Goal: Information Seeking & Learning: Learn about a topic

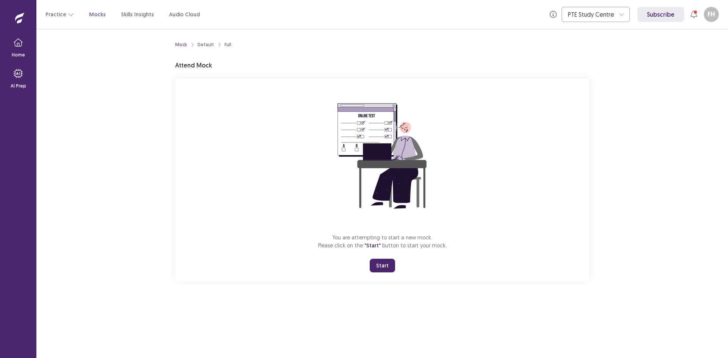
click at [382, 265] on button "Start" at bounding box center [382, 266] width 25 height 14
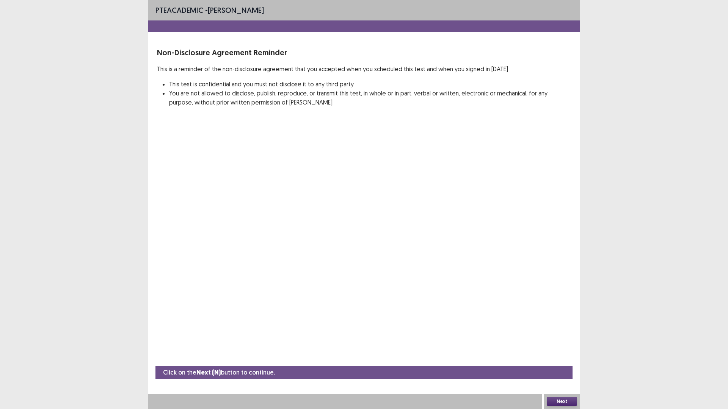
click at [565, 358] on button "Next" at bounding box center [562, 401] width 30 height 9
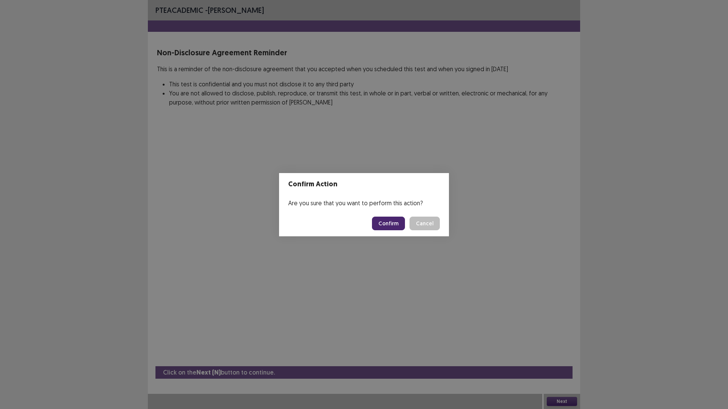
click at [396, 224] on button "Confirm" at bounding box center [388, 224] width 33 height 14
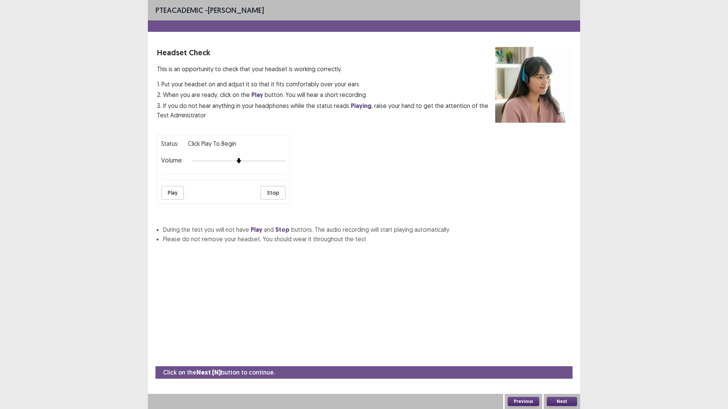
click at [177, 192] on button "Play" at bounding box center [172, 193] width 23 height 14
click at [177, 193] on button "Play" at bounding box center [172, 193] width 23 height 14
click at [179, 193] on button "Play" at bounding box center [172, 193] width 23 height 14
click at [564, 358] on button "Next" at bounding box center [562, 401] width 30 height 9
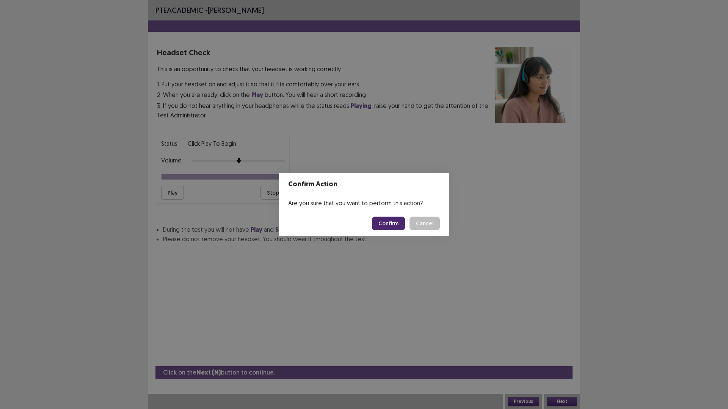
click at [386, 226] on button "Confirm" at bounding box center [388, 224] width 33 height 14
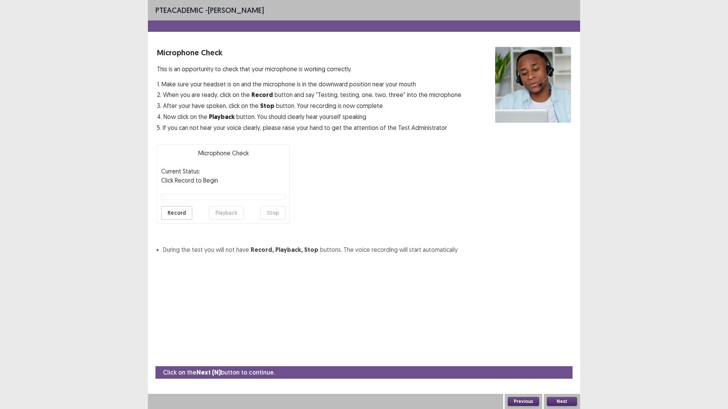
click at [176, 211] on button "Record" at bounding box center [176, 213] width 31 height 14
click at [213, 210] on button "Playback" at bounding box center [226, 213] width 35 height 14
click at [556, 358] on button "Next" at bounding box center [562, 401] width 30 height 9
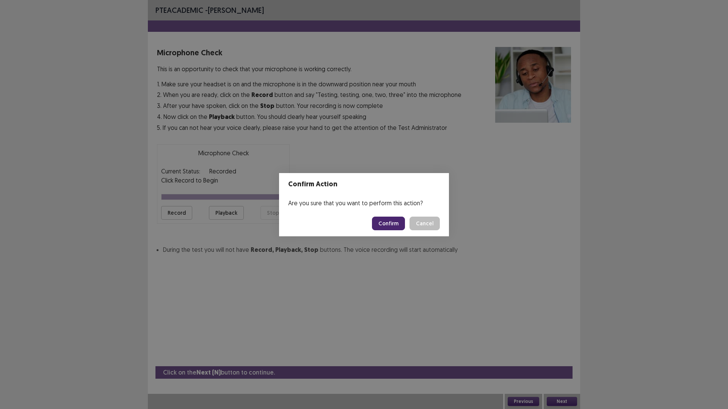
click at [397, 224] on button "Confirm" at bounding box center [388, 224] width 33 height 14
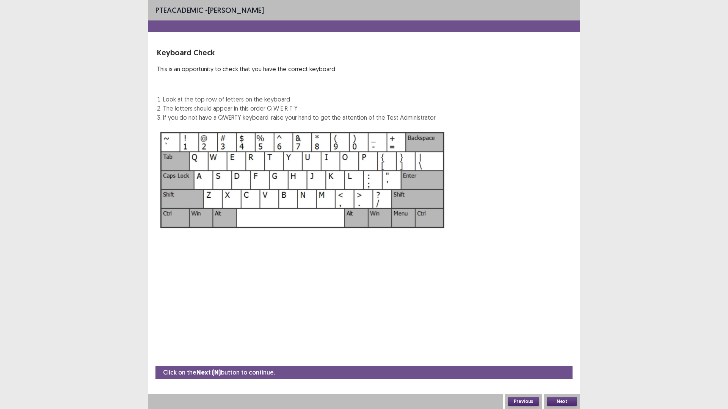
click at [564, 358] on button "Next" at bounding box center [562, 401] width 30 height 9
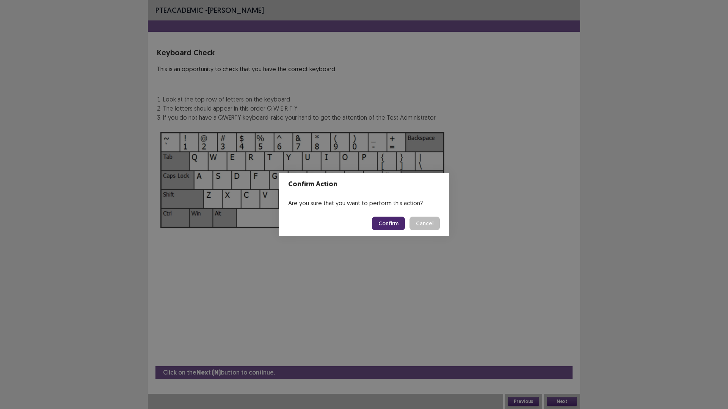
click at [392, 227] on button "Confirm" at bounding box center [388, 224] width 33 height 14
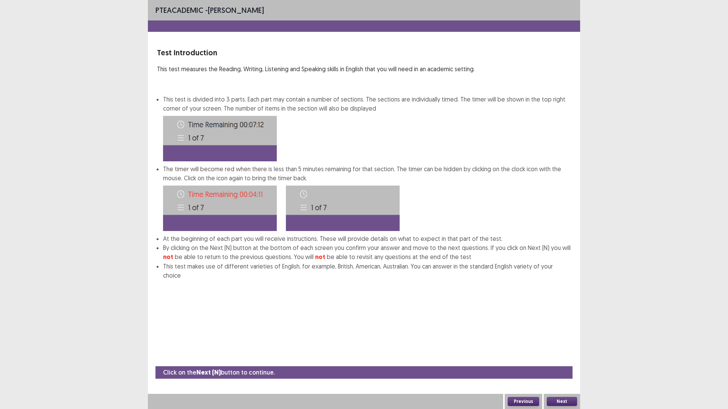
click at [568, 358] on button "Next" at bounding box center [562, 401] width 30 height 9
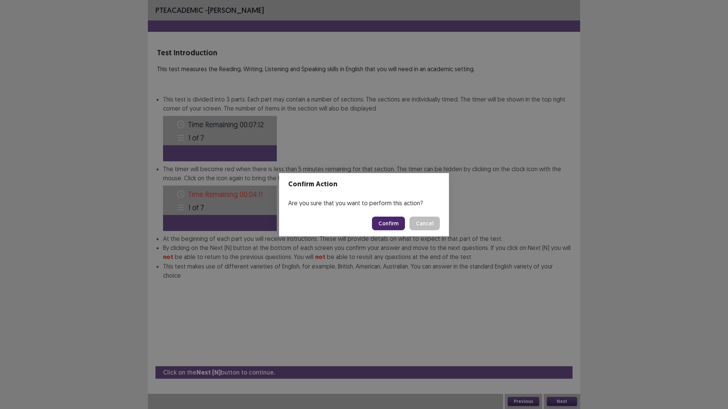
click at [384, 221] on button "Confirm" at bounding box center [388, 224] width 33 height 14
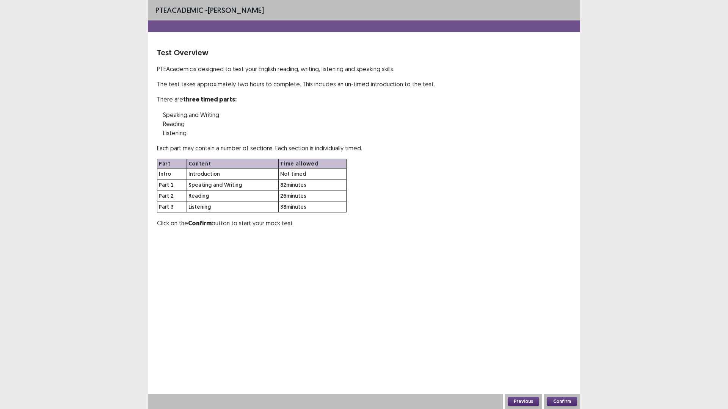
click at [559, 358] on button "Confirm" at bounding box center [562, 401] width 30 height 9
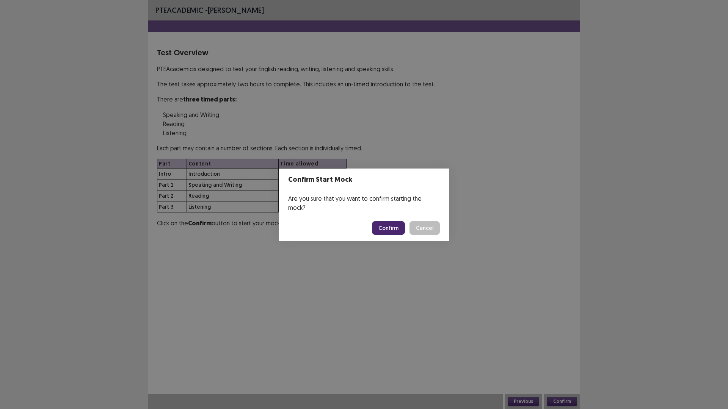
click at [384, 215] on footer "Confirm Cancel" at bounding box center [364, 228] width 170 height 26
click at [386, 225] on button "Confirm" at bounding box center [388, 228] width 33 height 14
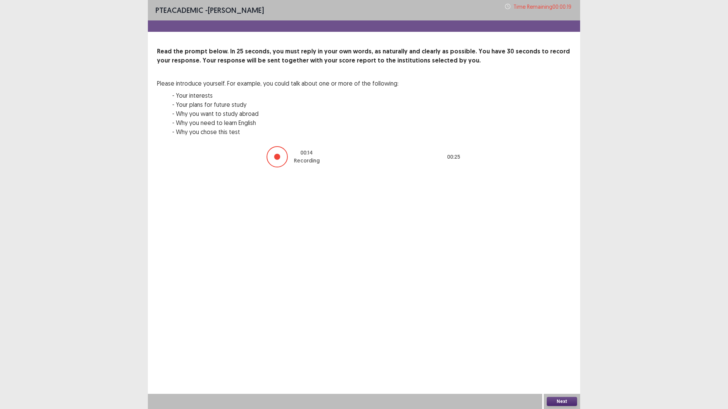
click at [571, 358] on button "Next" at bounding box center [562, 401] width 30 height 9
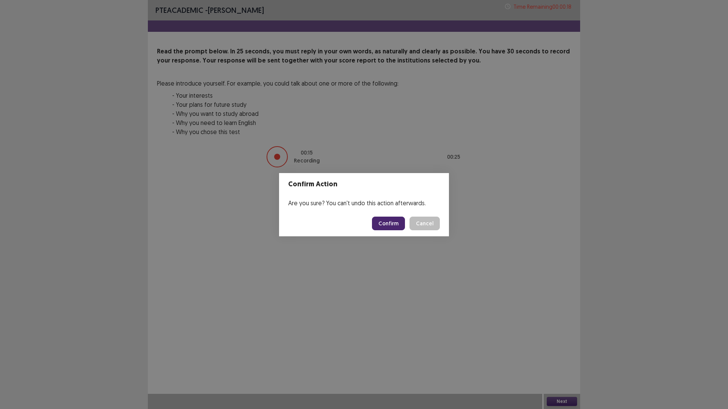
click at [401, 226] on button "Confirm" at bounding box center [388, 224] width 33 height 14
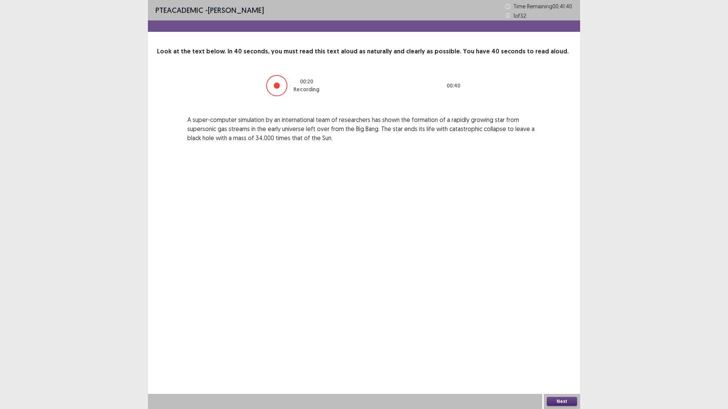
click at [565, 358] on button "Next" at bounding box center [562, 401] width 30 height 9
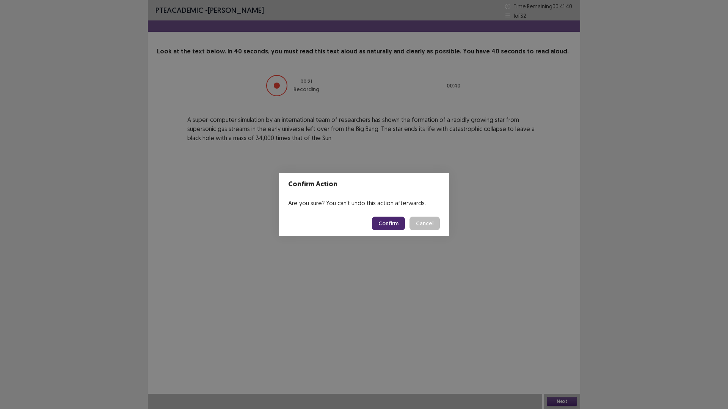
click at [390, 223] on button "Confirm" at bounding box center [388, 224] width 33 height 14
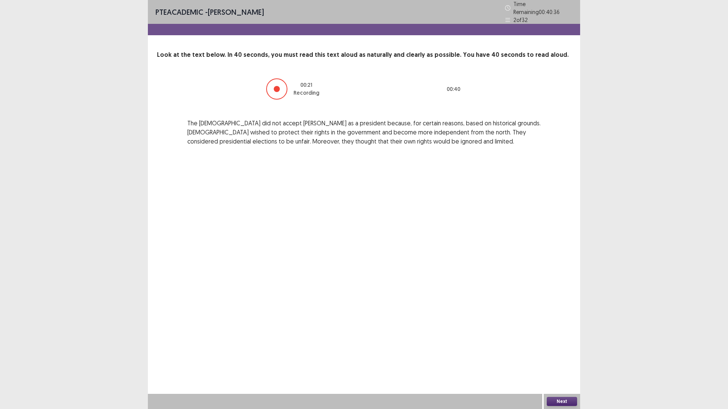
click at [562, 358] on button "Next" at bounding box center [562, 401] width 30 height 9
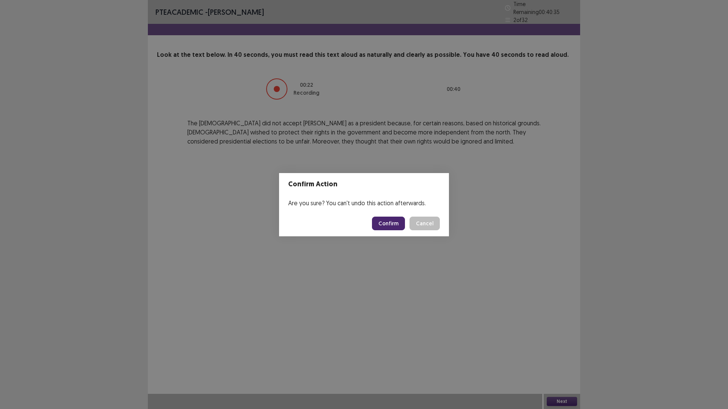
click at [389, 220] on button "Confirm" at bounding box center [388, 224] width 33 height 14
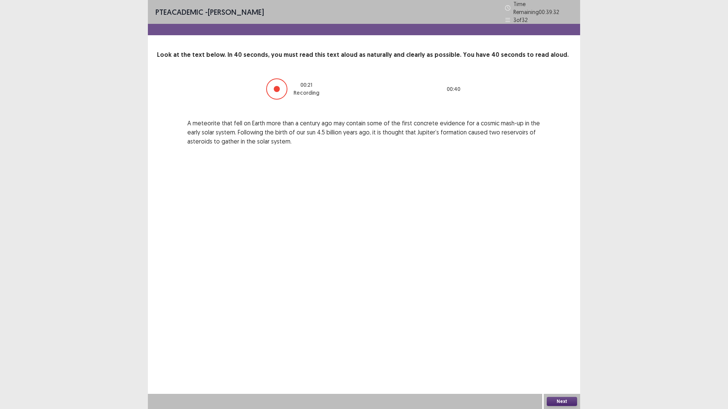
click at [560, 358] on button "Next" at bounding box center [562, 401] width 30 height 9
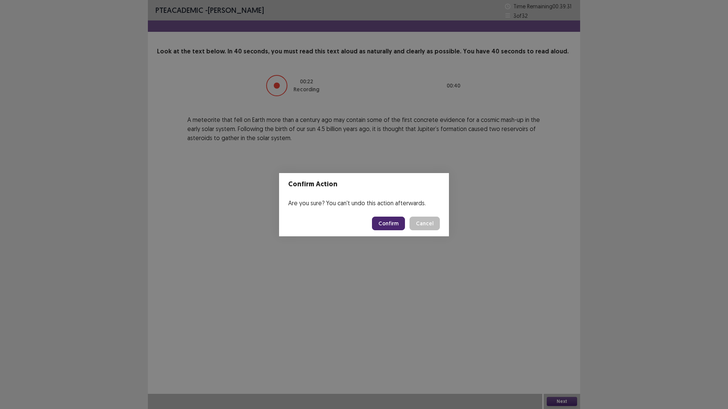
click at [385, 223] on button "Confirm" at bounding box center [388, 224] width 33 height 14
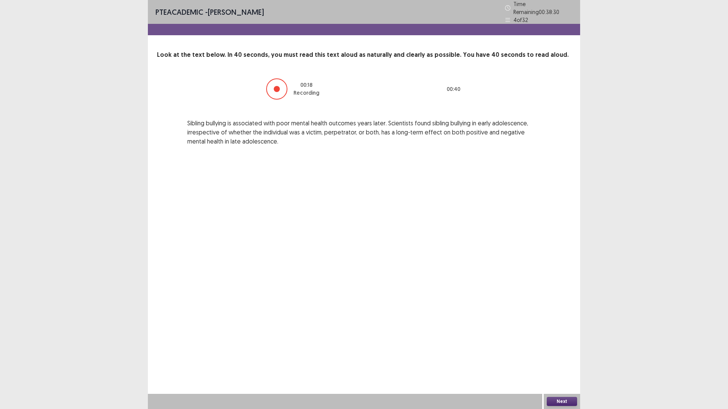
click at [562, 358] on button "Next" at bounding box center [562, 401] width 30 height 9
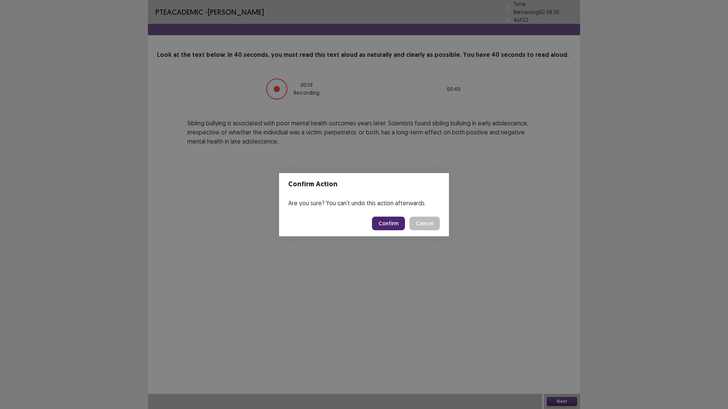
click at [399, 226] on button "Confirm" at bounding box center [388, 224] width 33 height 14
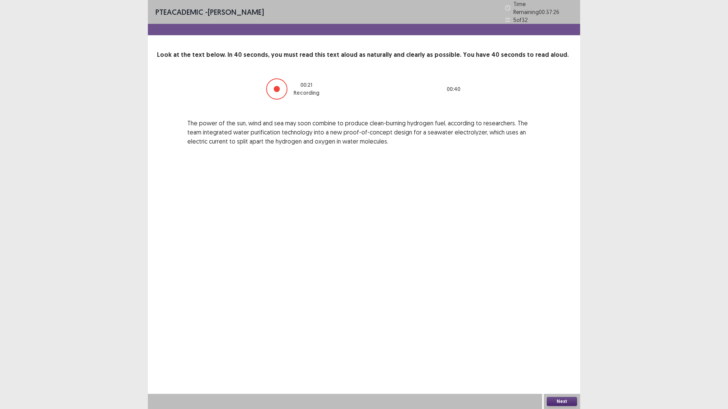
click at [563, 358] on button "Next" at bounding box center [562, 401] width 30 height 9
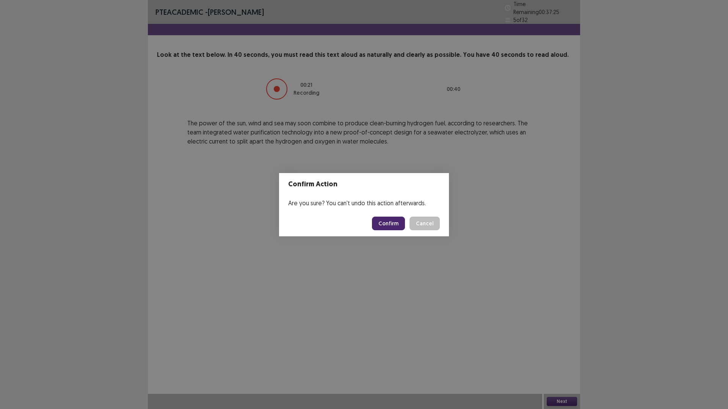
click at [392, 219] on button "Confirm" at bounding box center [388, 224] width 33 height 14
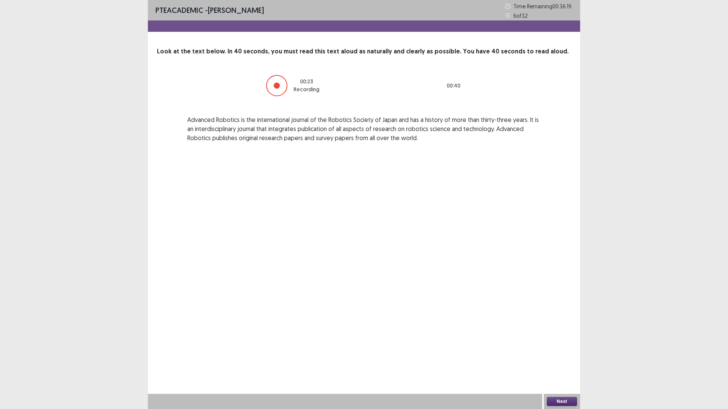
click at [567, 358] on button "Next" at bounding box center [562, 401] width 30 height 9
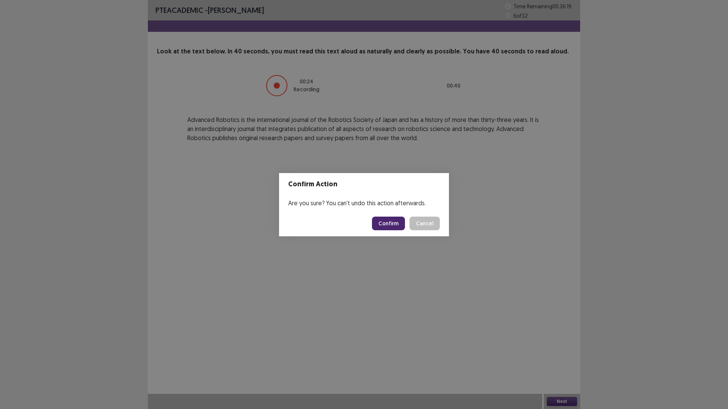
click at [398, 225] on button "Confirm" at bounding box center [388, 224] width 33 height 14
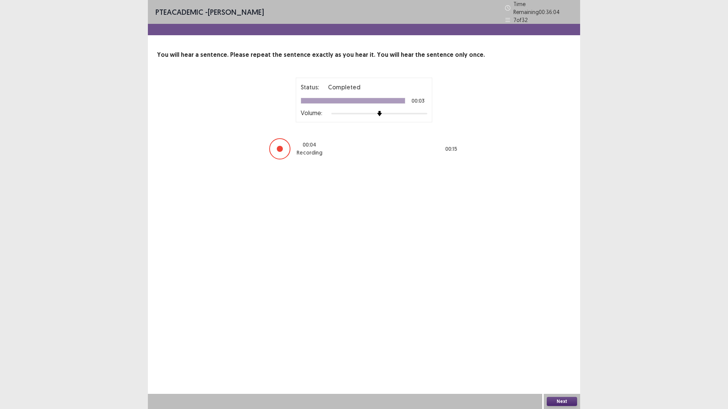
click at [564, 358] on button "Next" at bounding box center [562, 401] width 30 height 9
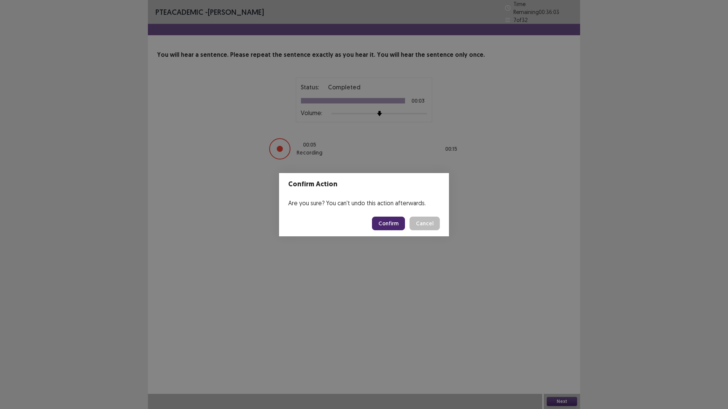
click at [395, 223] on button "Confirm" at bounding box center [388, 224] width 33 height 14
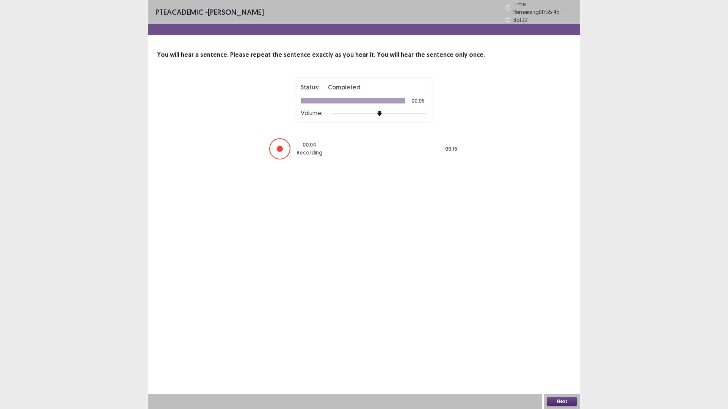
click at [565, 358] on button "Next" at bounding box center [562, 401] width 30 height 9
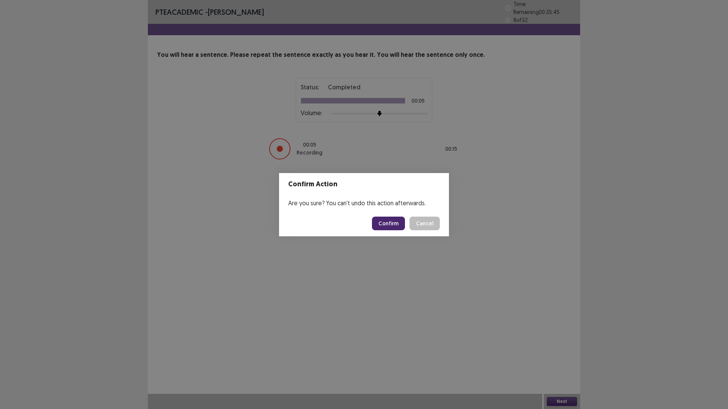
click at [388, 220] on button "Confirm" at bounding box center [388, 224] width 33 height 14
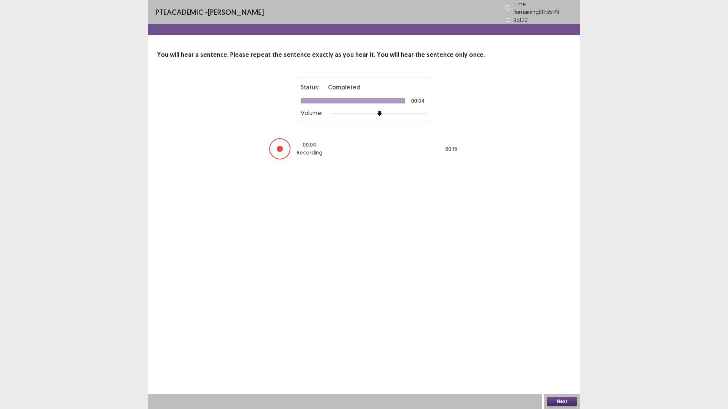
click at [563, 358] on button "Next" at bounding box center [562, 401] width 30 height 9
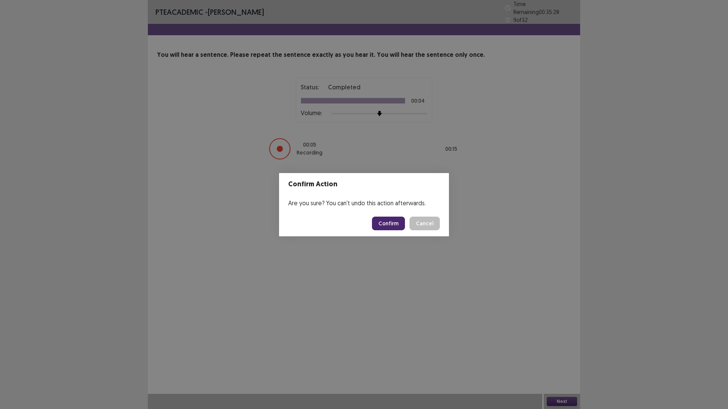
click at [401, 226] on button "Confirm" at bounding box center [388, 224] width 33 height 14
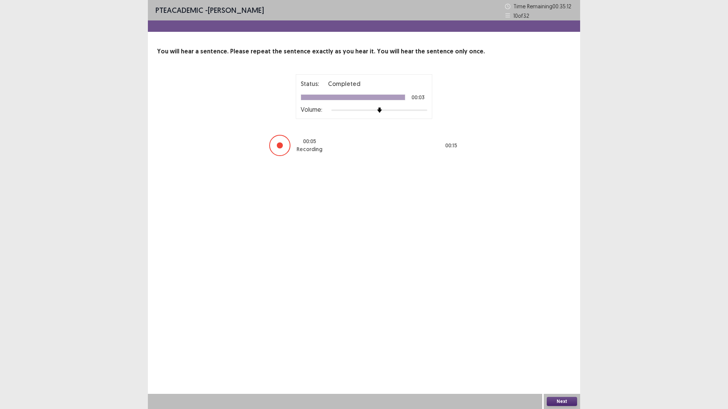
click at [561, 358] on button "Next" at bounding box center [562, 401] width 30 height 9
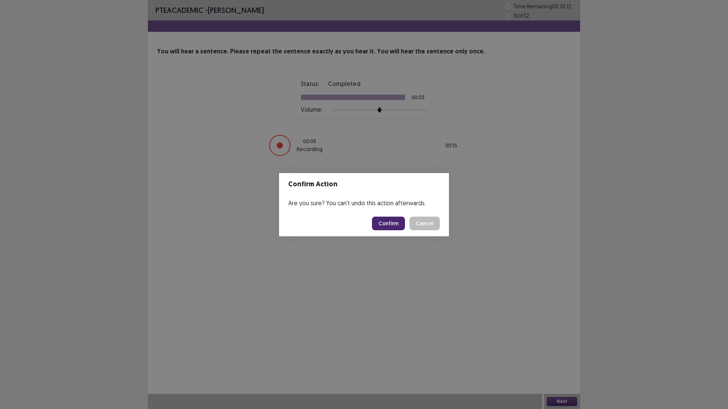
click at [379, 227] on button "Confirm" at bounding box center [388, 224] width 33 height 14
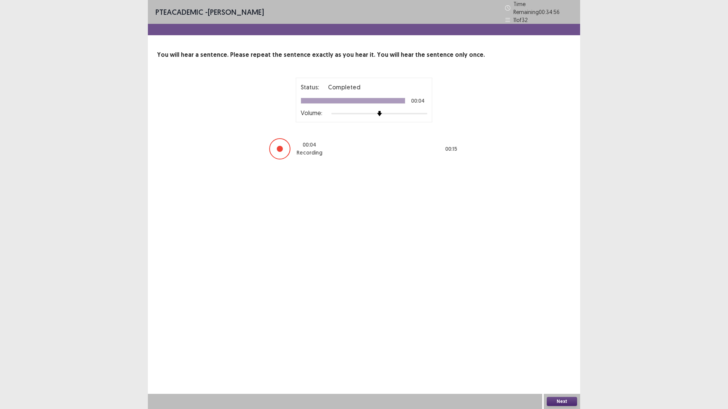
click at [561, 358] on button "Next" at bounding box center [562, 401] width 30 height 9
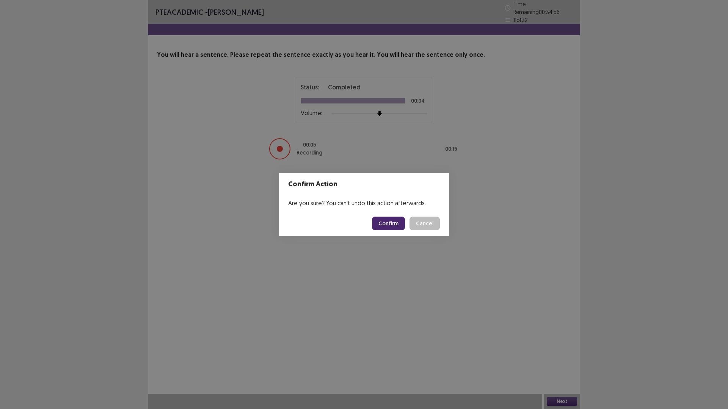
click at [399, 225] on button "Confirm" at bounding box center [388, 224] width 33 height 14
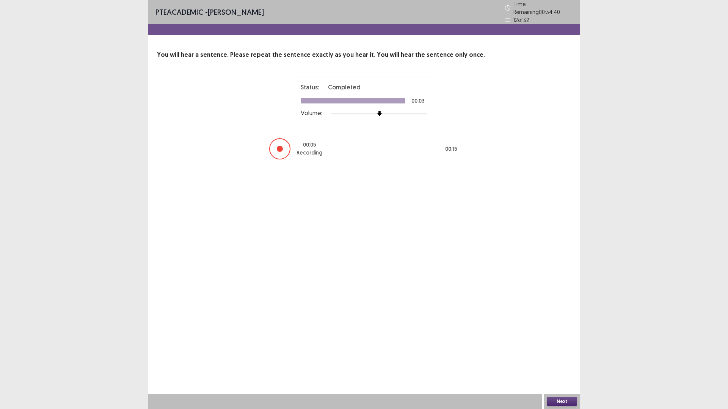
click at [557, 358] on button "Next" at bounding box center [562, 401] width 30 height 9
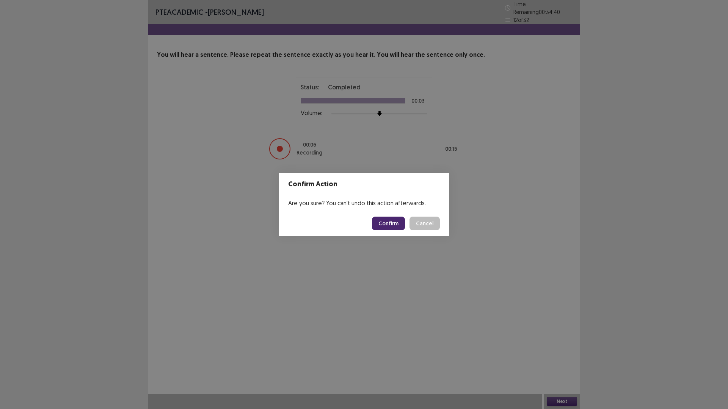
click at [386, 223] on button "Confirm" at bounding box center [388, 224] width 33 height 14
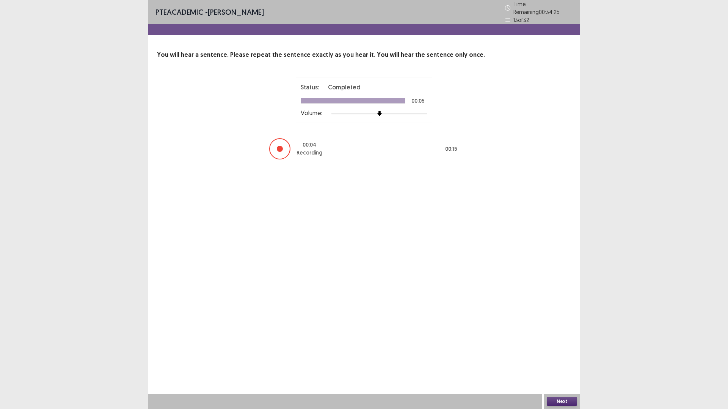
click at [557, 358] on button "Next" at bounding box center [562, 401] width 30 height 9
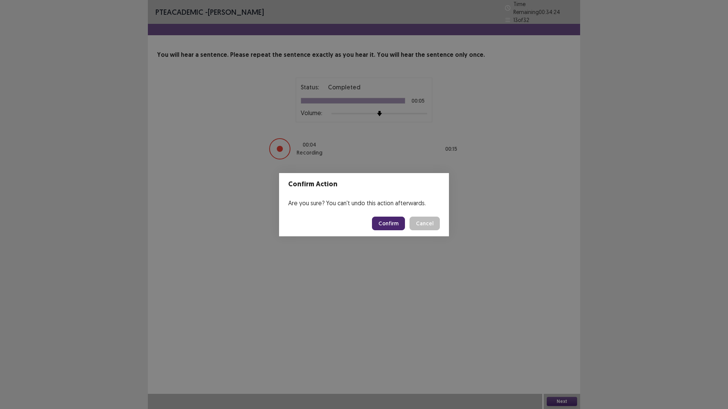
click at [398, 223] on button "Confirm" at bounding box center [388, 224] width 33 height 14
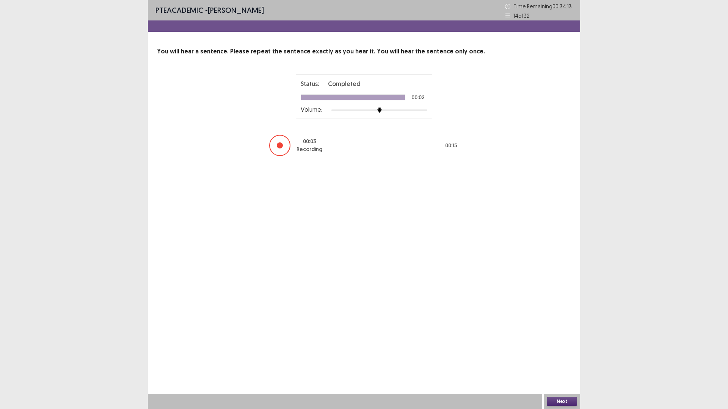
click at [560, 358] on button "Next" at bounding box center [562, 401] width 30 height 9
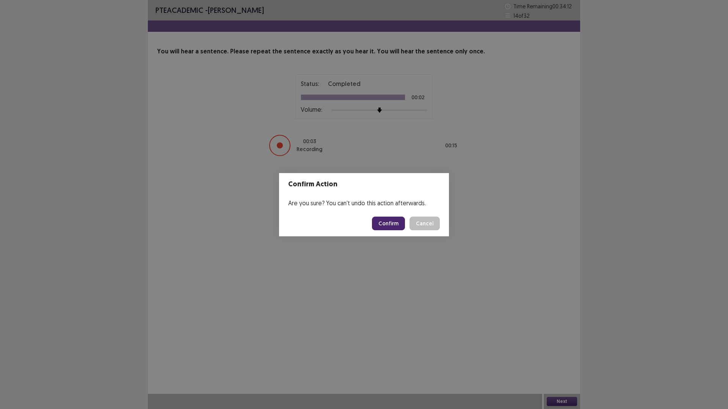
click at [385, 225] on button "Confirm" at bounding box center [388, 224] width 33 height 14
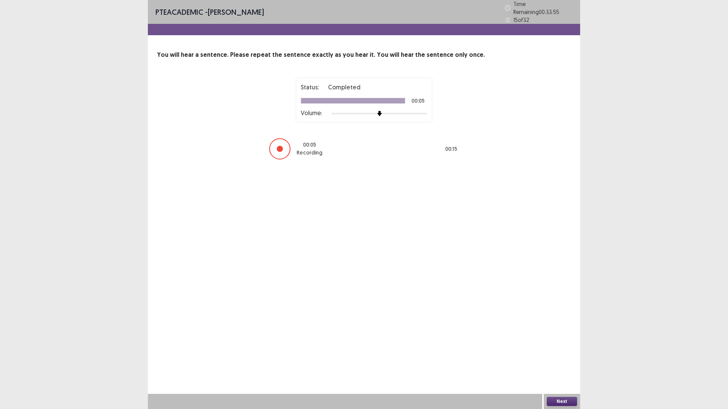
click at [554, 358] on button "Next" at bounding box center [562, 401] width 30 height 9
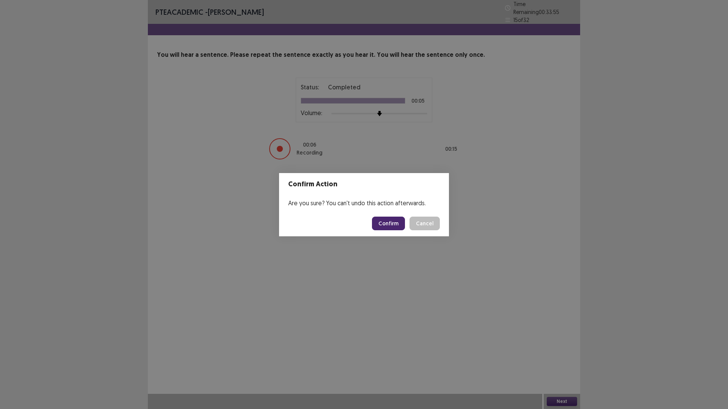
click at [395, 227] on button "Confirm" at bounding box center [388, 224] width 33 height 14
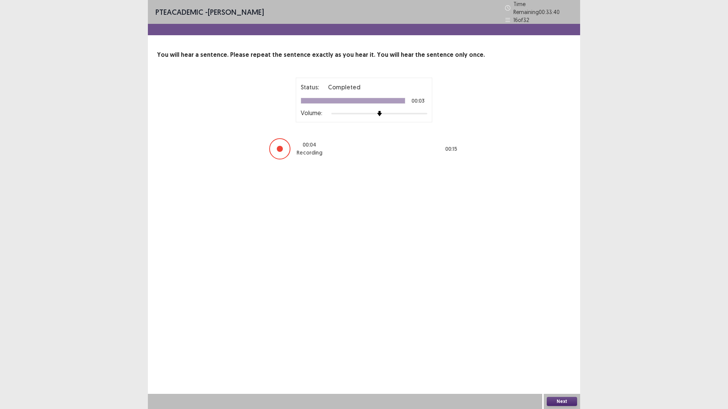
click at [561, 358] on button "Next" at bounding box center [562, 401] width 30 height 9
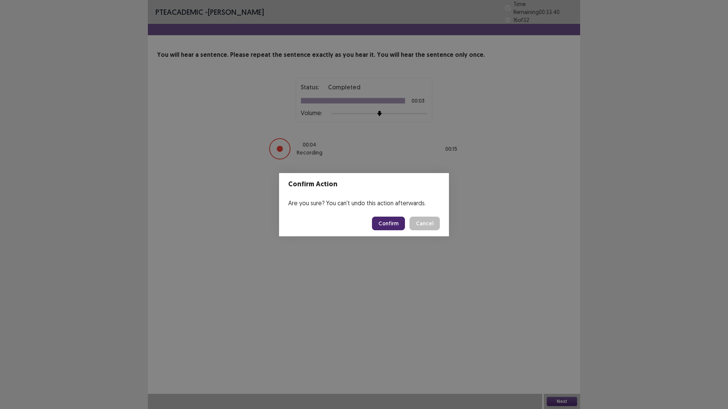
click at [396, 225] on button "Confirm" at bounding box center [388, 224] width 33 height 14
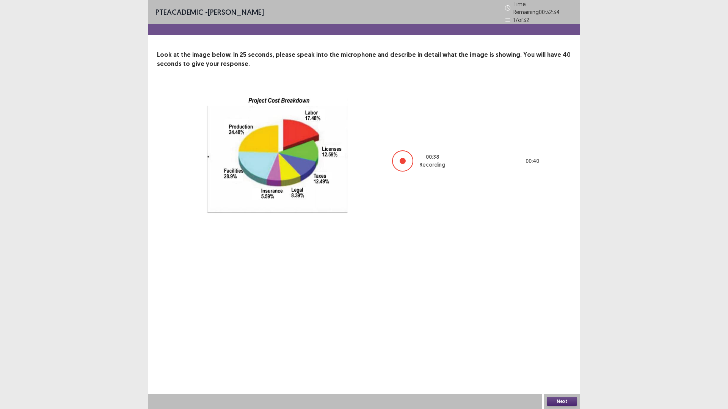
click at [561, 358] on button "Next" at bounding box center [562, 401] width 30 height 9
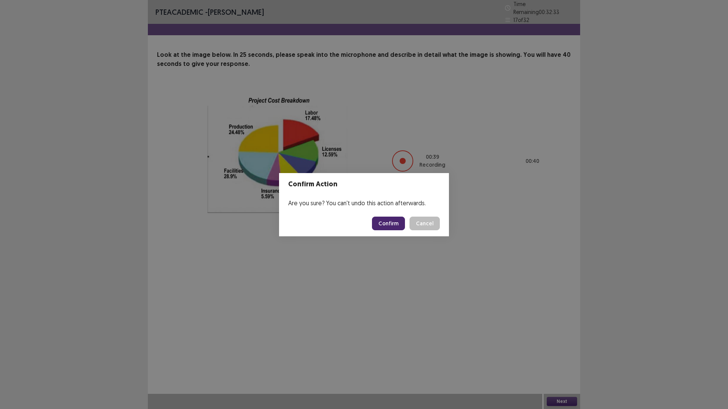
click at [397, 220] on button "Confirm" at bounding box center [388, 224] width 33 height 14
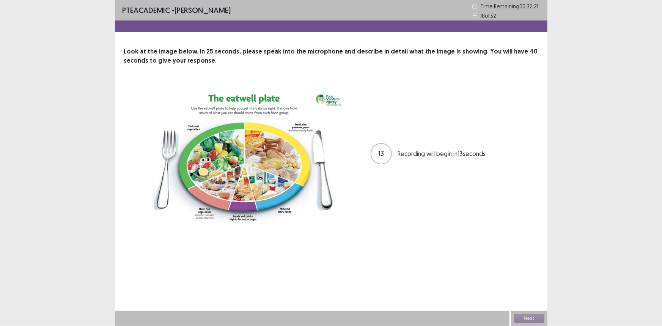
drag, startPoint x: 649, startPoint y: 29, endPoint x: 360, endPoint y: 20, distance: 289.0
click at [360, 20] on div "PTE academic - [PERSON_NAME] Time Remaining 00 : 32 : 21 18 of 32" at bounding box center [331, 10] width 432 height 20
click at [537, 318] on button "Next" at bounding box center [529, 318] width 30 height 9
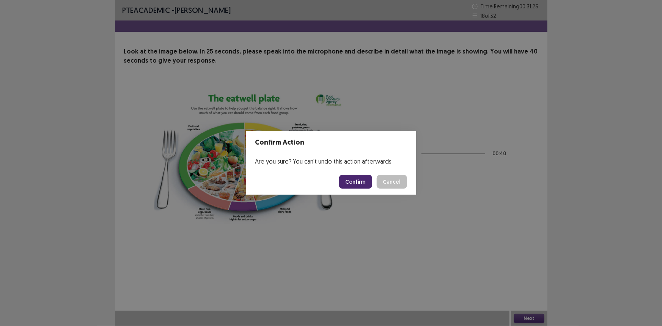
click at [363, 180] on button "Confirm" at bounding box center [355, 182] width 33 height 14
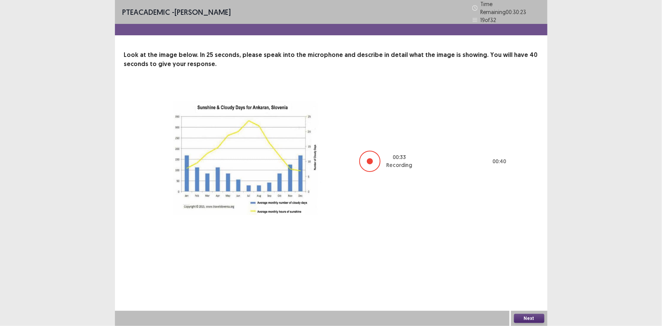
click at [531, 318] on button "Next" at bounding box center [529, 318] width 30 height 9
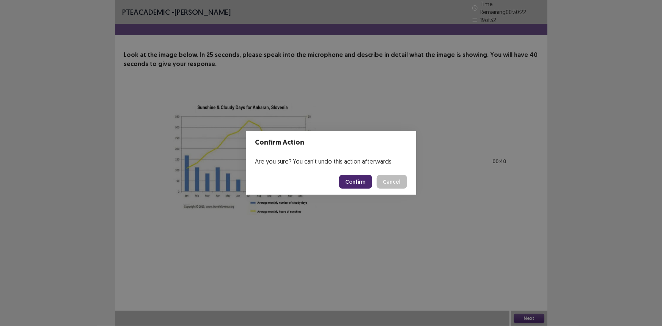
click at [354, 182] on button "Confirm" at bounding box center [355, 182] width 33 height 14
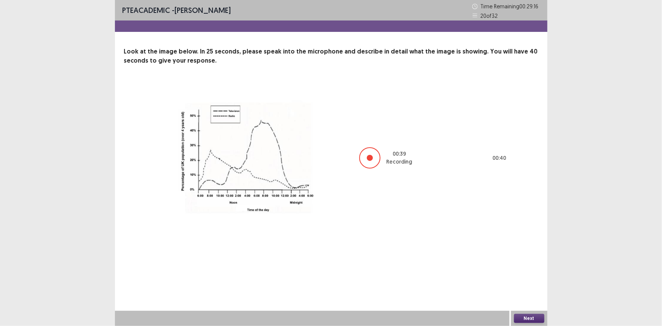
click at [527, 317] on button "Next" at bounding box center [529, 318] width 30 height 9
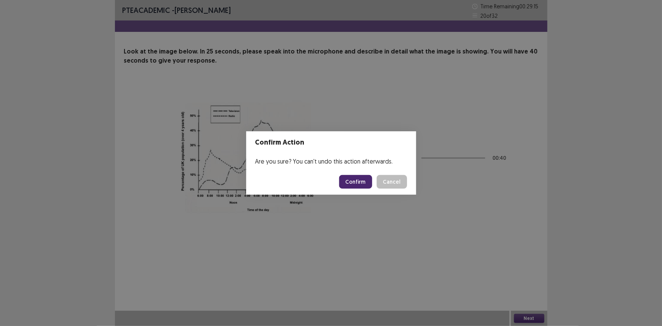
click at [353, 181] on button "Confirm" at bounding box center [355, 182] width 33 height 14
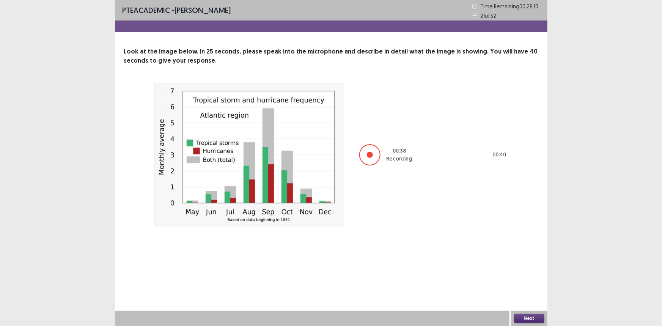
click at [533, 316] on button "Next" at bounding box center [529, 318] width 30 height 9
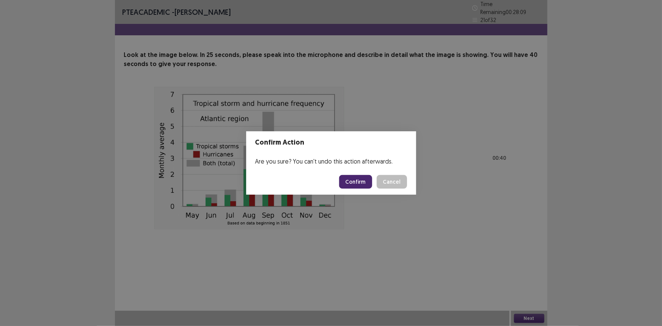
click at [356, 182] on button "Confirm" at bounding box center [355, 182] width 33 height 14
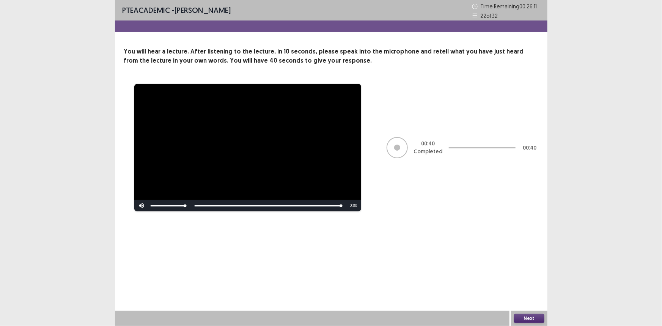
click at [530, 318] on button "Next" at bounding box center [529, 318] width 30 height 9
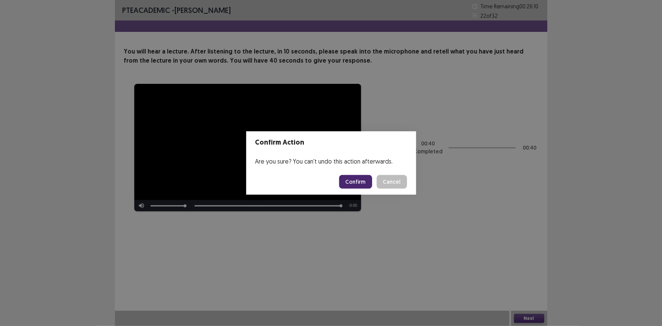
click at [346, 178] on button "Confirm" at bounding box center [355, 182] width 33 height 14
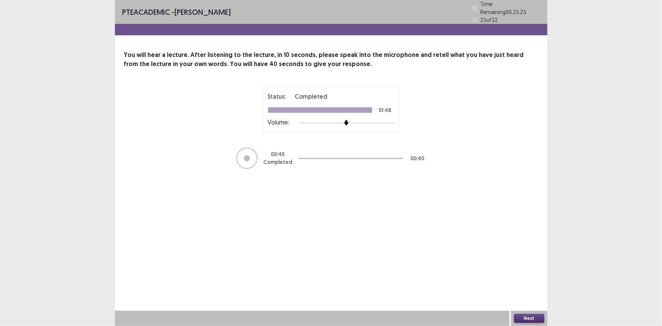
click at [524, 317] on button "Next" at bounding box center [529, 318] width 30 height 9
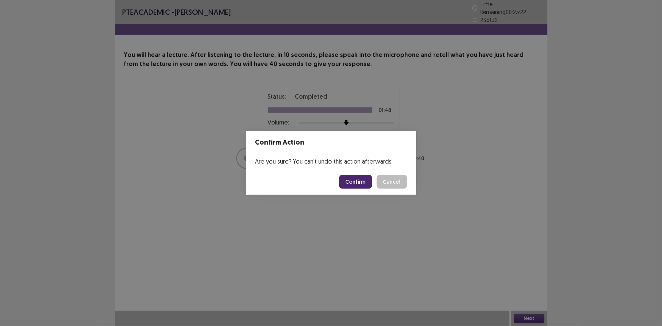
click at [364, 181] on button "Confirm" at bounding box center [355, 182] width 33 height 14
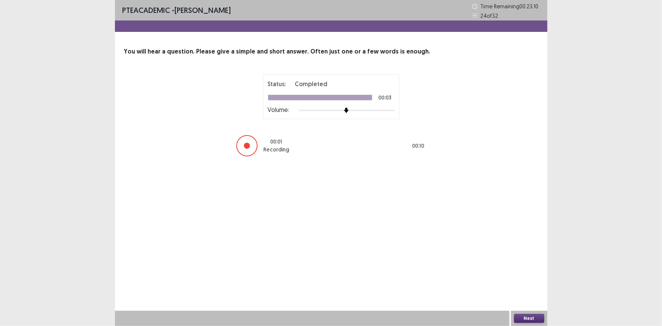
click at [527, 318] on button "Next" at bounding box center [529, 318] width 30 height 9
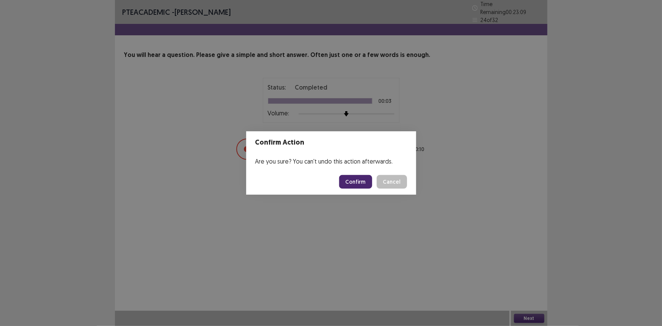
click at [346, 177] on button "Confirm" at bounding box center [355, 182] width 33 height 14
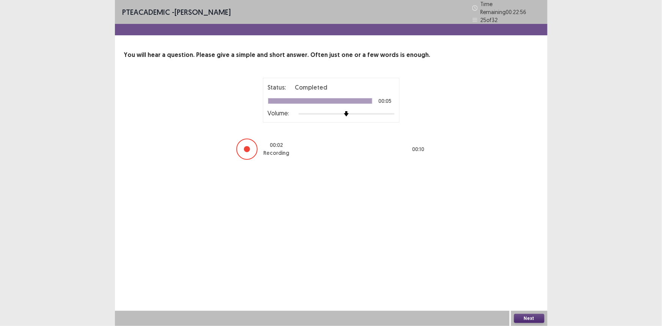
click at [527, 316] on button "Next" at bounding box center [529, 318] width 30 height 9
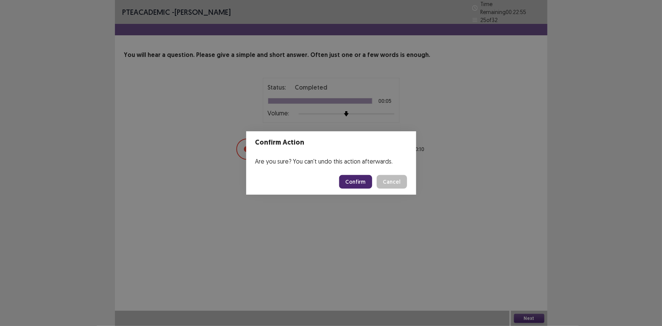
click at [358, 185] on button "Confirm" at bounding box center [355, 182] width 33 height 14
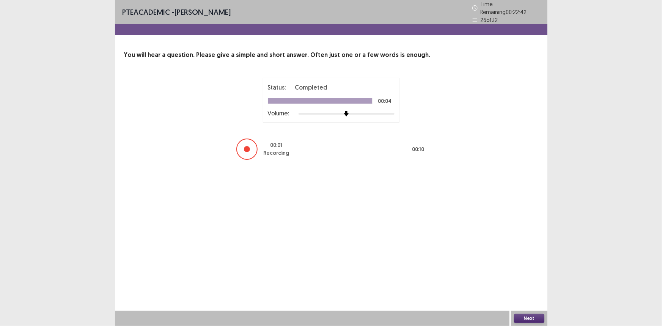
click at [525, 317] on button "Next" at bounding box center [529, 318] width 30 height 9
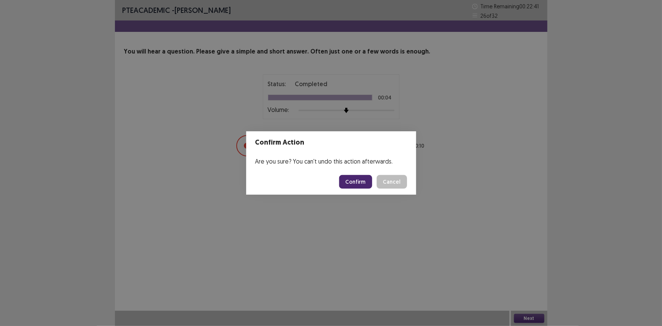
click at [348, 180] on button "Confirm" at bounding box center [355, 182] width 33 height 14
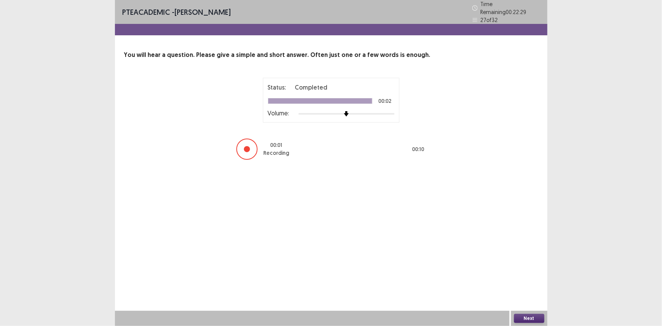
click at [527, 318] on button "Next" at bounding box center [529, 318] width 30 height 9
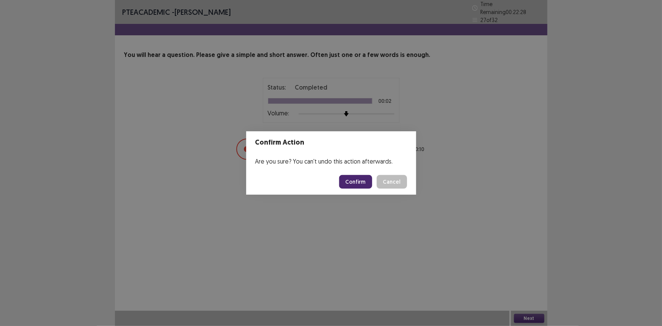
click at [352, 180] on button "Confirm" at bounding box center [355, 182] width 33 height 14
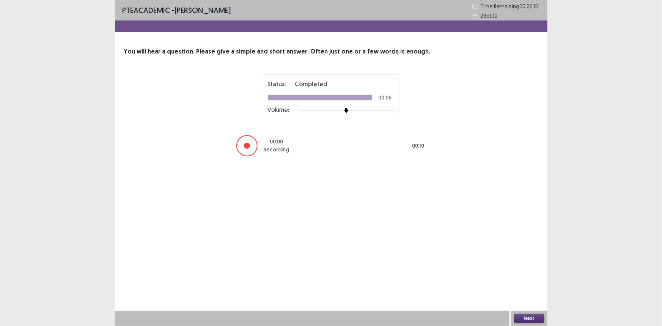
click at [531, 317] on button "Next" at bounding box center [529, 318] width 30 height 9
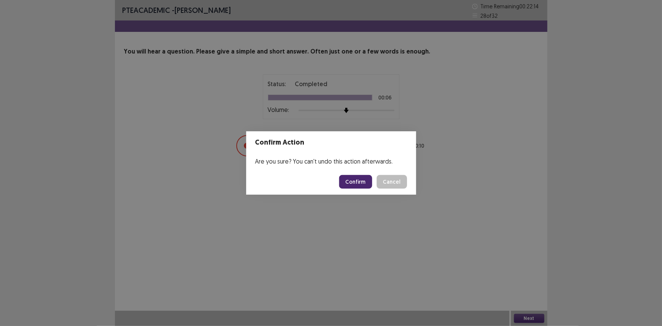
click at [368, 185] on button "Confirm" at bounding box center [355, 182] width 33 height 14
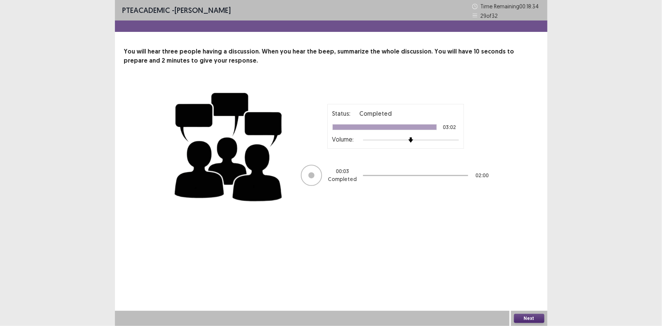
click at [531, 317] on button "Next" at bounding box center [529, 318] width 30 height 9
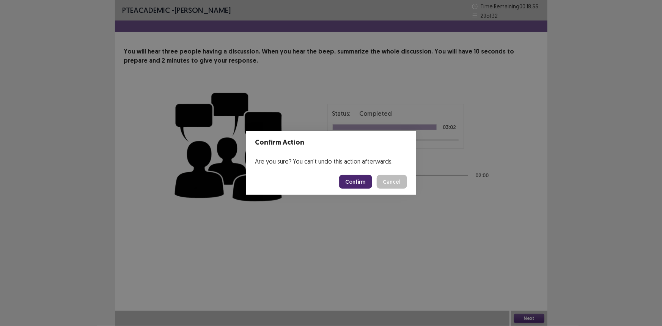
click at [351, 182] on button "Confirm" at bounding box center [355, 182] width 33 height 14
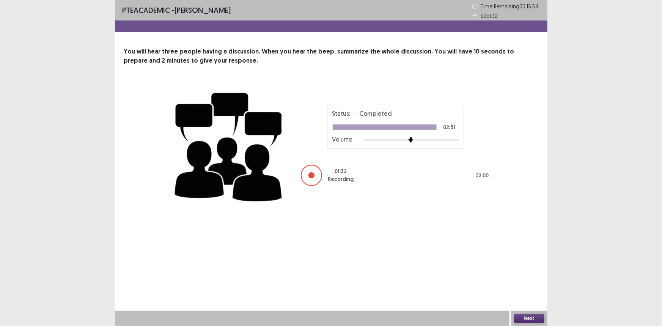
click at [524, 316] on button "Next" at bounding box center [529, 318] width 30 height 9
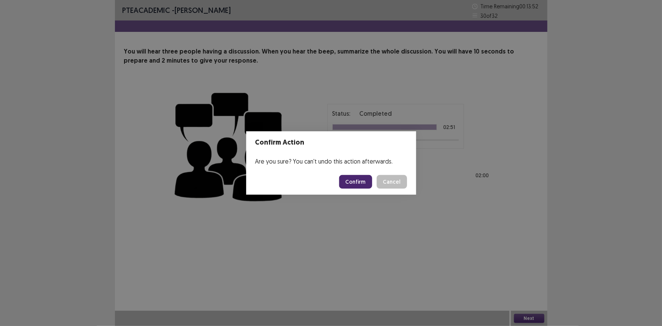
click at [350, 177] on button "Confirm" at bounding box center [355, 182] width 33 height 14
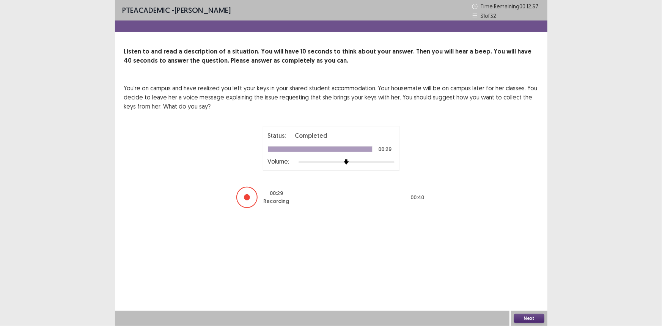
click at [522, 315] on button "Next" at bounding box center [529, 318] width 30 height 9
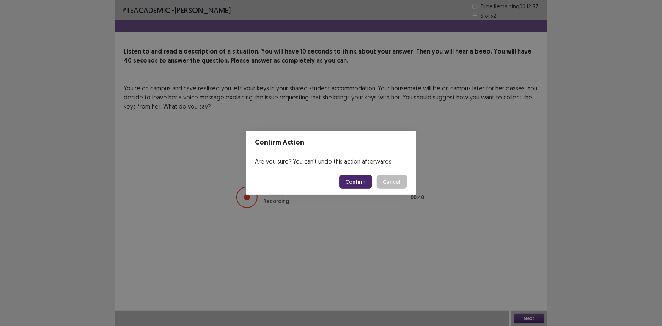
click at [354, 181] on button "Confirm" at bounding box center [355, 182] width 33 height 14
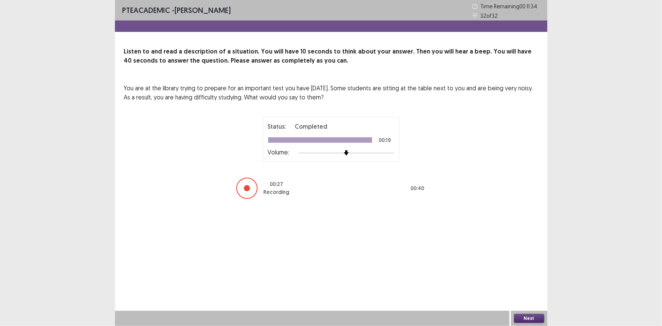
click at [529, 317] on button "Next" at bounding box center [529, 318] width 30 height 9
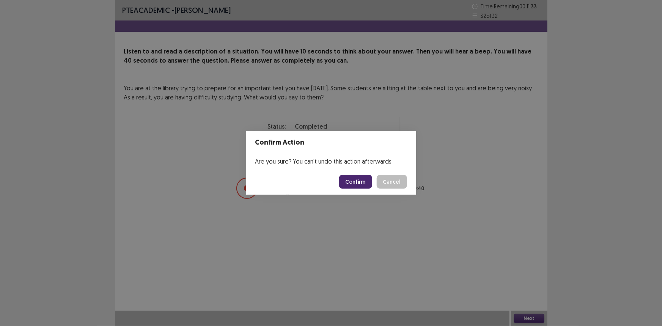
click at [354, 174] on footer "Confirm Cancel" at bounding box center [331, 182] width 170 height 26
click at [354, 180] on button "Confirm" at bounding box center [355, 182] width 33 height 14
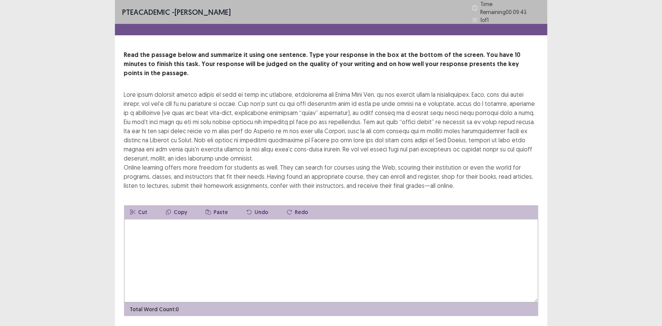
click at [160, 228] on textarea at bounding box center [331, 260] width 414 height 83
type textarea "*"
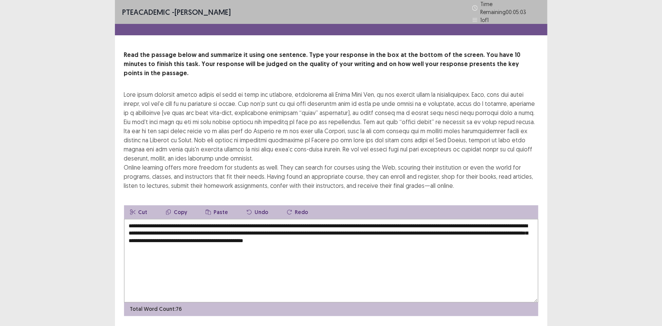
click at [213, 228] on textarea "**********" at bounding box center [331, 260] width 414 height 83
drag, startPoint x: 390, startPoint y: 228, endPoint x: 459, endPoint y: 228, distance: 69.0
click at [459, 228] on textarea "**********" at bounding box center [331, 260] width 414 height 83
drag, startPoint x: 186, startPoint y: 214, endPoint x: 166, endPoint y: 213, distance: 19.7
click at [167, 219] on textarea "**********" at bounding box center [331, 260] width 414 height 83
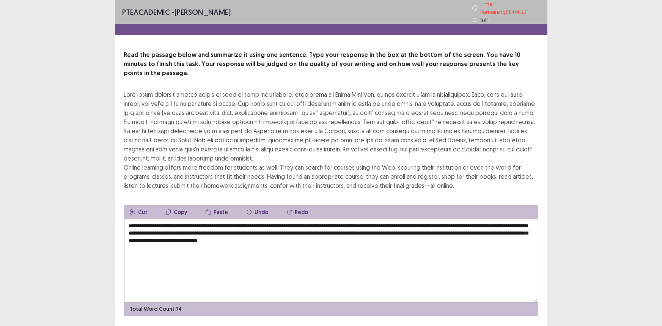
click at [414, 229] on textarea "**********" at bounding box center [331, 260] width 414 height 83
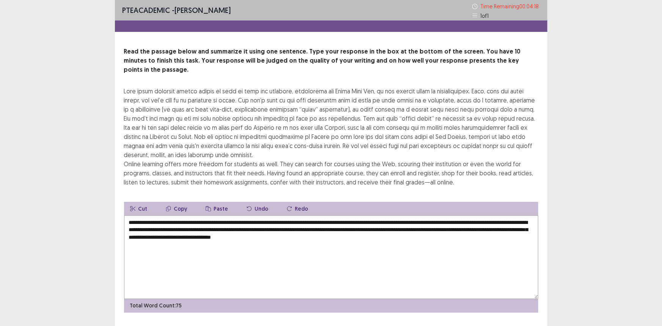
click at [150, 221] on textarea "**********" at bounding box center [331, 256] width 414 height 83
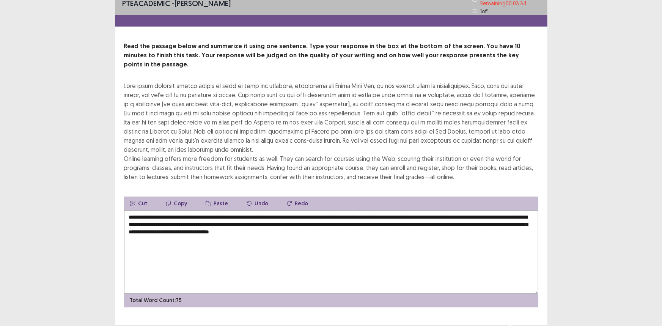
scroll to position [11, 0]
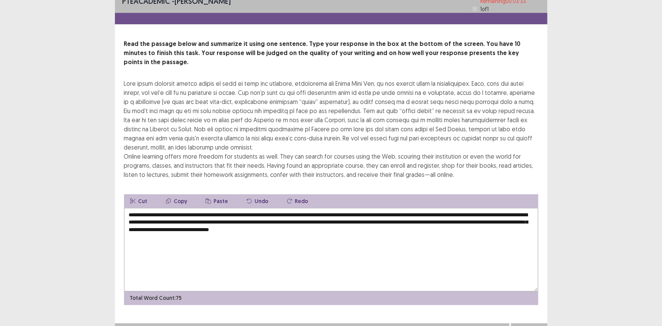
type textarea "**********"
click at [527, 326] on button "Next" at bounding box center [529, 330] width 30 height 9
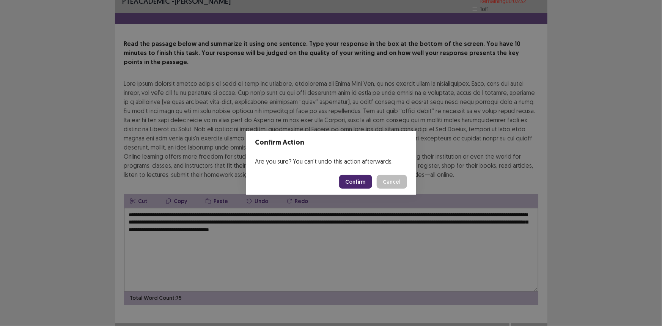
click at [367, 182] on button "Confirm" at bounding box center [355, 182] width 33 height 14
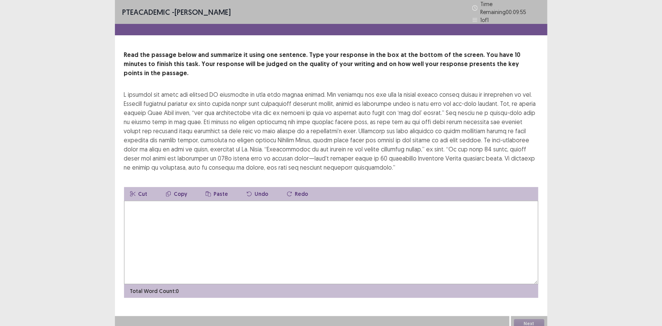
click at [281, 212] on textarea at bounding box center [331, 242] width 414 height 83
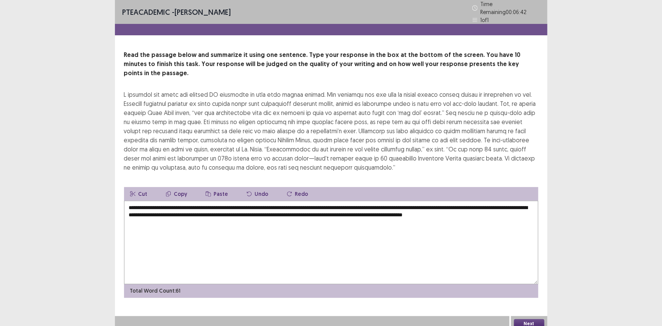
click at [428, 202] on textarea "**********" at bounding box center [331, 242] width 414 height 83
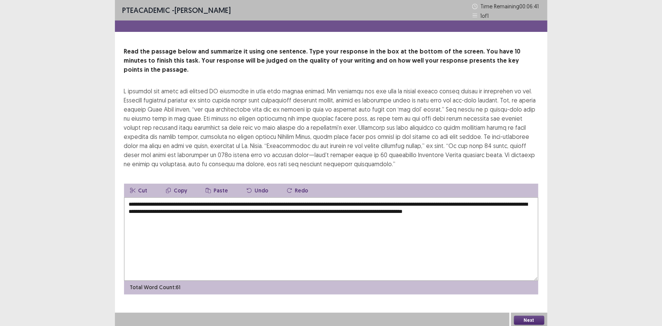
click at [428, 202] on textarea "**********" at bounding box center [331, 238] width 414 height 83
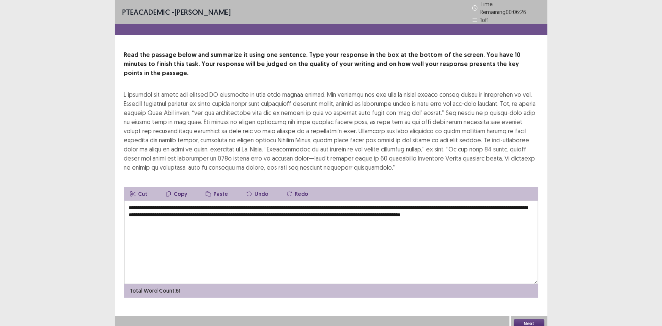
drag, startPoint x: 517, startPoint y: 204, endPoint x: 512, endPoint y: 201, distance: 6.4
click at [512, 201] on textarea "**********" at bounding box center [331, 242] width 414 height 83
click at [400, 203] on textarea "**********" at bounding box center [331, 242] width 414 height 83
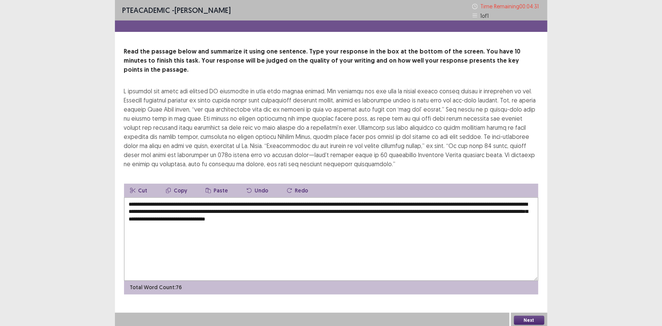
drag, startPoint x: 502, startPoint y: 203, endPoint x: 401, endPoint y: 201, distance: 101.6
click at [401, 201] on textarea "**********" at bounding box center [331, 238] width 414 height 83
click at [371, 204] on textarea "**********" at bounding box center [331, 238] width 414 height 83
click at [402, 202] on textarea "**********" at bounding box center [331, 238] width 414 height 83
drag, startPoint x: 473, startPoint y: 204, endPoint x: 400, endPoint y: 201, distance: 72.8
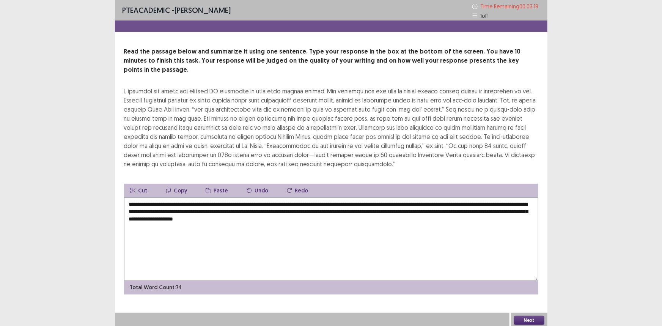
click at [400, 201] on textarea "**********" at bounding box center [331, 238] width 414 height 83
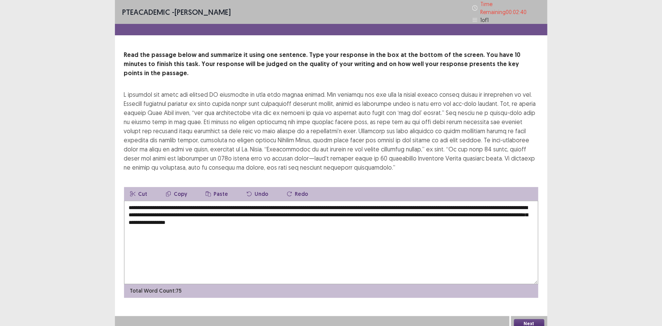
type textarea "**********"
click at [537, 319] on button "Next" at bounding box center [529, 323] width 30 height 9
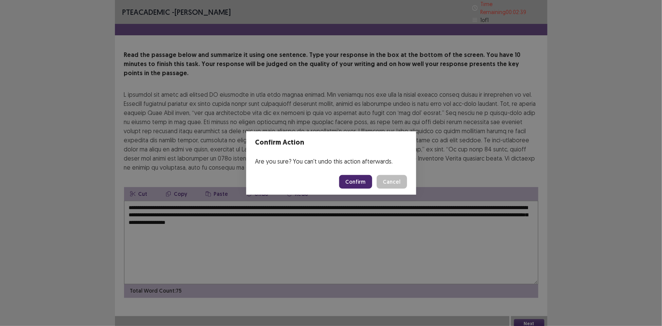
click at [352, 179] on button "Confirm" at bounding box center [355, 182] width 33 height 14
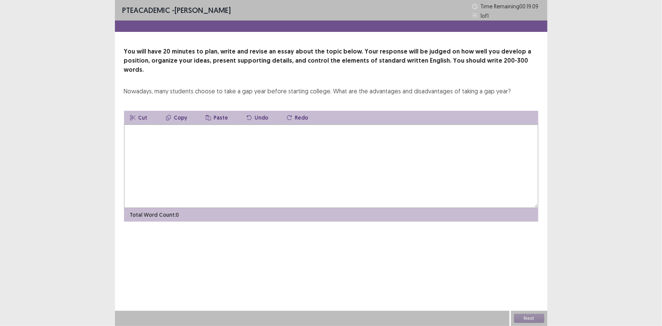
click at [152, 136] on textarea at bounding box center [331, 165] width 414 height 83
click at [184, 127] on textarea "**********" at bounding box center [331, 165] width 414 height 83
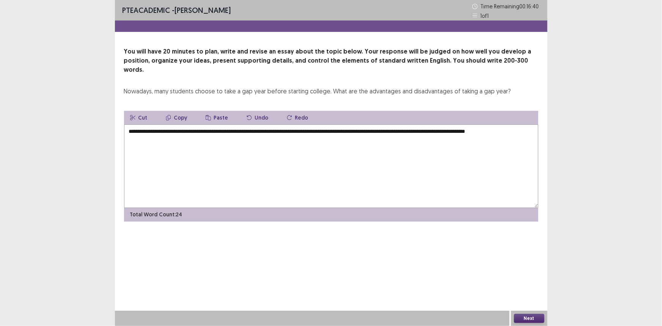
click at [512, 124] on textarea "**********" at bounding box center [331, 165] width 414 height 83
click at [156, 131] on textarea "**********" at bounding box center [331, 165] width 414 height 83
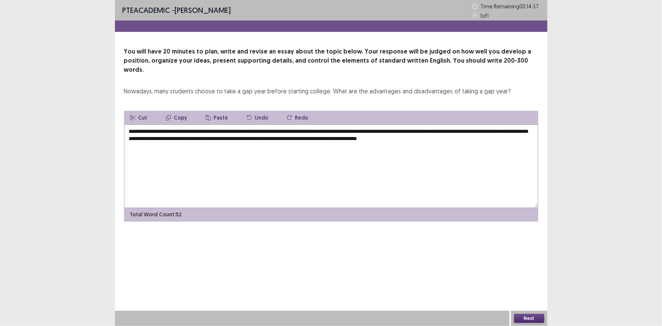
click at [409, 131] on textarea "**********" at bounding box center [331, 165] width 414 height 83
click at [481, 132] on textarea "**********" at bounding box center [331, 165] width 414 height 83
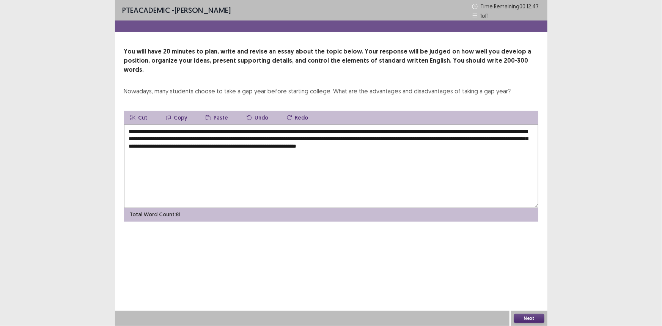
click at [401, 133] on textarea "**********" at bounding box center [331, 165] width 414 height 83
click at [493, 136] on textarea "**********" at bounding box center [331, 165] width 414 height 83
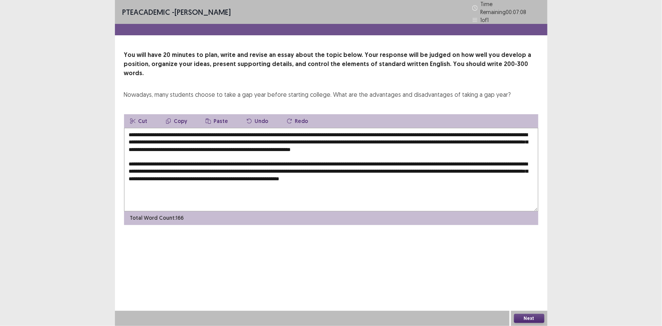
drag, startPoint x: 519, startPoint y: 152, endPoint x: 515, endPoint y: 151, distance: 4.2
click at [515, 151] on textarea "**********" at bounding box center [331, 169] width 414 height 83
click at [180, 160] on textarea "**********" at bounding box center [331, 169] width 414 height 83
drag, startPoint x: 340, startPoint y: 159, endPoint x: 275, endPoint y: 158, distance: 65.2
click at [275, 158] on textarea "**********" at bounding box center [331, 169] width 414 height 83
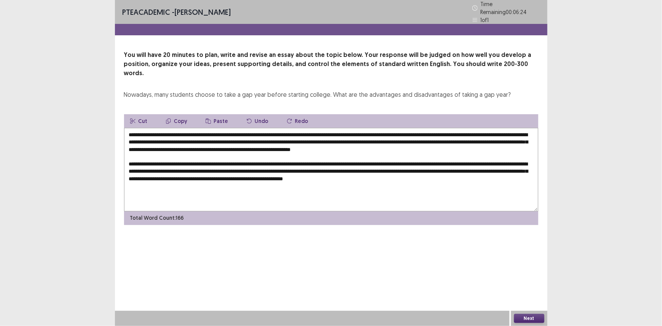
click at [231, 159] on textarea "**********" at bounding box center [331, 169] width 414 height 83
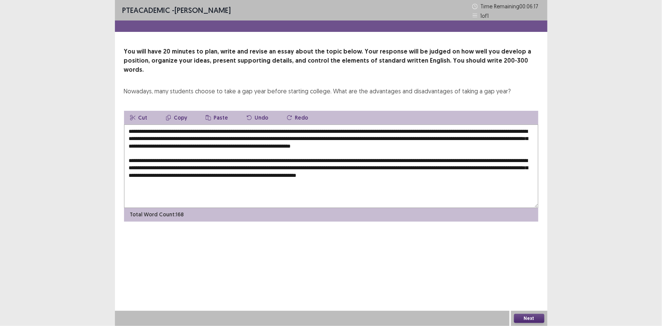
drag, startPoint x: 292, startPoint y: 159, endPoint x: 356, endPoint y: 161, distance: 64.1
click at [356, 161] on textarea "**********" at bounding box center [331, 165] width 414 height 83
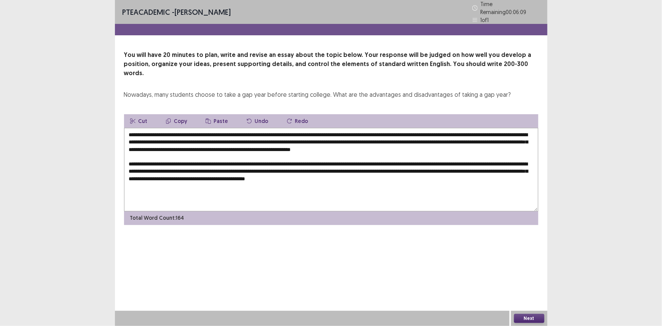
click at [375, 158] on textarea "**********" at bounding box center [331, 169] width 414 height 83
click at [458, 170] on textarea "**********" at bounding box center [331, 169] width 414 height 83
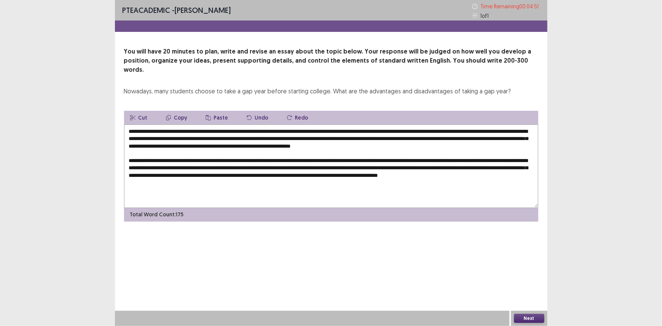
drag, startPoint x: 291, startPoint y: 159, endPoint x: 182, endPoint y: 160, distance: 108.8
click at [182, 160] on textarea at bounding box center [331, 165] width 414 height 83
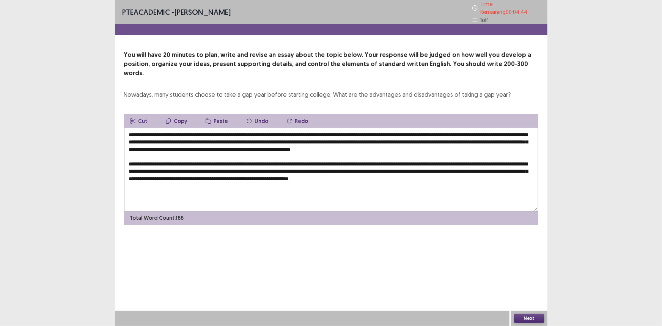
click at [215, 159] on textarea "**********" at bounding box center [331, 169] width 414 height 83
click at [334, 159] on textarea at bounding box center [331, 169] width 414 height 83
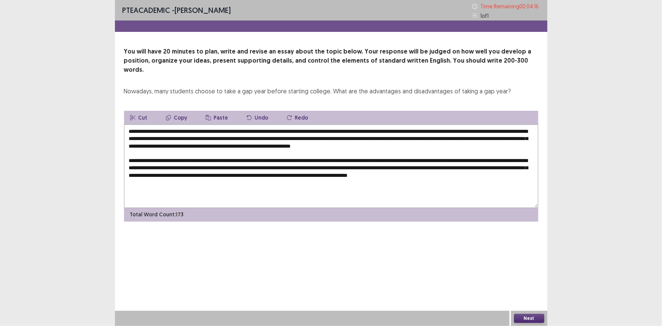
click at [436, 158] on textarea at bounding box center [331, 165] width 414 height 83
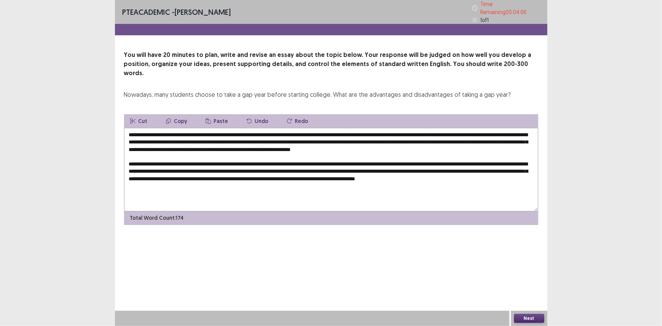
click at [429, 158] on textarea at bounding box center [331, 169] width 414 height 83
click at [147, 165] on textarea at bounding box center [331, 169] width 414 height 83
click at [245, 165] on textarea at bounding box center [331, 169] width 414 height 83
click at [163, 176] on textarea at bounding box center [331, 169] width 414 height 83
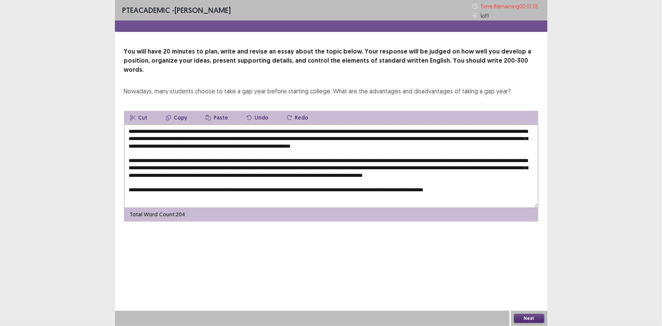
click at [441, 189] on textarea at bounding box center [331, 165] width 414 height 83
click at [440, 187] on textarea at bounding box center [331, 165] width 414 height 83
click at [472, 187] on textarea at bounding box center [331, 165] width 414 height 83
click at [512, 187] on textarea at bounding box center [331, 165] width 414 height 83
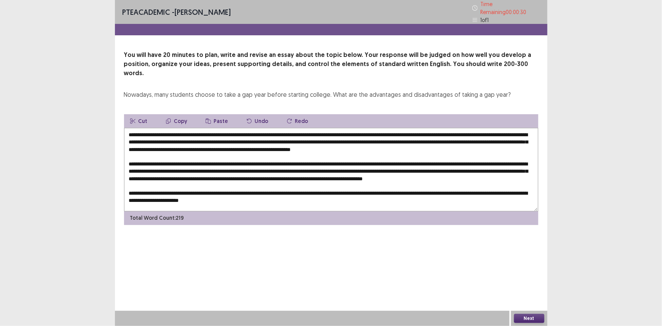
scroll to position [15, 0]
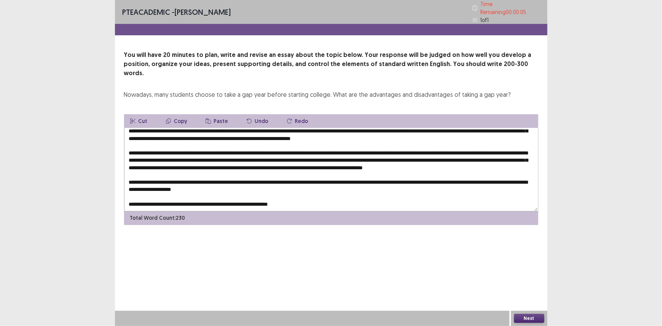
click at [282, 180] on textarea at bounding box center [331, 169] width 414 height 83
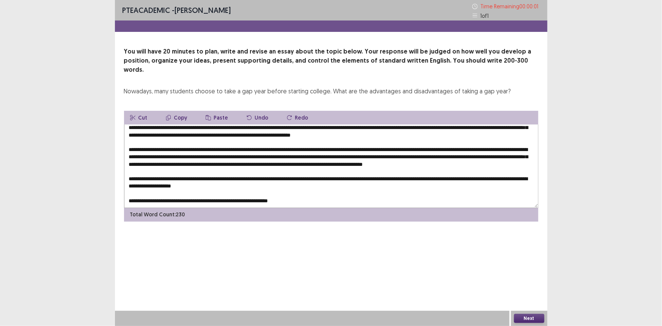
type textarea "**********"
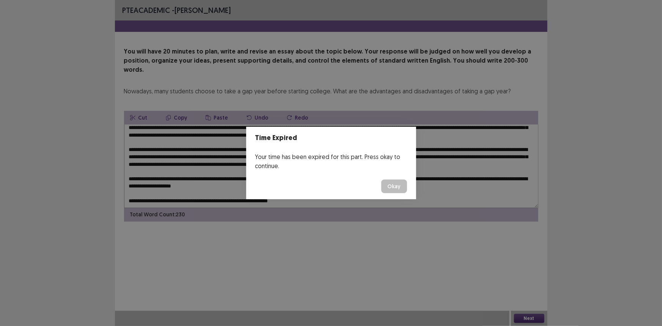
click at [399, 188] on button "Okay" at bounding box center [394, 186] width 26 height 14
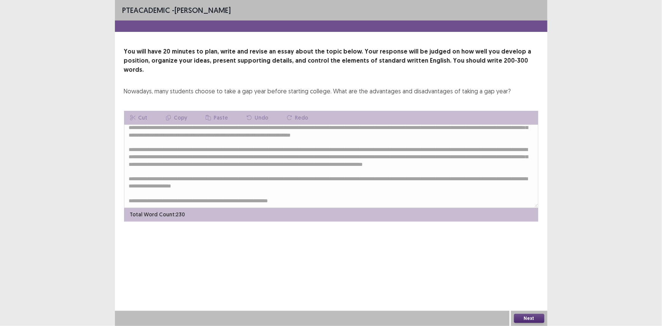
click at [530, 318] on button "Next" at bounding box center [529, 318] width 30 height 9
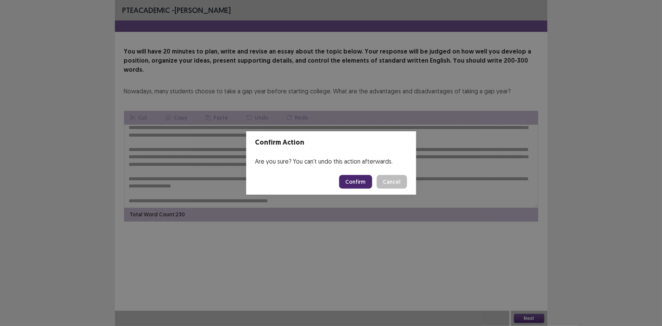
click at [350, 182] on button "Confirm" at bounding box center [355, 182] width 33 height 14
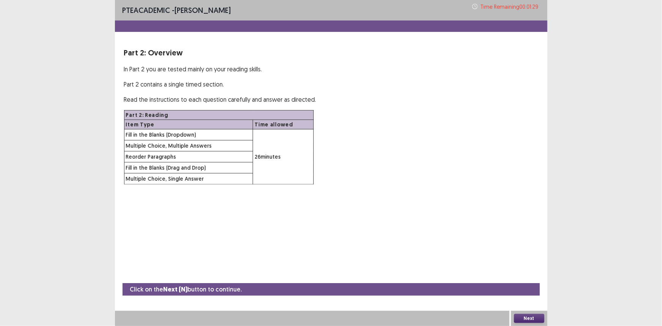
click at [532, 321] on button "Next" at bounding box center [529, 318] width 30 height 9
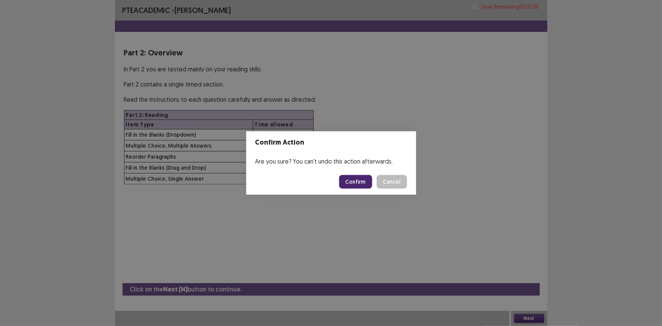
click at [348, 180] on button "Confirm" at bounding box center [355, 182] width 33 height 14
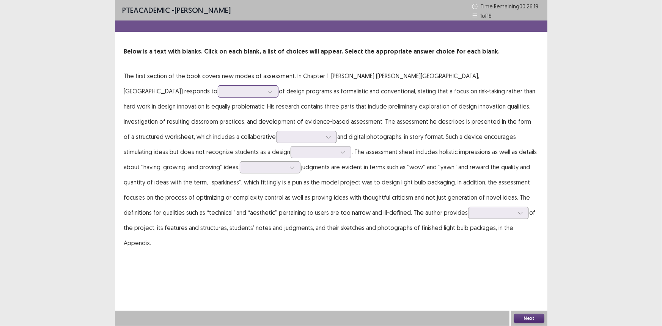
click at [273, 89] on icon at bounding box center [269, 91] width 5 height 5
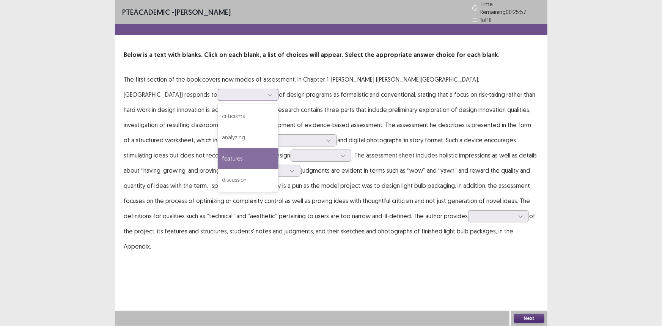
click at [278, 148] on div "features" at bounding box center [248, 158] width 61 height 21
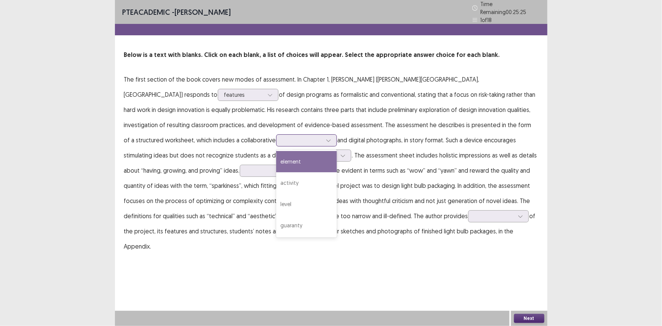
click at [326, 138] on icon at bounding box center [328, 140] width 5 height 5
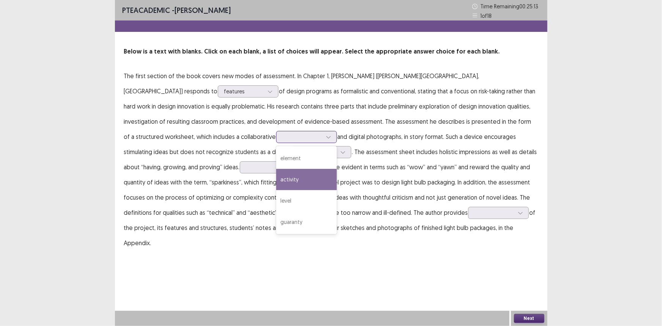
click at [276, 180] on div "activity" at bounding box center [306, 179] width 61 height 21
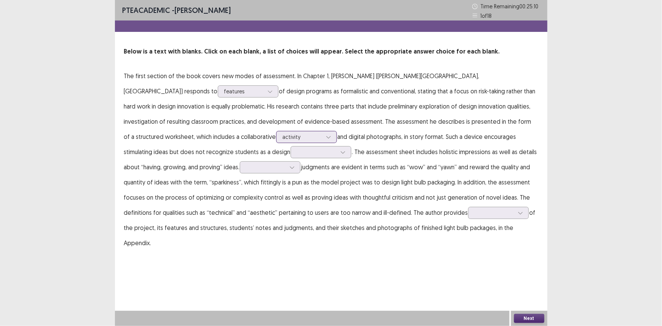
click at [326, 136] on icon at bounding box center [328, 136] width 5 height 5
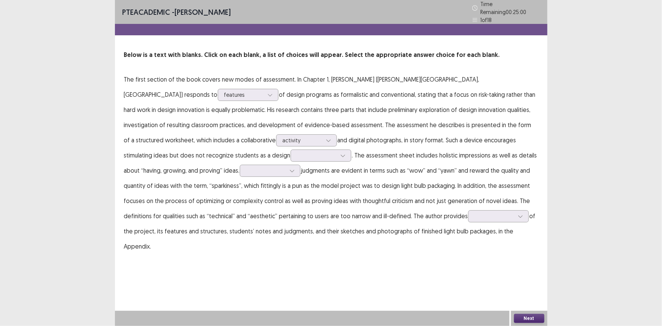
click at [312, 145] on p "The first section of the book covers new modes of assessment. In Chapter 1, [PE…" at bounding box center [331, 163] width 414 height 182
click at [340, 153] on icon at bounding box center [342, 155] width 5 height 5
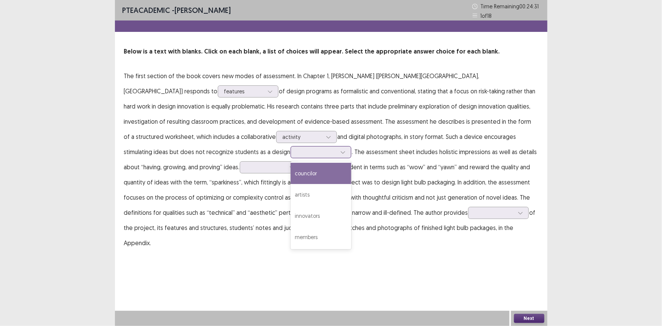
click at [290, 172] on div "councilor" at bounding box center [320, 173] width 61 height 21
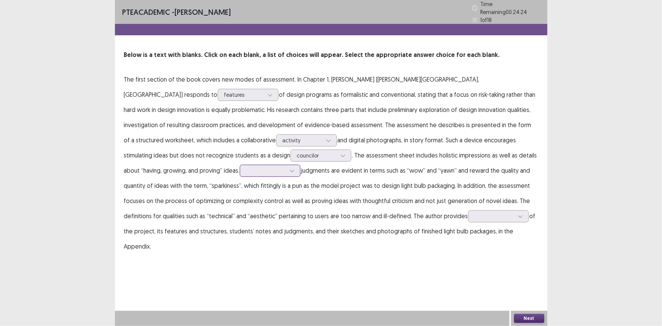
click at [290, 170] on icon at bounding box center [292, 171] width 4 height 2
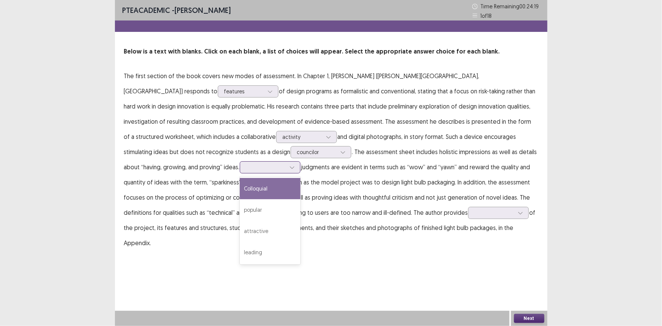
click at [240, 189] on div "Colloquial" at bounding box center [270, 188] width 61 height 21
click at [289, 169] on icon at bounding box center [291, 167] width 5 height 5
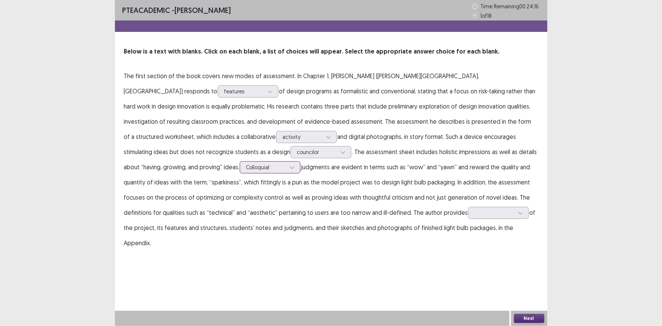
click at [289, 169] on icon at bounding box center [291, 167] width 5 height 5
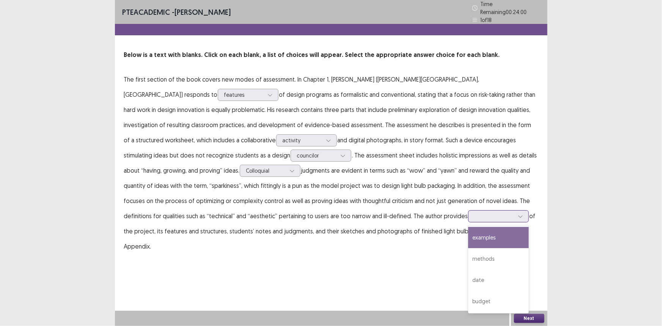
click at [517, 214] on icon at bounding box center [519, 215] width 5 height 5
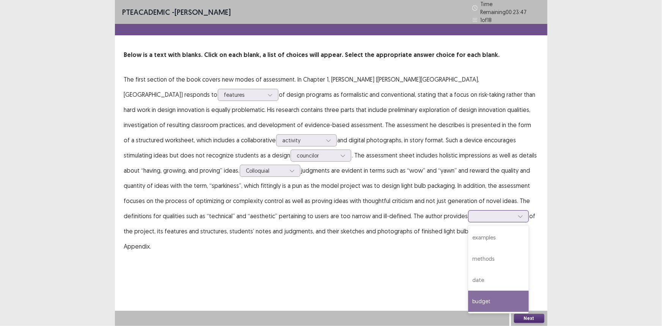
click at [468, 291] on div "budget" at bounding box center [498, 300] width 61 height 21
click at [531, 319] on button "Next" at bounding box center [529, 318] width 30 height 9
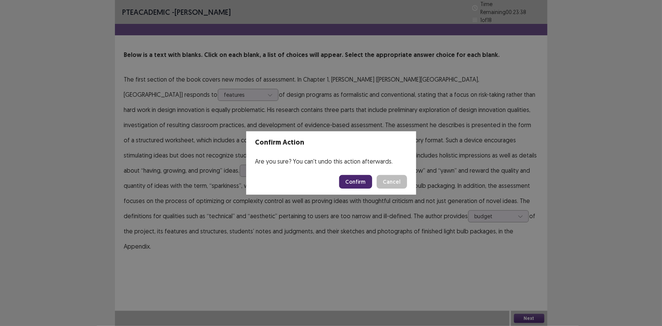
click at [364, 187] on button "Confirm" at bounding box center [355, 182] width 33 height 14
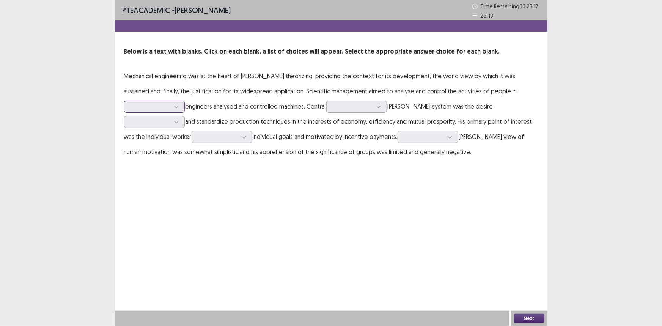
click at [170, 103] on div at bounding box center [149, 106] width 39 height 7
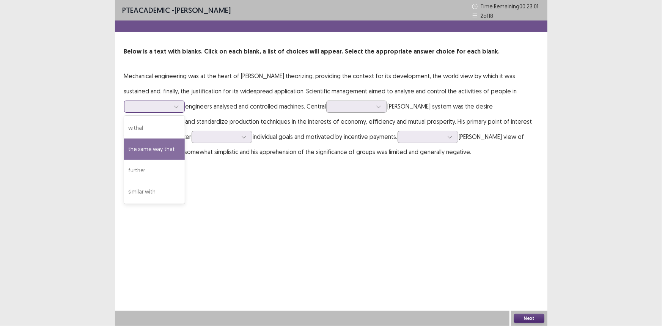
click at [185, 138] on div "the same way that" at bounding box center [154, 148] width 61 height 21
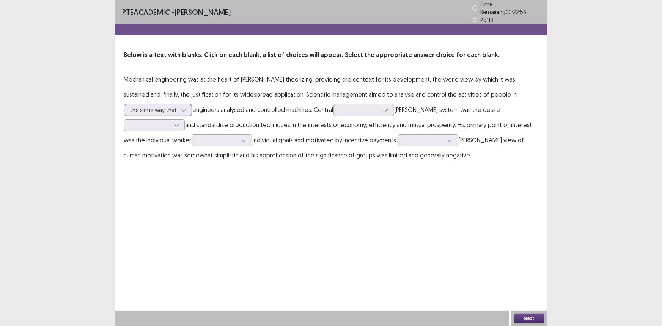
click at [183, 107] on div at bounding box center [183, 109] width 11 height 11
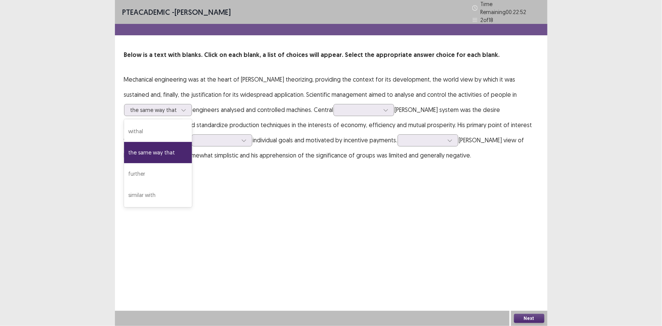
click at [220, 106] on p "Mechanical engineering was at the heart of [PERSON_NAME] theorizing, providing …" at bounding box center [331, 117] width 414 height 91
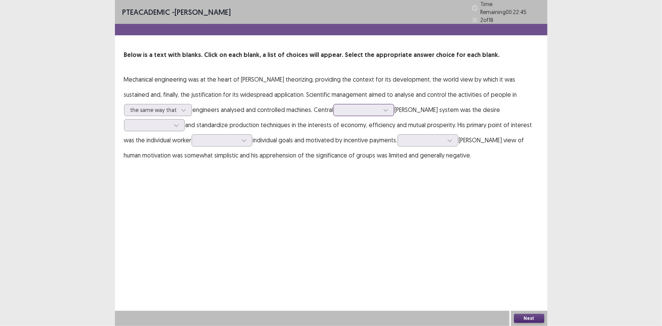
click at [384, 107] on icon at bounding box center [385, 109] width 5 height 5
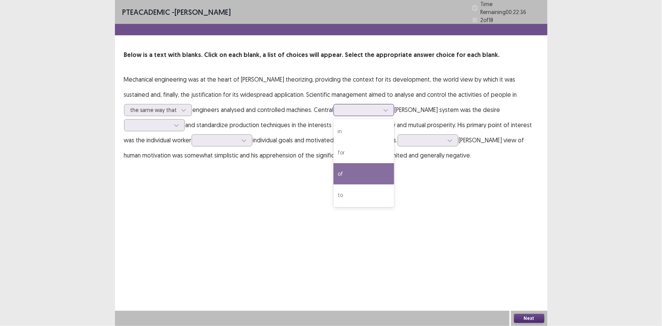
click at [364, 170] on div "of" at bounding box center [363, 173] width 61 height 21
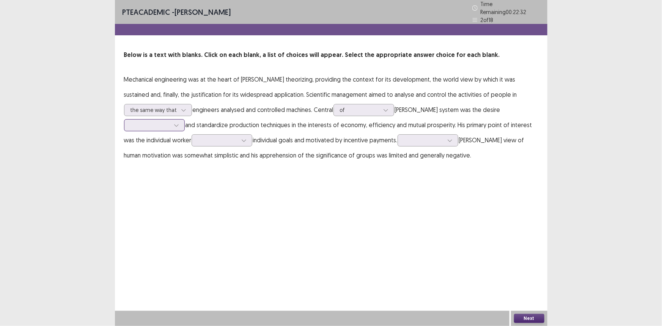
click at [182, 119] on div at bounding box center [176, 124] width 11 height 11
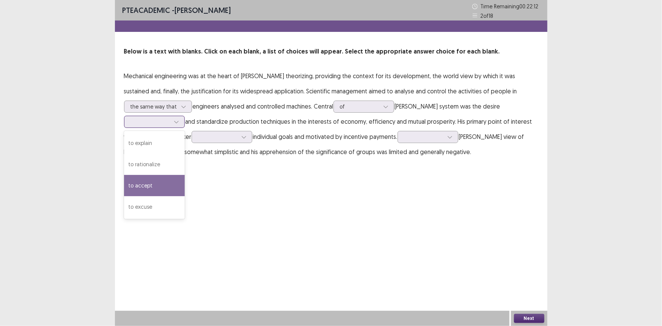
click at [185, 175] on div "to accept" at bounding box center [154, 185] width 61 height 21
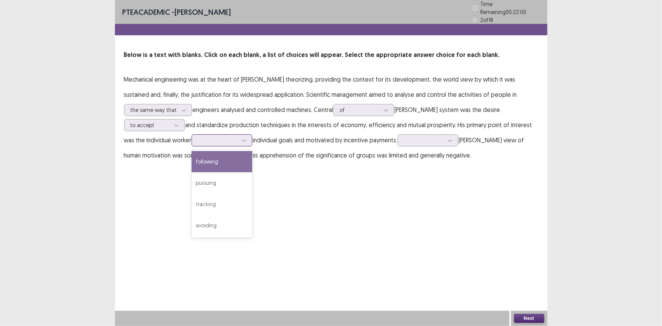
click at [238, 136] on div at bounding box center [243, 140] width 11 height 11
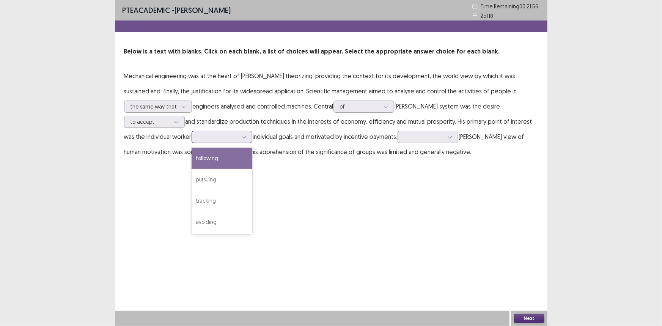
click at [191, 156] on div "following" at bounding box center [221, 157] width 61 height 21
click at [403, 141] on div at bounding box center [423, 136] width 41 height 9
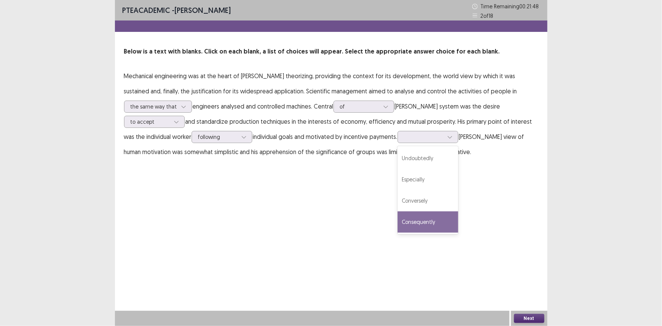
click at [428, 197] on div "PTE academic - [PERSON_NAME] Time Remaining 00 : 21 : 48 2 of 18 Below is a tex…" at bounding box center [331, 163] width 432 height 326
click at [447, 136] on icon at bounding box center [449, 136] width 5 height 5
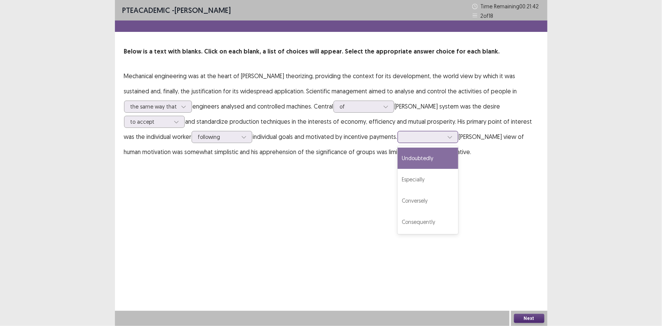
click at [397, 157] on div "Undoubtedly" at bounding box center [427, 157] width 61 height 21
click at [519, 314] on button "Next" at bounding box center [529, 318] width 30 height 9
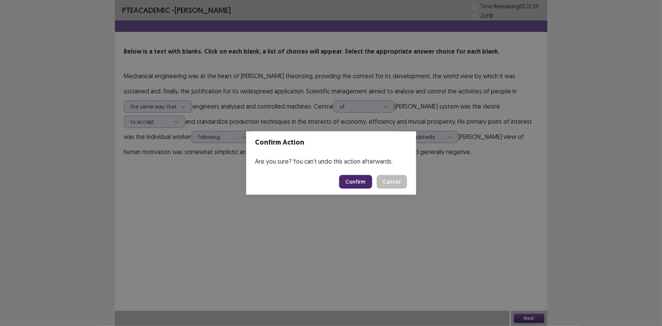
click at [350, 178] on button "Confirm" at bounding box center [355, 182] width 33 height 14
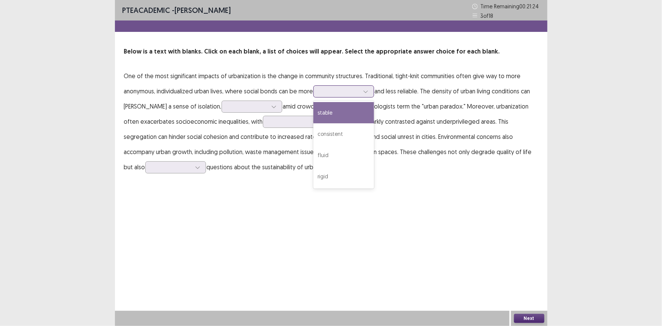
click at [359, 93] on div at bounding box center [339, 91] width 39 height 7
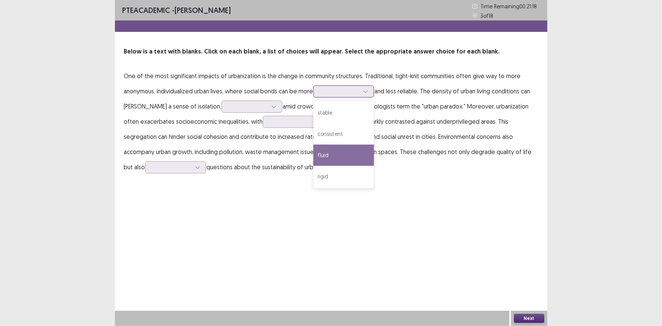
click at [340, 157] on div "fluid" at bounding box center [343, 154] width 61 height 21
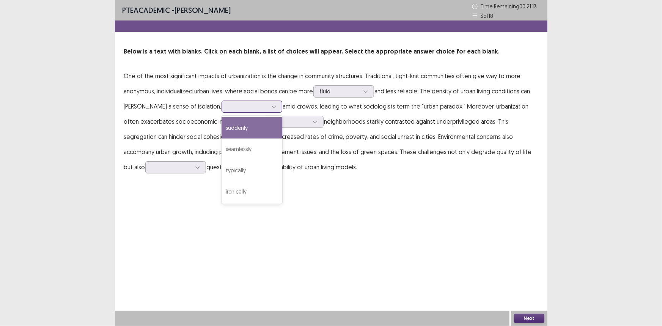
click at [271, 107] on icon at bounding box center [273, 106] width 5 height 5
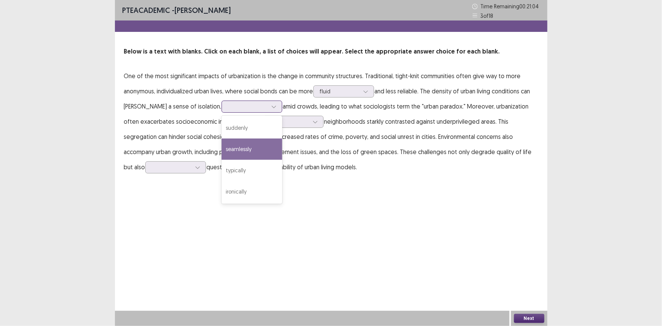
click at [231, 153] on div "seamlessly" at bounding box center [251, 148] width 61 height 21
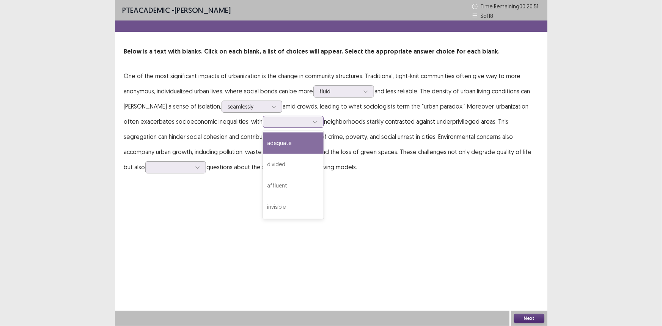
click at [292, 120] on div at bounding box center [288, 121] width 41 height 9
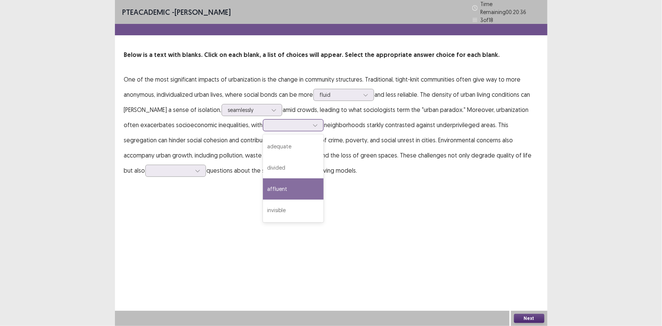
click at [277, 182] on div "affluent" at bounding box center [293, 188] width 61 height 21
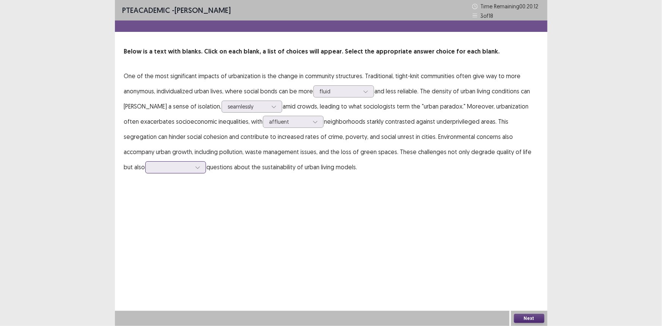
click at [195, 167] on icon at bounding box center [197, 167] width 5 height 5
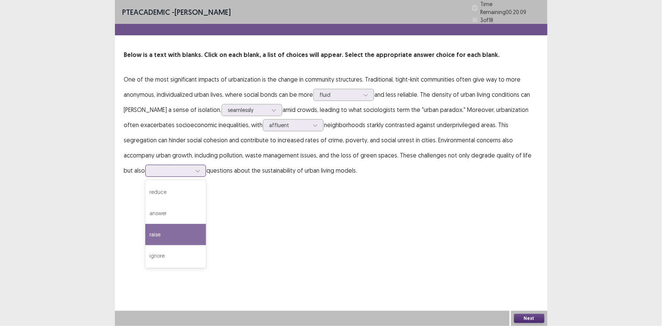
click at [166, 229] on div "raise" at bounding box center [175, 234] width 61 height 21
click at [520, 318] on button "Next" at bounding box center [529, 318] width 30 height 9
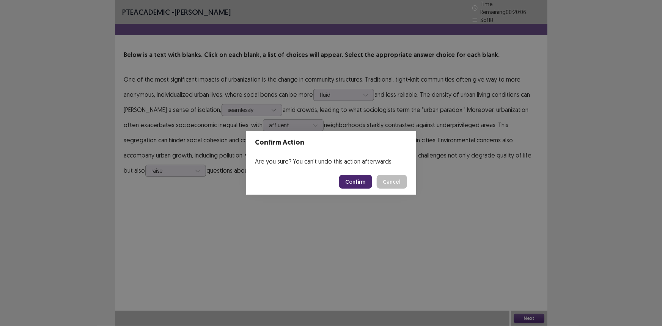
click at [353, 179] on button "Confirm" at bounding box center [355, 182] width 33 height 14
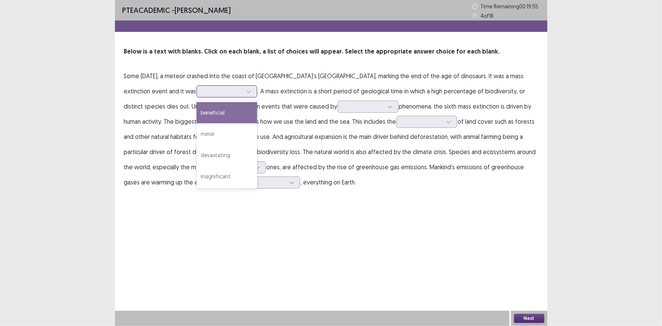
click at [246, 91] on icon at bounding box center [248, 91] width 5 height 5
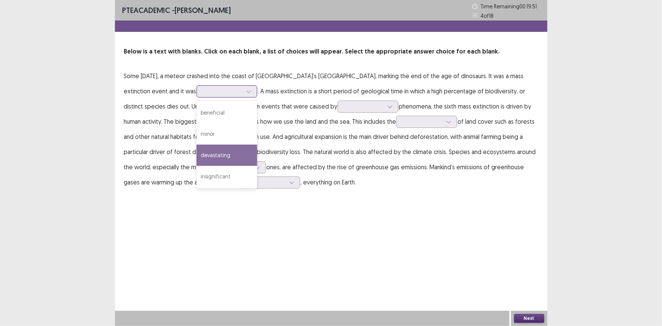
click at [205, 159] on div "devastating" at bounding box center [226, 154] width 61 height 21
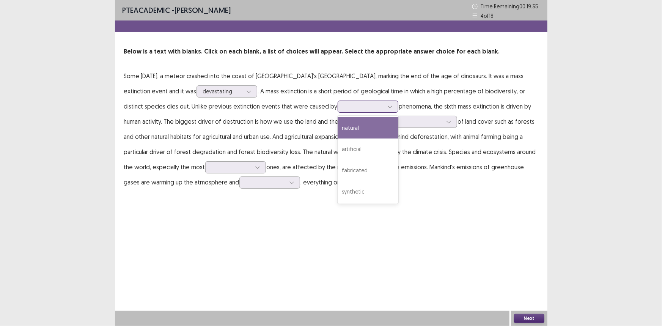
click at [387, 108] on icon at bounding box center [389, 106] width 5 height 5
click at [341, 126] on div "natural" at bounding box center [367, 127] width 61 height 21
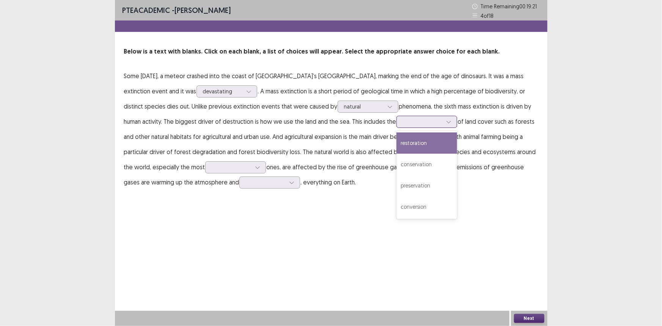
click at [446, 121] on icon at bounding box center [448, 121] width 5 height 5
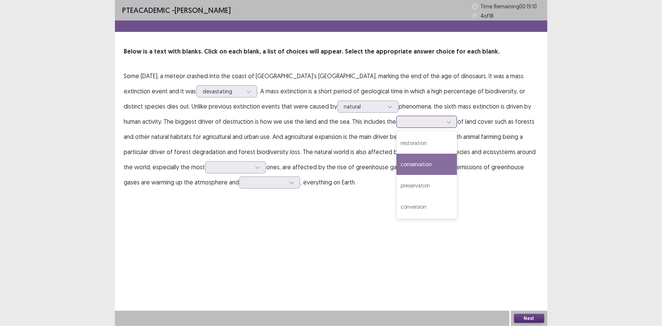
click at [396, 163] on div "conservation" at bounding box center [426, 164] width 61 height 21
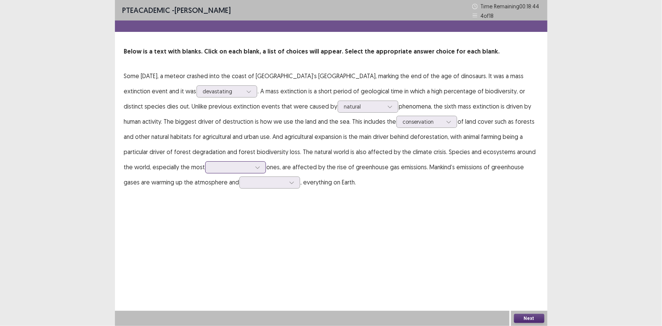
click at [252, 166] on div at bounding box center [257, 167] width 11 height 11
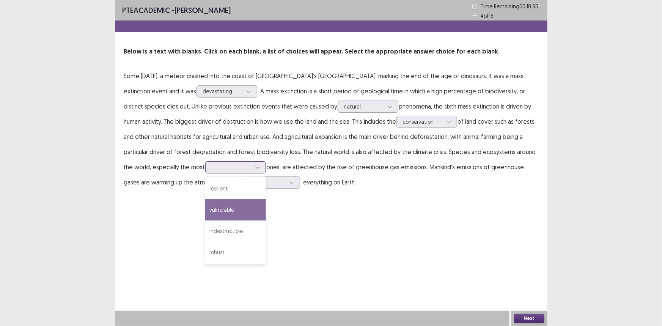
click at [205, 210] on div "vulnerable" at bounding box center [235, 209] width 61 height 21
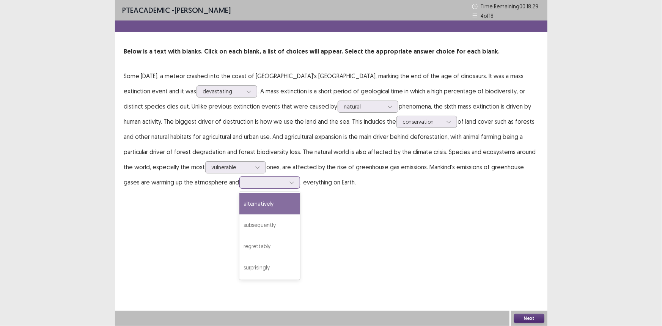
click at [258, 183] on div at bounding box center [265, 182] width 39 height 7
click at [240, 210] on div "alternatively" at bounding box center [269, 203] width 61 height 21
click at [258, 181] on div at bounding box center [265, 182] width 39 height 7
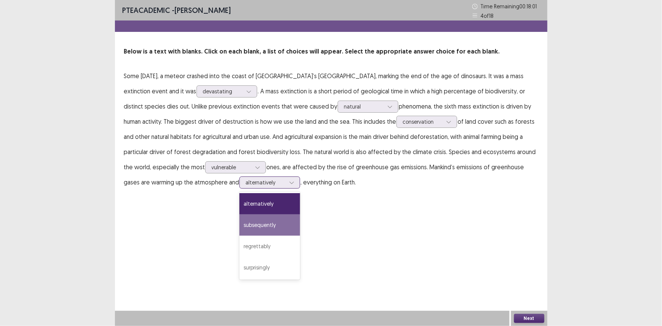
click at [253, 218] on div "subsequently" at bounding box center [269, 224] width 61 height 21
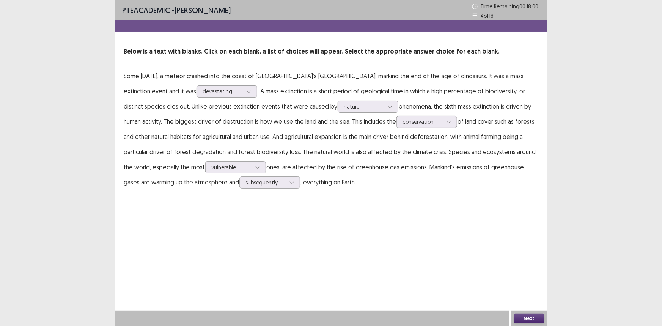
click at [522, 317] on button "Next" at bounding box center [529, 318] width 30 height 9
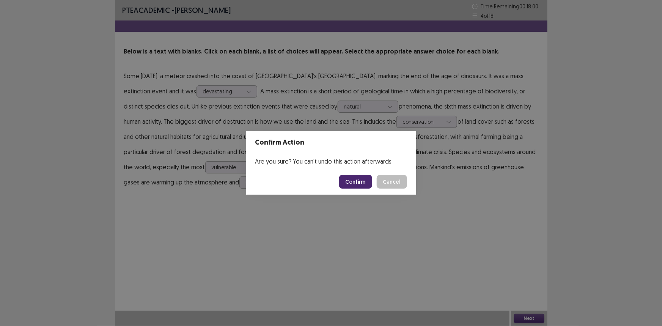
click at [361, 179] on button "Confirm" at bounding box center [355, 182] width 33 height 14
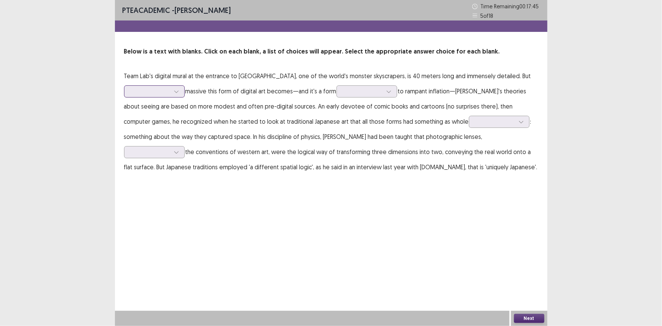
click at [176, 91] on icon at bounding box center [176, 91] width 5 height 5
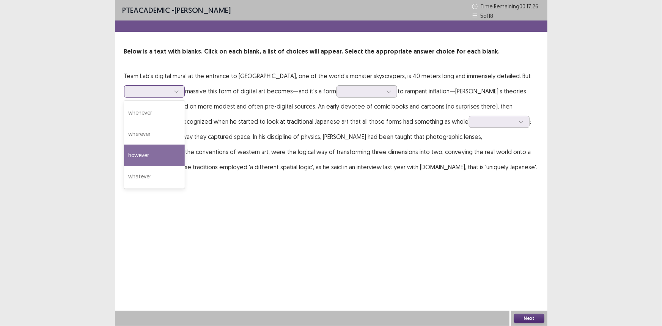
click at [165, 151] on div "however" at bounding box center [154, 154] width 61 height 21
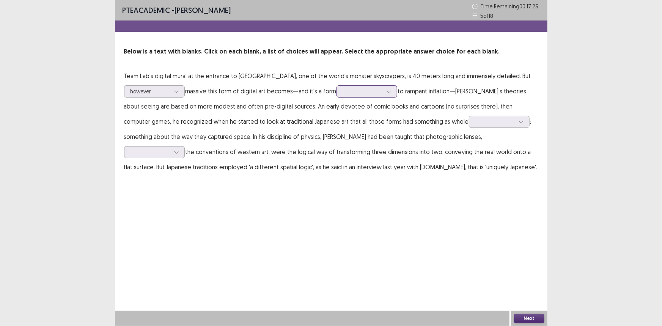
click at [388, 93] on icon at bounding box center [388, 91] width 5 height 5
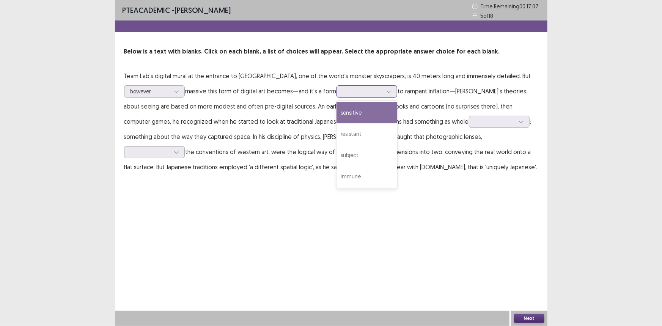
click at [365, 116] on div "sensitive" at bounding box center [366, 112] width 61 height 21
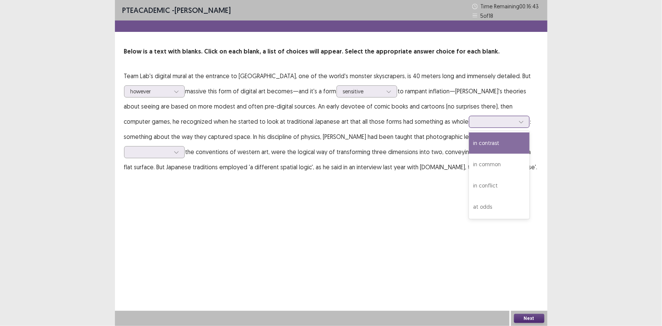
click at [518, 121] on icon at bounding box center [520, 121] width 5 height 5
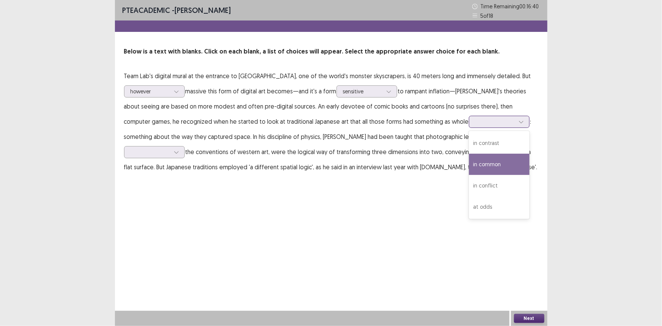
click at [469, 165] on div "in common" at bounding box center [499, 164] width 61 height 21
click at [179, 149] on icon at bounding box center [176, 151] width 5 height 5
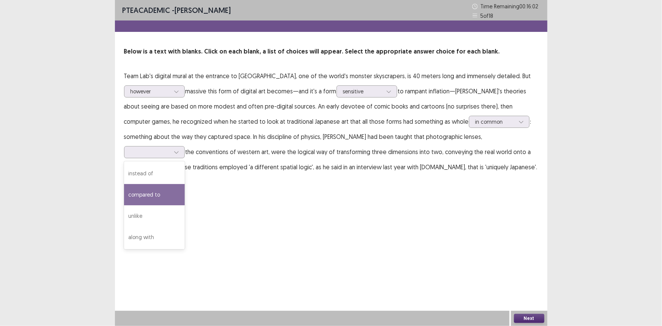
click at [379, 201] on div "PTE academic - [PERSON_NAME] Time Remaining 00 : 16 : 02 5 of 18 Below is a tex…" at bounding box center [331, 163] width 432 height 326
click at [182, 146] on div at bounding box center [176, 151] width 11 height 11
click at [185, 184] on div "compared to" at bounding box center [154, 194] width 61 height 21
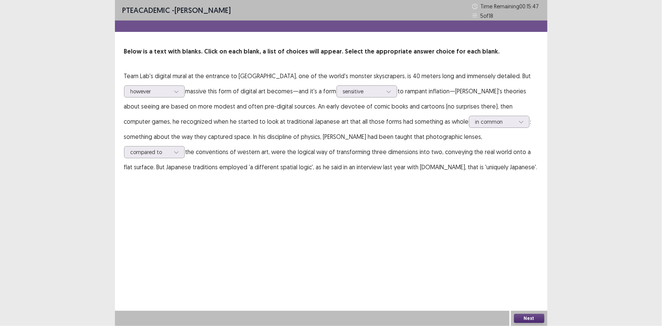
click at [523, 317] on button "Next" at bounding box center [529, 318] width 30 height 9
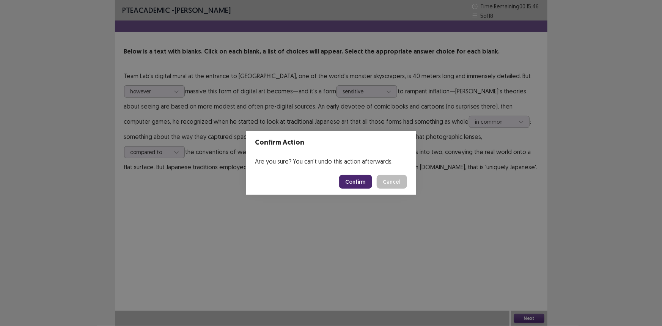
click at [347, 181] on button "Confirm" at bounding box center [355, 182] width 33 height 14
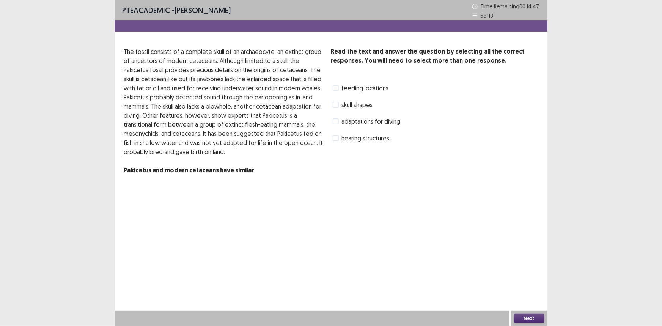
click at [335, 105] on span at bounding box center [335, 105] width 6 height 6
click at [352, 88] on span "feeding locations" at bounding box center [365, 87] width 47 height 9
click at [527, 317] on button "Next" at bounding box center [529, 318] width 30 height 9
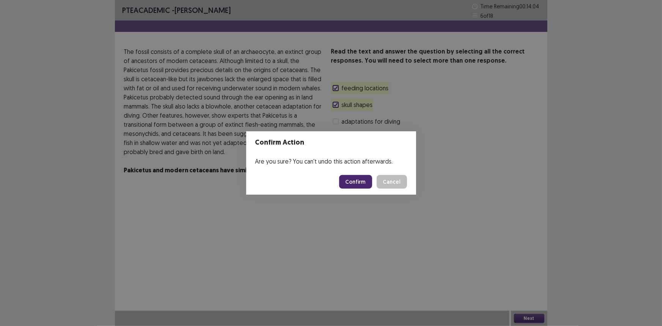
click at [354, 181] on button "Confirm" at bounding box center [355, 182] width 33 height 14
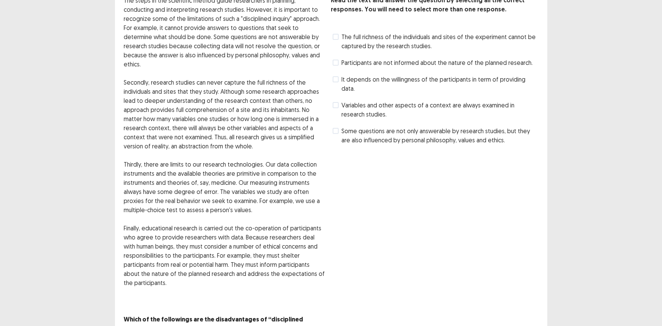
scroll to position [14, 0]
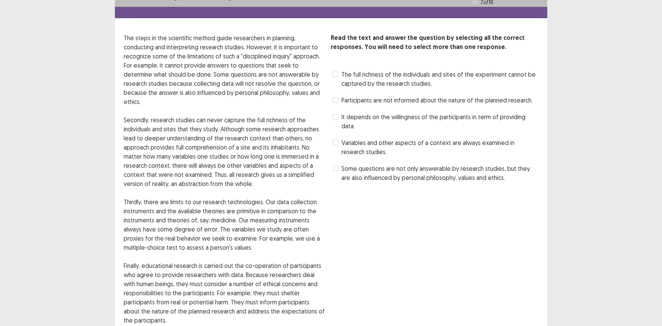
click at [348, 75] on span "The full richness of the individuals and sites of the experiment cannot be capt…" at bounding box center [440, 79] width 196 height 18
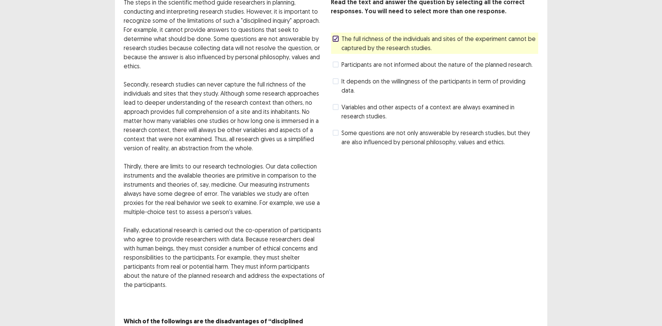
scroll to position [83, 0]
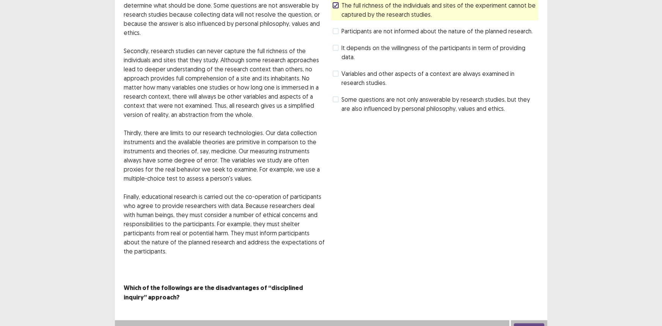
click at [533, 323] on button "Next" at bounding box center [529, 327] width 30 height 9
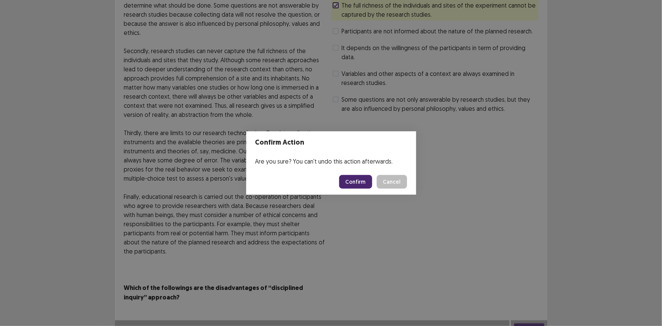
click at [356, 182] on button "Confirm" at bounding box center [355, 182] width 33 height 14
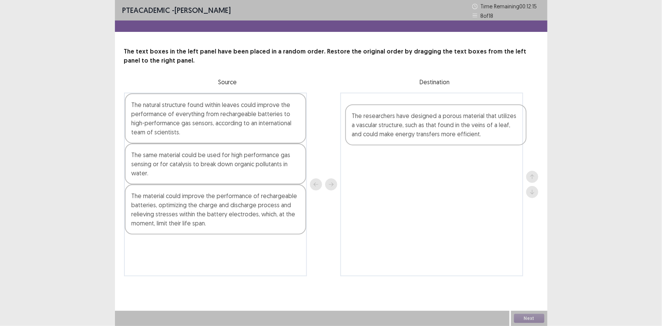
drag, startPoint x: 213, startPoint y: 167, endPoint x: 436, endPoint y: 129, distance: 226.6
click at [436, 129] on div "The natural structure found within leaves could improve the performance of ever…" at bounding box center [331, 184] width 414 height 183
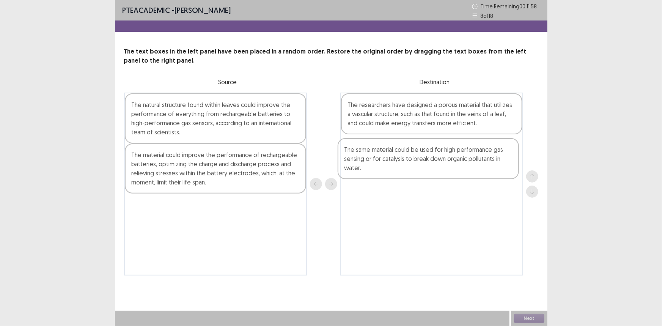
drag, startPoint x: 225, startPoint y: 169, endPoint x: 451, endPoint y: 163, distance: 225.6
click at [451, 163] on div "The natural structure found within leaves could improve the performance of ever…" at bounding box center [331, 184] width 414 height 183
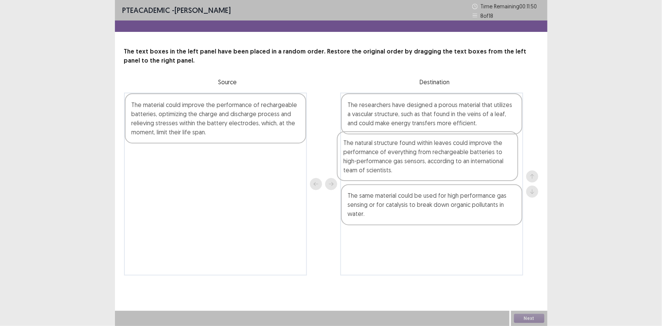
drag, startPoint x: 202, startPoint y: 122, endPoint x: 418, endPoint y: 160, distance: 219.0
click at [418, 160] on div "The natural structure found within leaves could improve the performance of ever…" at bounding box center [331, 184] width 414 height 183
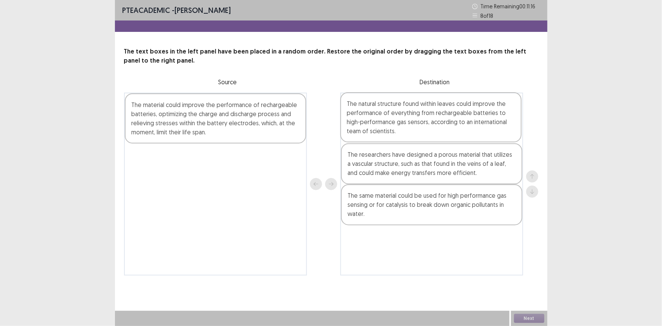
drag, startPoint x: 459, startPoint y: 160, endPoint x: 457, endPoint y: 115, distance: 45.1
click at [457, 115] on div "The researchers have designed a porous material that utilizes a vascular struct…" at bounding box center [431, 184] width 183 height 183
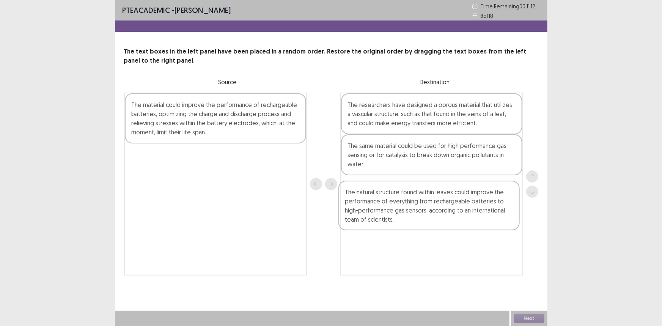
drag, startPoint x: 433, startPoint y: 121, endPoint x: 431, endPoint y: 213, distance: 92.2
click at [431, 213] on div "The natural structure found within leaves could improve the performance of ever…" at bounding box center [431, 184] width 183 height 183
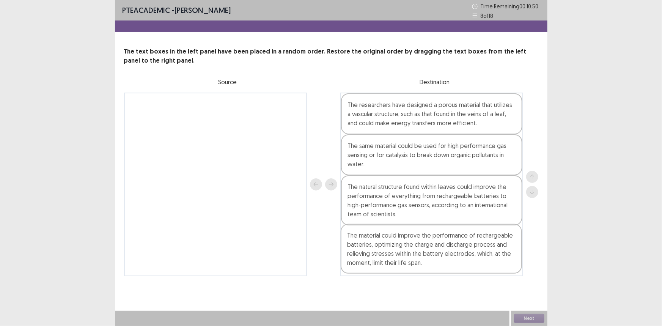
drag, startPoint x: 180, startPoint y: 115, endPoint x: 396, endPoint y: 247, distance: 253.1
click at [396, 247] on div "The material could improve the performance of rechargeable batteries, optimizin…" at bounding box center [331, 184] width 414 height 183
click at [533, 315] on button "Next" at bounding box center [529, 318] width 30 height 9
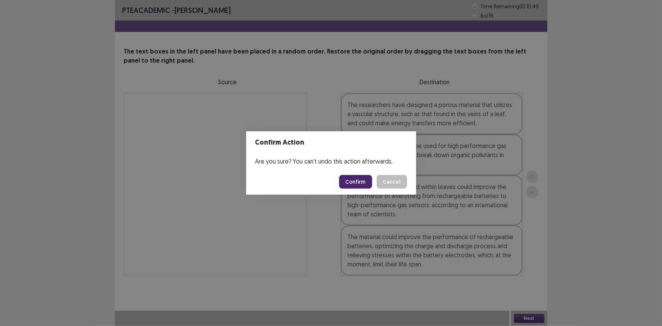
click at [360, 180] on button "Confirm" at bounding box center [355, 182] width 33 height 14
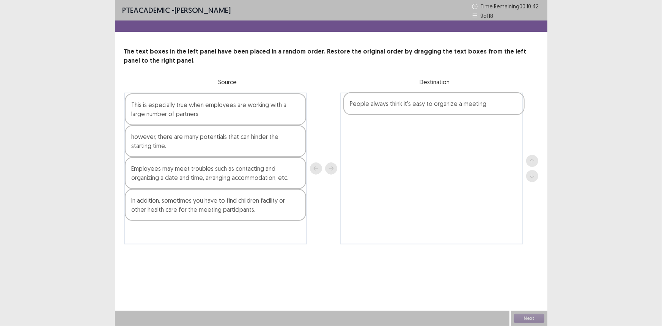
drag, startPoint x: 240, startPoint y: 141, endPoint x: 461, endPoint y: 107, distance: 223.2
click at [461, 107] on div "This is especially true when employees are working with a large number of partn…" at bounding box center [331, 169] width 414 height 152
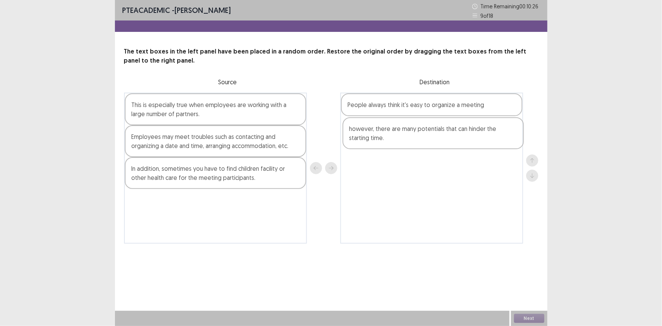
drag, startPoint x: 205, startPoint y: 144, endPoint x: 428, endPoint y: 136, distance: 223.4
click at [428, 136] on div "This is especially true when employees are working with a large number of partn…" at bounding box center [331, 168] width 414 height 151
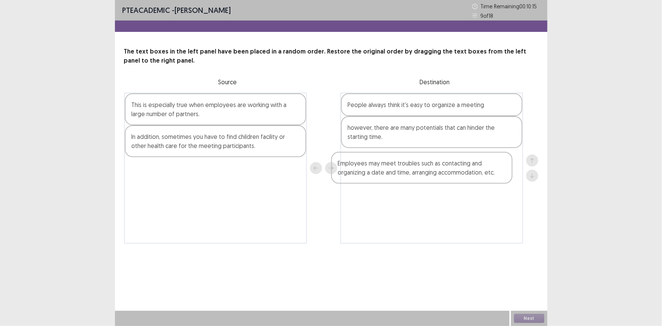
drag, startPoint x: 222, startPoint y: 144, endPoint x: 439, endPoint y: 171, distance: 218.8
click at [439, 171] on div "This is especially true when employees are working with a large number of partn…" at bounding box center [331, 168] width 414 height 151
click at [203, 144] on div "In addition, sometimes you have to find children facility or other health care …" at bounding box center [215, 141] width 181 height 32
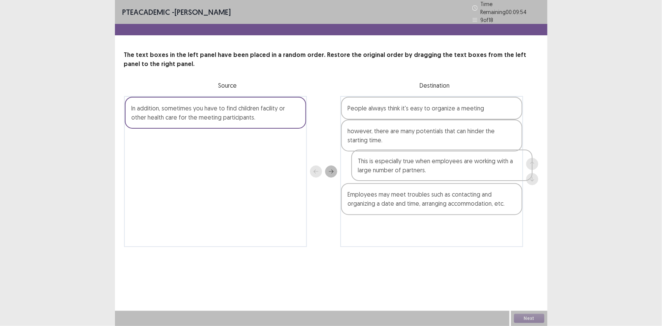
drag, startPoint x: 215, startPoint y: 113, endPoint x: 447, endPoint y: 172, distance: 239.3
click at [447, 172] on div "This is especially true when employees are working with a large number of partn…" at bounding box center [331, 171] width 414 height 151
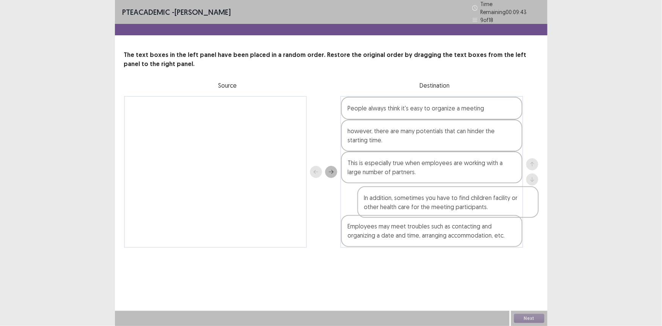
drag, startPoint x: 197, startPoint y: 111, endPoint x: 425, endPoint y: 200, distance: 244.8
click at [425, 200] on div "In addition, sometimes you have to find children facility or other health care …" at bounding box center [331, 172] width 414 height 152
click at [527, 315] on button "Next" at bounding box center [529, 318] width 30 height 9
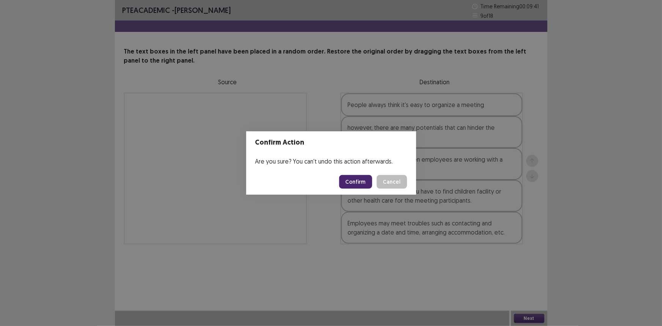
click at [360, 180] on button "Confirm" at bounding box center [355, 182] width 33 height 14
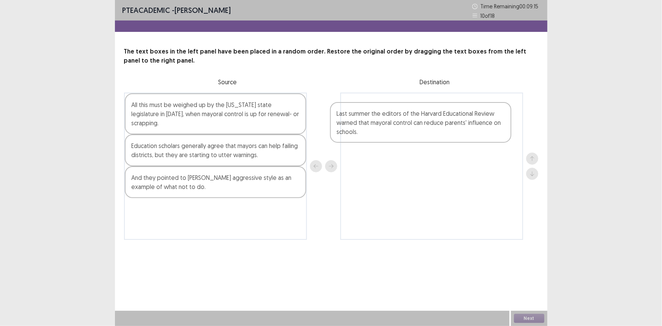
drag, startPoint x: 199, startPoint y: 113, endPoint x: 409, endPoint y: 120, distance: 209.8
click at [409, 120] on div "Last summer the editors of the Harvard Educational Review warned that mayoral c…" at bounding box center [331, 166] width 414 height 147
click at [203, 151] on div "Education scholars generally agree that mayors can help failing districts, but …" at bounding box center [215, 150] width 181 height 32
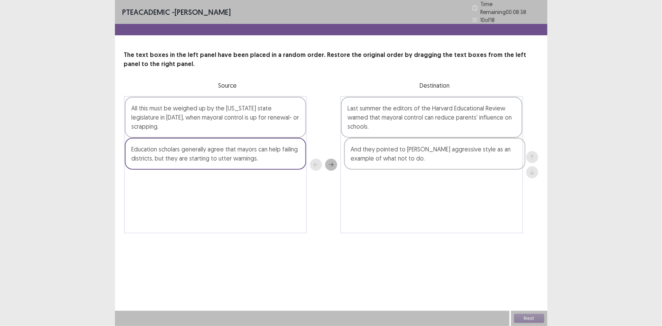
drag, startPoint x: 197, startPoint y: 183, endPoint x: 420, endPoint y: 164, distance: 224.5
click at [420, 164] on div "All this must be weighed up by the [US_STATE] state legislature in [DATE], when…" at bounding box center [331, 164] width 414 height 137
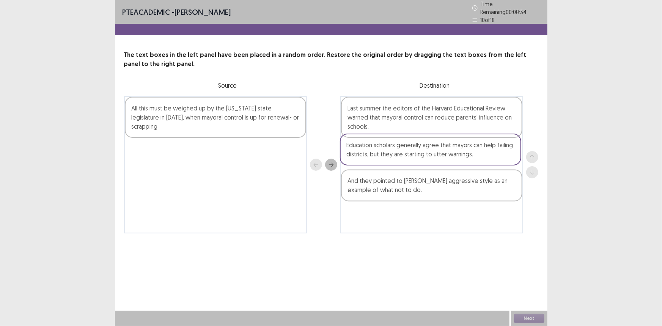
drag, startPoint x: 212, startPoint y: 143, endPoint x: 431, endPoint y: 152, distance: 220.1
click at [431, 152] on div "All this must be weighed up by the [US_STATE] state legislature in [DATE], when…" at bounding box center [331, 164] width 414 height 137
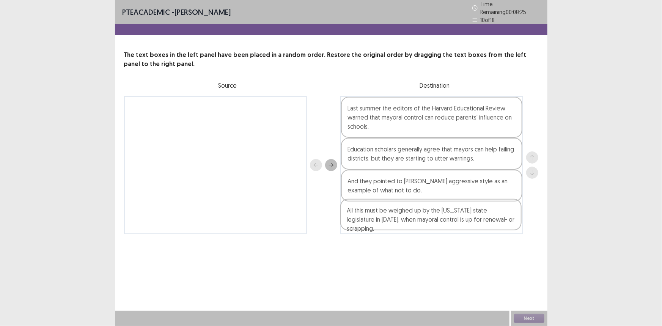
drag, startPoint x: 228, startPoint y: 108, endPoint x: 447, endPoint y: 218, distance: 244.7
click at [447, 218] on div "All this must be weighed up by the [US_STATE] state legislature in [DATE], when…" at bounding box center [331, 165] width 414 height 138
click at [533, 318] on button "Next" at bounding box center [529, 318] width 30 height 9
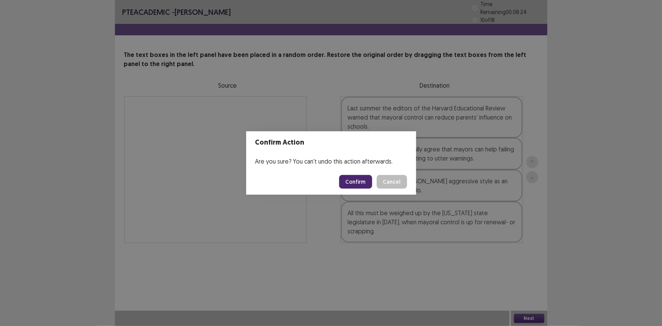
click at [364, 181] on button "Confirm" at bounding box center [355, 182] width 33 height 14
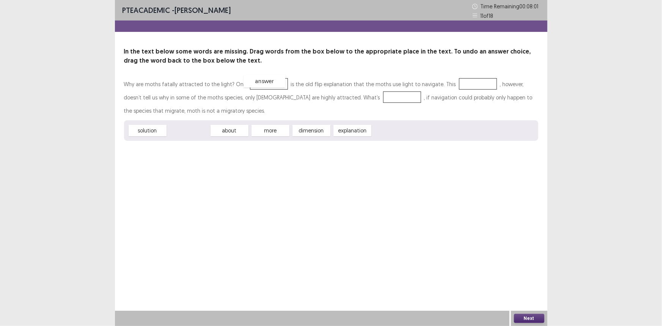
drag, startPoint x: 176, startPoint y: 130, endPoint x: 252, endPoint y: 80, distance: 90.4
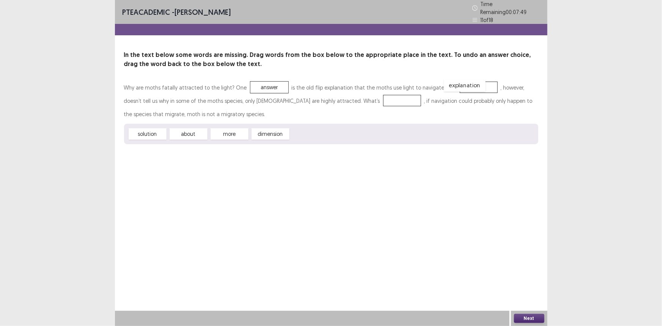
drag, startPoint x: 308, startPoint y: 133, endPoint x: 461, endPoint y: 85, distance: 160.7
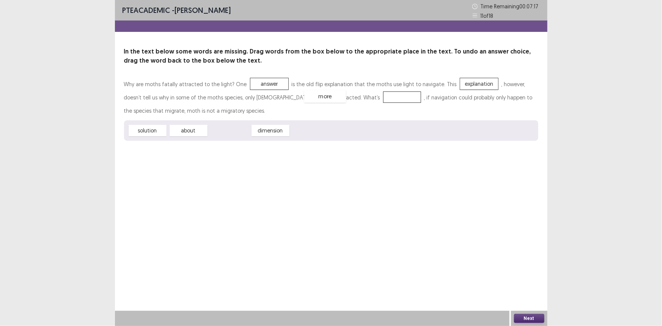
drag, startPoint x: 227, startPoint y: 129, endPoint x: 323, endPoint y: 94, distance: 101.8
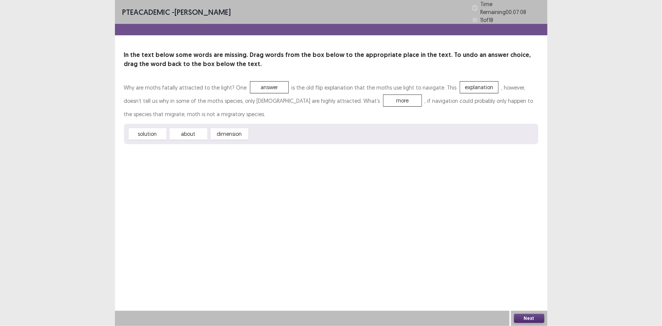
click at [532, 318] on button "Next" at bounding box center [529, 318] width 30 height 9
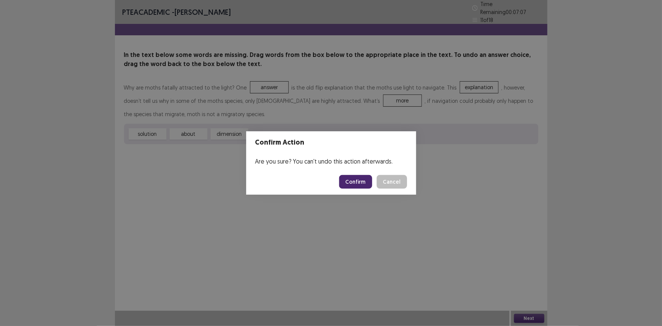
click at [369, 182] on button "Confirm" at bounding box center [355, 182] width 33 height 14
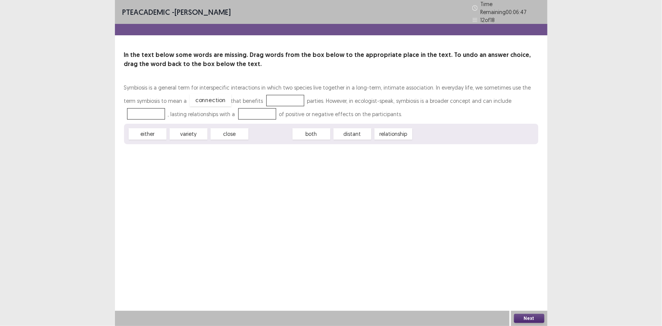
drag, startPoint x: 271, startPoint y: 131, endPoint x: 211, endPoint y: 97, distance: 68.7
drag, startPoint x: 263, startPoint y: 130, endPoint x: 265, endPoint y: 93, distance: 36.4
drag, startPoint x: 153, startPoint y: 131, endPoint x: 519, endPoint y: 97, distance: 368.1
drag, startPoint x: 144, startPoint y: 133, endPoint x: 254, endPoint y: 112, distance: 112.0
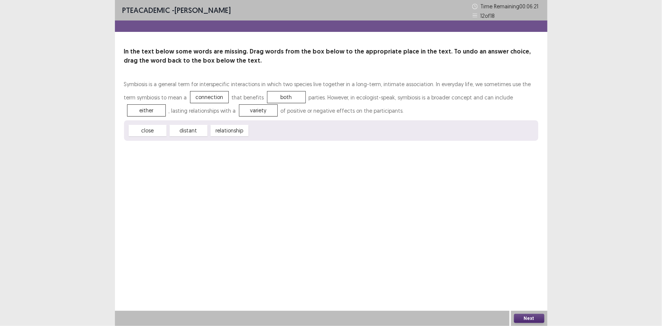
click at [527, 314] on button "Next" at bounding box center [529, 318] width 30 height 9
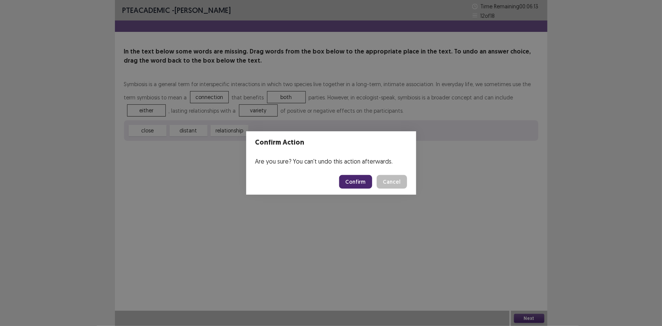
click at [352, 178] on button "Confirm" at bounding box center [355, 182] width 33 height 14
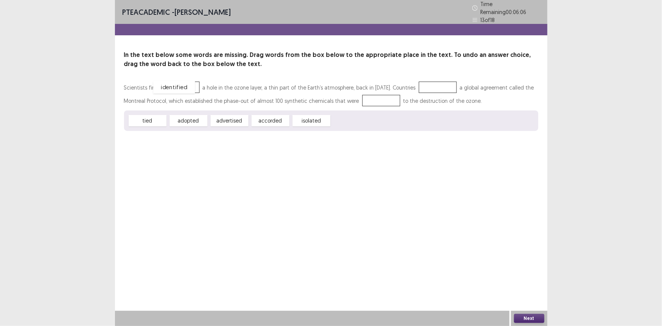
drag, startPoint x: 348, startPoint y: 116, endPoint x: 170, endPoint y: 83, distance: 181.3
drag, startPoint x: 180, startPoint y: 119, endPoint x: 418, endPoint y: 87, distance: 240.2
drag, startPoint x: 146, startPoint y: 119, endPoint x: 370, endPoint y: 101, distance: 225.1
click at [529, 315] on button "Next" at bounding box center [529, 318] width 30 height 9
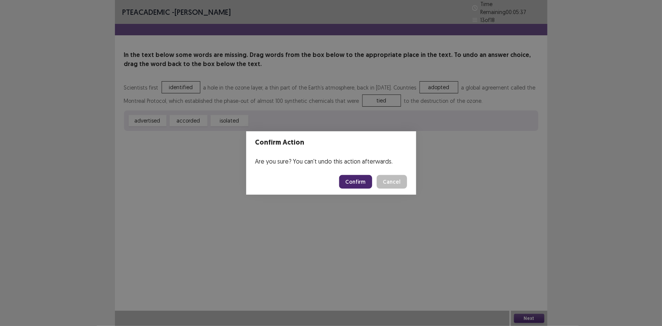
click at [361, 185] on button "Confirm" at bounding box center [355, 182] width 33 height 14
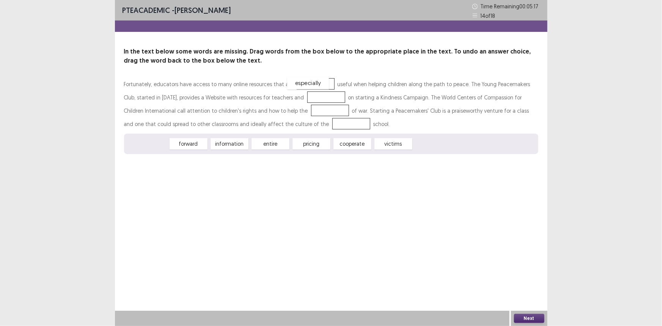
drag, startPoint x: 142, startPoint y: 144, endPoint x: 303, endPoint y: 83, distance: 171.5
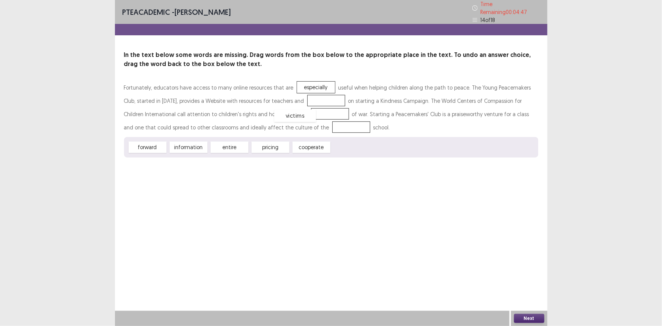
drag, startPoint x: 348, startPoint y: 140, endPoint x: 292, endPoint y: 109, distance: 64.7
drag, startPoint x: 227, startPoint y: 146, endPoint x: 293, endPoint y: 125, distance: 68.7
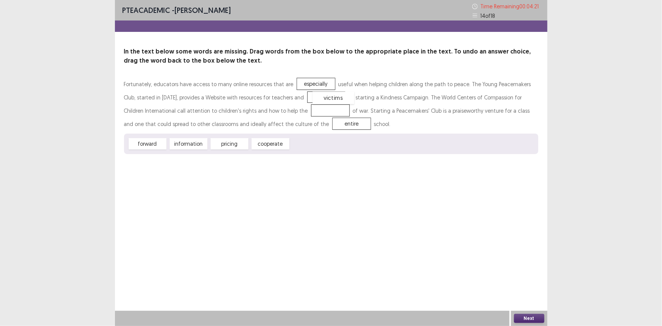
drag, startPoint x: 299, startPoint y: 111, endPoint x: 303, endPoint y: 99, distance: 12.9
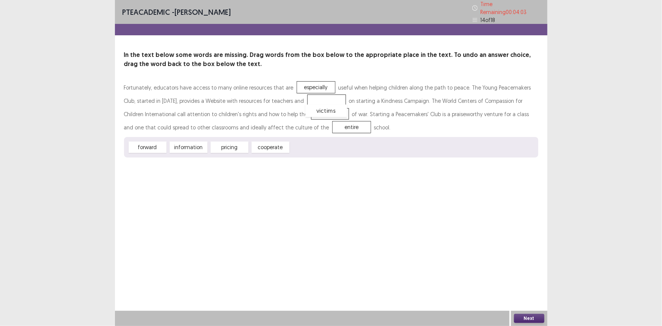
drag, startPoint x: 300, startPoint y: 97, endPoint x: 300, endPoint y: 107, distance: 10.2
drag, startPoint x: 193, startPoint y: 140, endPoint x: 307, endPoint y: 90, distance: 123.9
click at [530, 315] on button "Next" at bounding box center [529, 318] width 30 height 9
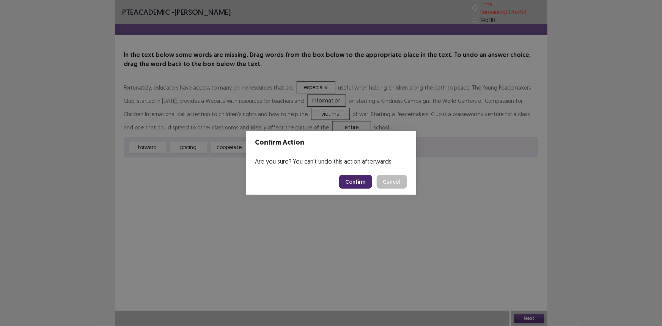
click at [354, 177] on button "Confirm" at bounding box center [355, 182] width 33 height 14
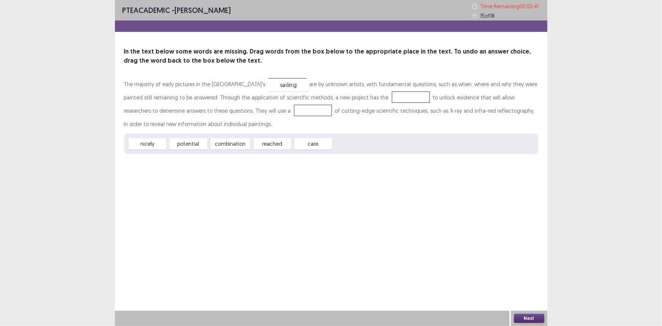
drag, startPoint x: 358, startPoint y: 145, endPoint x: 292, endPoint y: 86, distance: 88.3
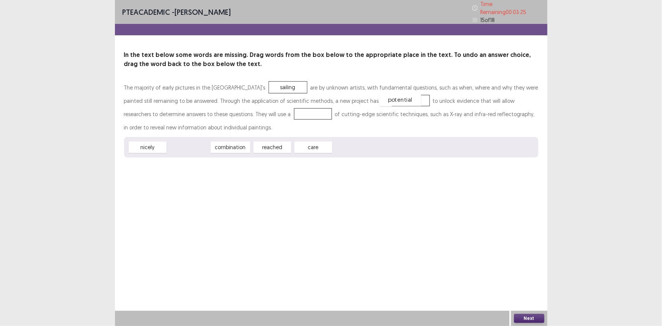
drag, startPoint x: 184, startPoint y: 143, endPoint x: 395, endPoint y: 96, distance: 216.8
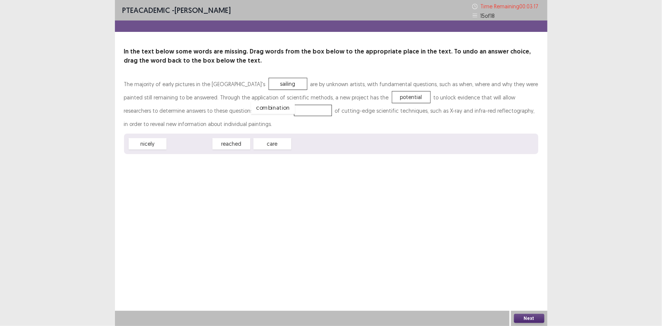
drag, startPoint x: 193, startPoint y: 144, endPoint x: 277, endPoint y: 108, distance: 90.8
click at [532, 318] on button "Next" at bounding box center [529, 318] width 30 height 9
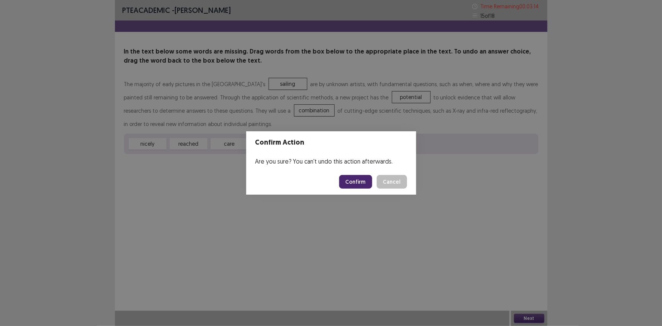
click at [348, 176] on button "Confirm" at bounding box center [355, 182] width 33 height 14
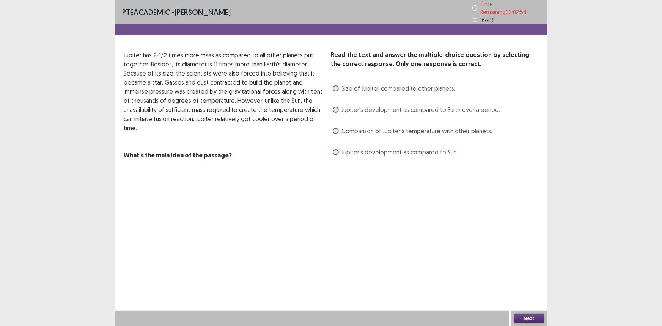
click at [370, 90] on div "Size of Jupiter compared to other planets." at bounding box center [393, 88] width 124 height 12
click at [370, 87] on span "Size of Jupiter compared to other planets." at bounding box center [399, 88] width 114 height 9
click at [528, 318] on button "Next" at bounding box center [529, 318] width 30 height 9
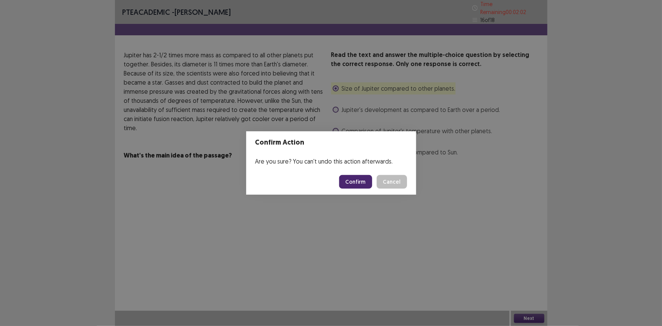
click at [366, 180] on button "Confirm" at bounding box center [355, 182] width 33 height 14
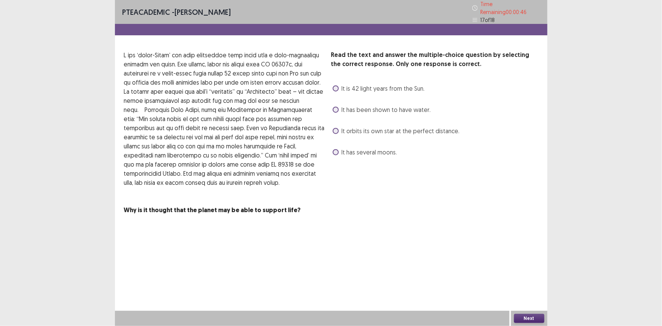
click at [367, 85] on span "It is 42 light years from the Sun." at bounding box center [383, 88] width 83 height 9
click at [527, 318] on button "Next" at bounding box center [529, 318] width 30 height 9
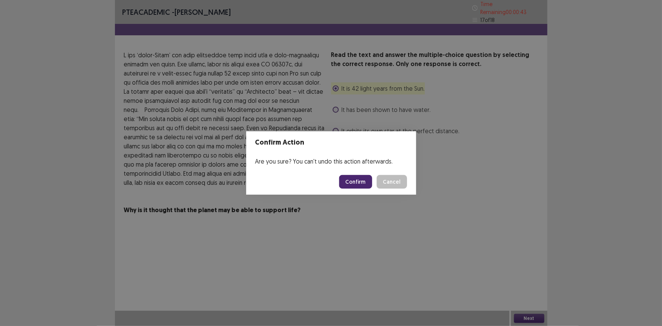
click at [354, 183] on button "Confirm" at bounding box center [355, 182] width 33 height 14
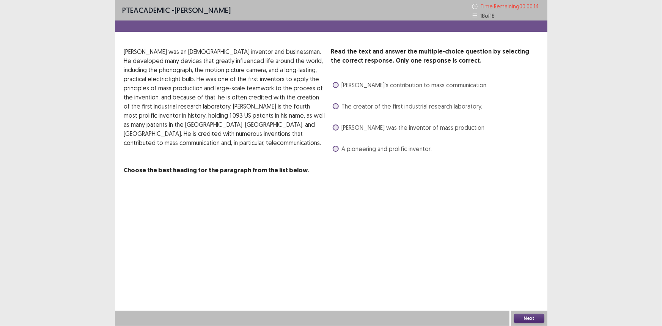
click at [383, 83] on span "[PERSON_NAME]’s contribution to mass communication." at bounding box center [415, 84] width 146 height 9
click at [518, 318] on button "Next" at bounding box center [529, 318] width 30 height 9
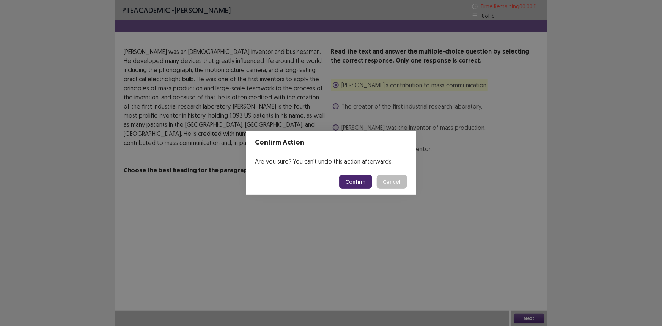
click at [359, 185] on button "Confirm" at bounding box center [355, 182] width 33 height 14
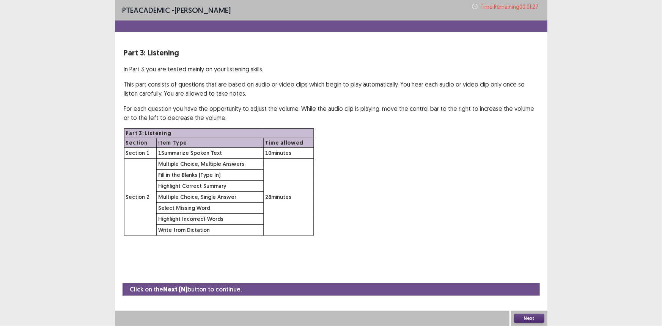
click at [528, 318] on button "Next" at bounding box center [529, 318] width 30 height 9
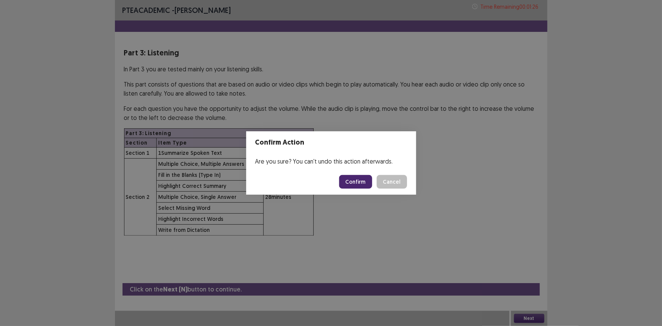
click at [350, 183] on button "Confirm" at bounding box center [355, 182] width 33 height 14
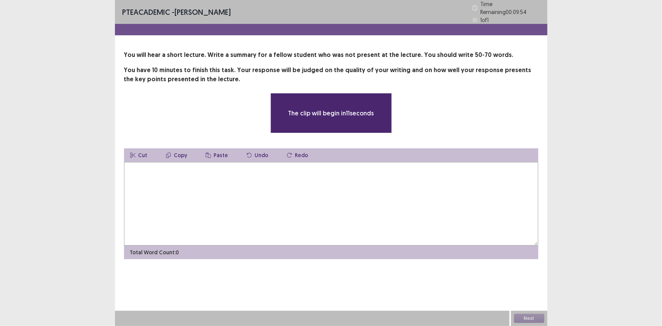
click at [294, 212] on textarea at bounding box center [331, 203] width 414 height 83
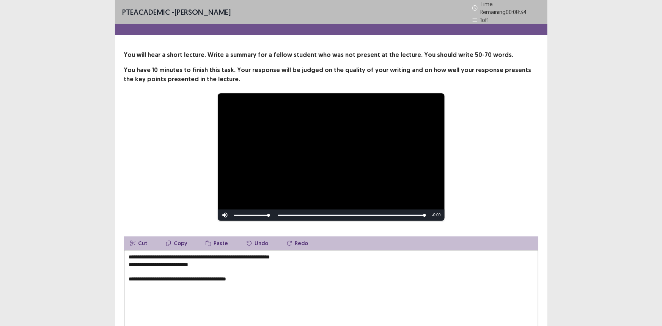
click at [128, 254] on textarea "**********" at bounding box center [331, 291] width 414 height 83
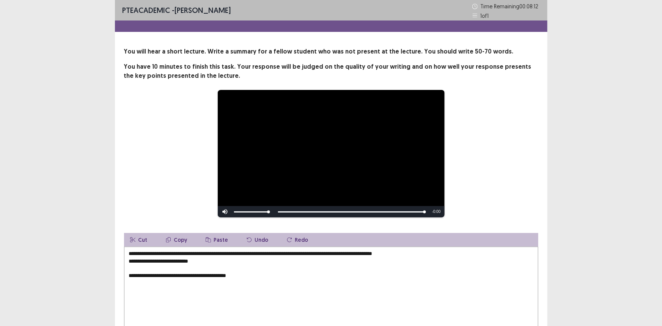
click at [291, 253] on textarea "**********" at bounding box center [331, 287] width 414 height 83
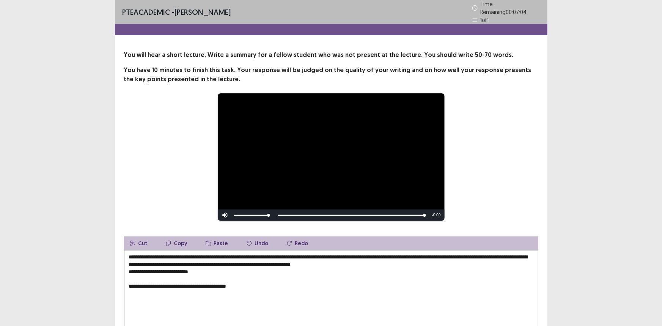
drag, startPoint x: 428, startPoint y: 262, endPoint x: 300, endPoint y: 259, distance: 127.4
click at [300, 259] on textarea "**********" at bounding box center [331, 291] width 414 height 83
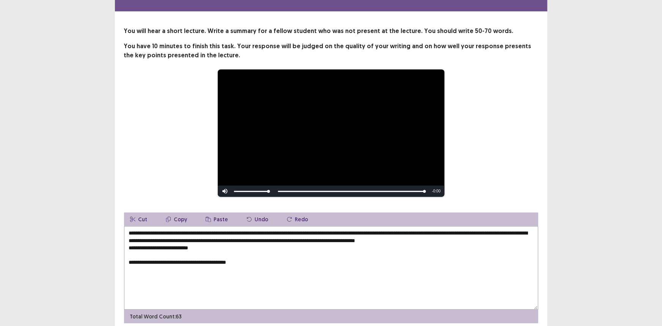
scroll to position [51, 0]
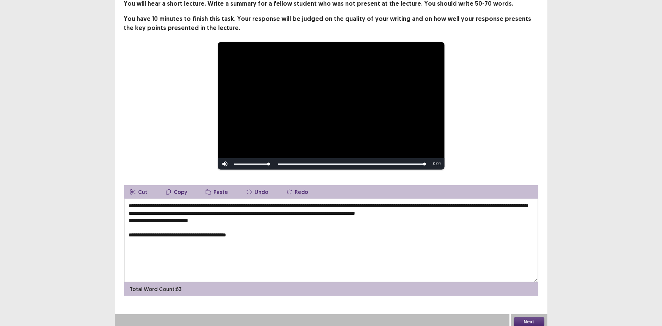
click at [469, 212] on textarea "**********" at bounding box center [331, 240] width 414 height 83
click at [523, 212] on textarea "**********" at bounding box center [331, 240] width 414 height 83
drag, startPoint x: 205, startPoint y: 218, endPoint x: 125, endPoint y: 216, distance: 79.3
click at [125, 216] on textarea "**********" at bounding box center [331, 240] width 414 height 83
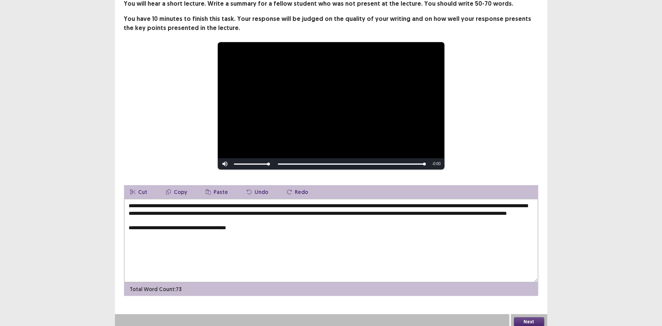
drag, startPoint x: 252, startPoint y: 231, endPoint x: 129, endPoint y: 227, distance: 123.7
click at [129, 227] on textarea "**********" at bounding box center [331, 240] width 414 height 83
click at [440, 210] on textarea "**********" at bounding box center [331, 240] width 414 height 83
click at [454, 211] on textarea "**********" at bounding box center [331, 240] width 414 height 83
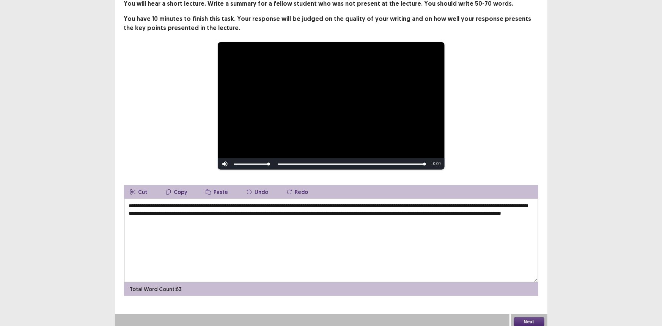
type textarea "**********"
click at [534, 317] on button "Next" at bounding box center [529, 321] width 30 height 9
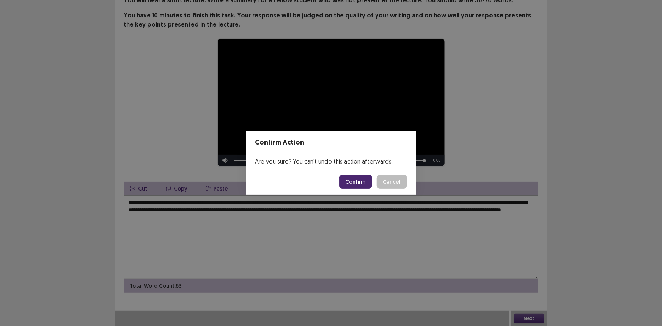
click at [361, 180] on button "Confirm" at bounding box center [355, 182] width 33 height 14
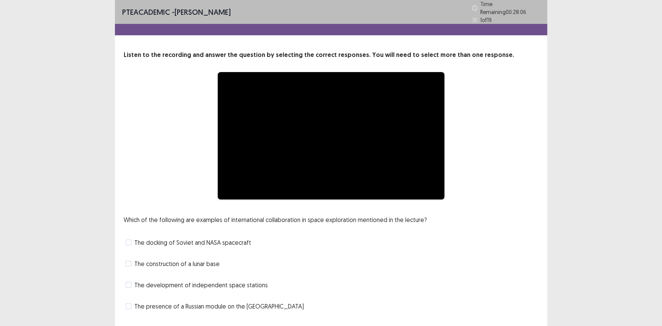
scroll to position [16, 0]
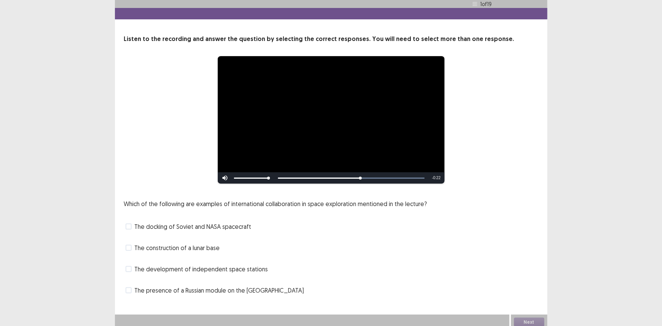
click at [215, 222] on span "The docking of Soviet and NASA spacecraft" at bounding box center [193, 226] width 117 height 9
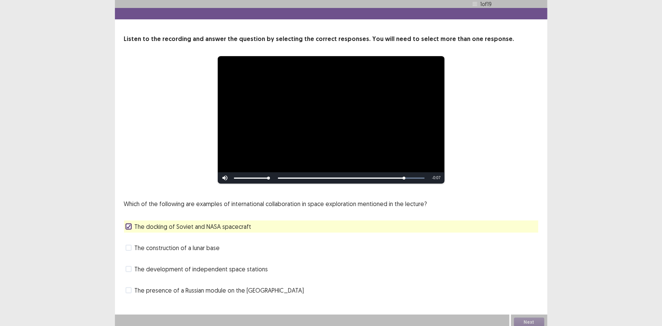
click at [220, 286] on span "The presence of a Russian module on the [GEOGRAPHIC_DATA]" at bounding box center [219, 289] width 169 height 9
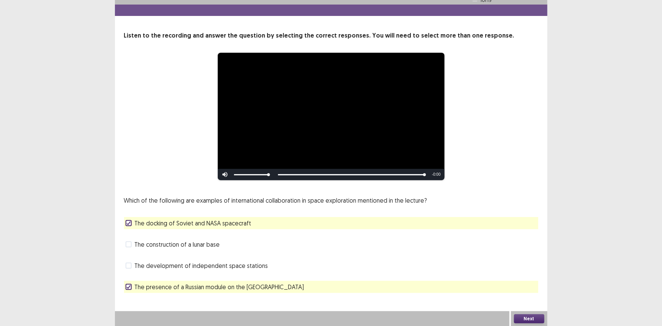
click at [527, 318] on button "Next" at bounding box center [529, 318] width 30 height 9
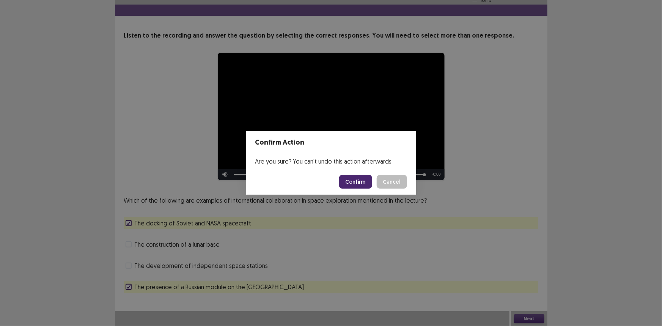
click at [361, 183] on button "Confirm" at bounding box center [355, 182] width 33 height 14
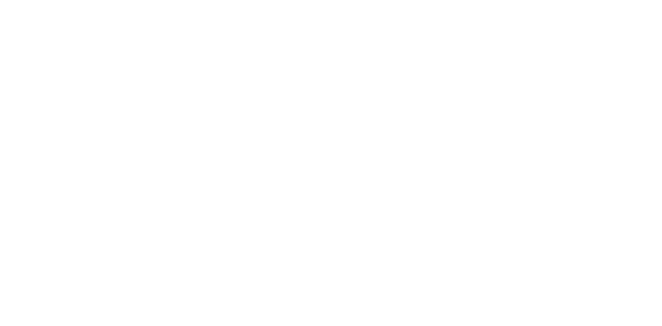
scroll to position [0, 0]
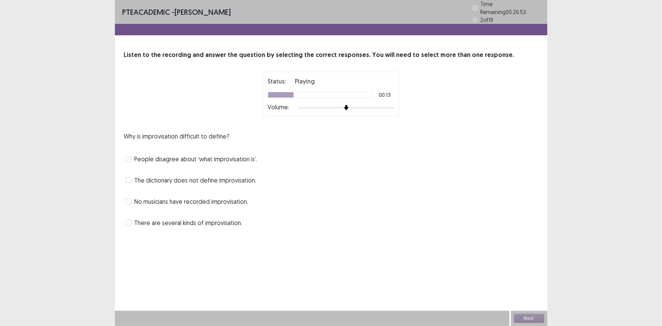
click at [210, 154] on span "People disagree about ‘what improvisation is’." at bounding box center [196, 158] width 123 height 9
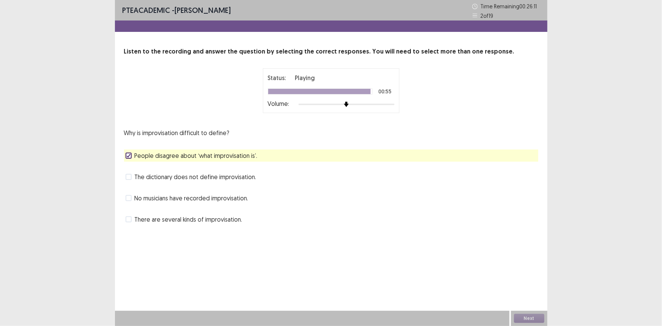
click at [198, 218] on span "There are several kinds of improvisation." at bounding box center [189, 219] width 108 height 9
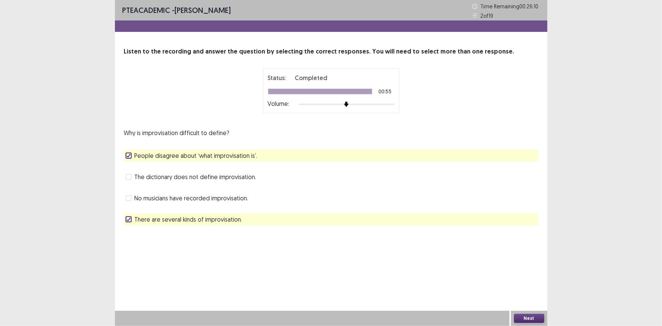
click at [525, 316] on button "Next" at bounding box center [529, 318] width 30 height 9
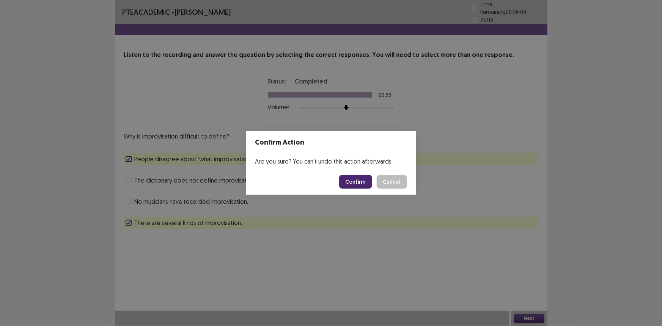
click at [359, 185] on button "Confirm" at bounding box center [355, 182] width 33 height 14
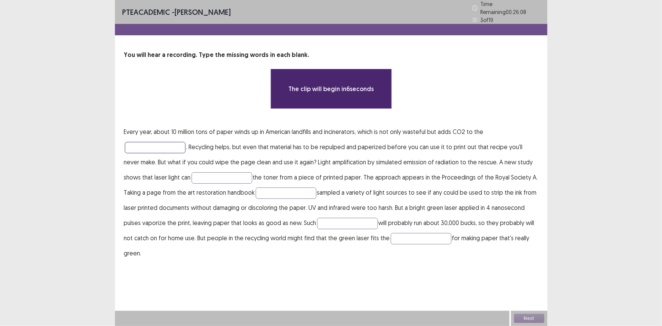
click at [150, 143] on input "text" at bounding box center [155, 147] width 61 height 11
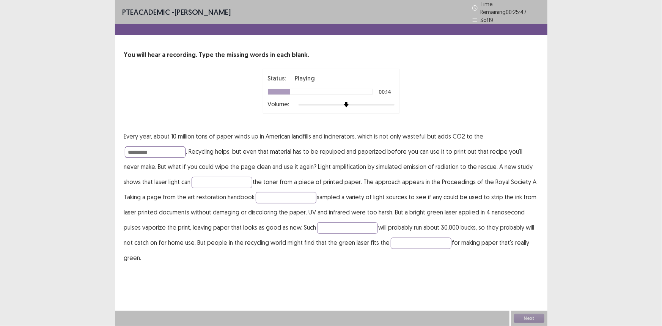
type input "**********"
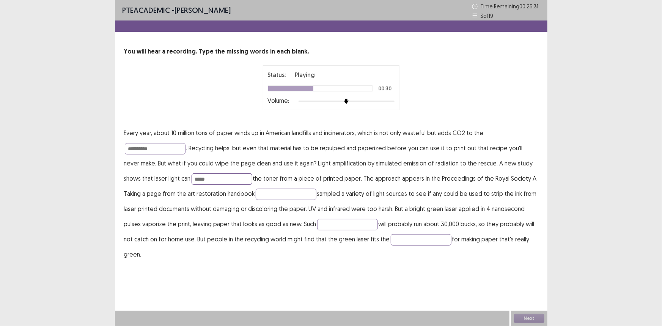
type input "*****"
type input "**********"
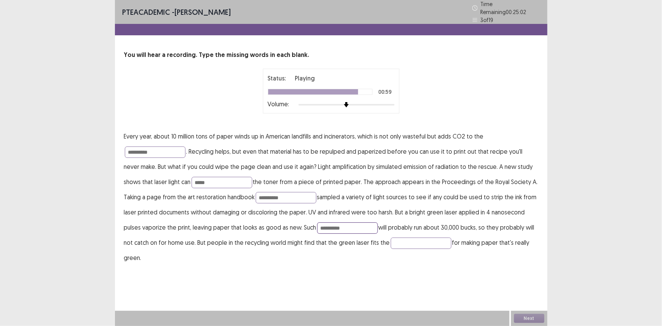
type input "**********"
type input "****"
click at [517, 317] on button "Next" at bounding box center [529, 318] width 30 height 9
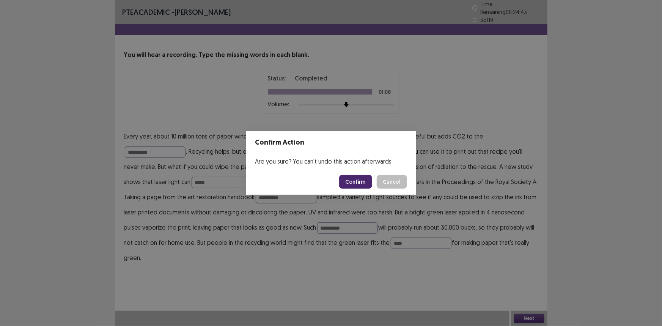
click at [351, 183] on button "Confirm" at bounding box center [355, 182] width 33 height 14
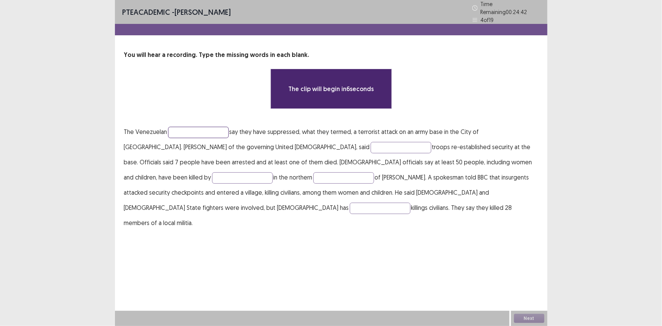
click at [204, 127] on input "text" at bounding box center [198, 132] width 61 height 11
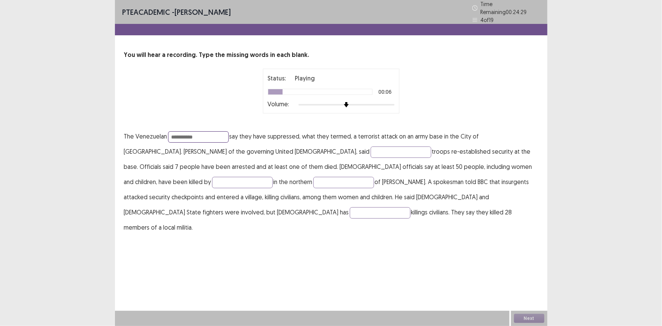
type input "**********"
type input "*****"
type input "**********"
type input "******"
click at [313, 178] on input "text" at bounding box center [343, 182] width 61 height 11
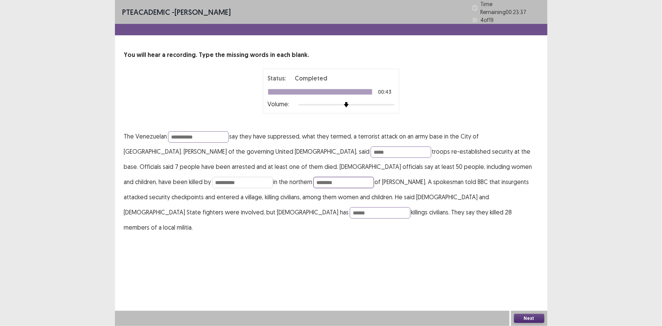
type input "********"
click at [273, 177] on input "**********" at bounding box center [242, 182] width 61 height 11
type input "*"
type input "**********"
click at [531, 319] on button "Next" at bounding box center [529, 318] width 30 height 9
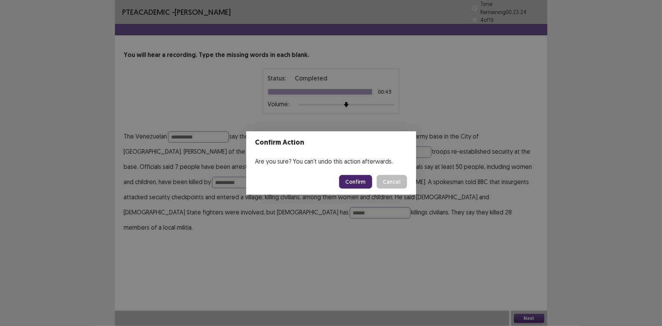
click at [355, 179] on button "Confirm" at bounding box center [355, 182] width 33 height 14
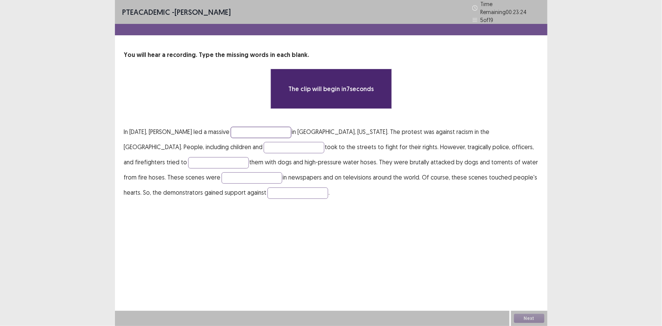
click at [269, 127] on input "text" at bounding box center [261, 132] width 61 height 11
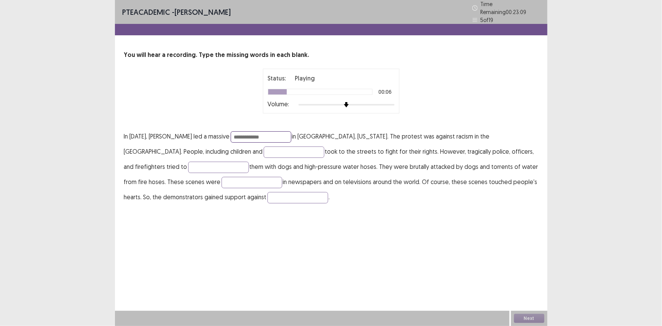
type input "**********"
type input "****"
type input "*****"
type input "**********"
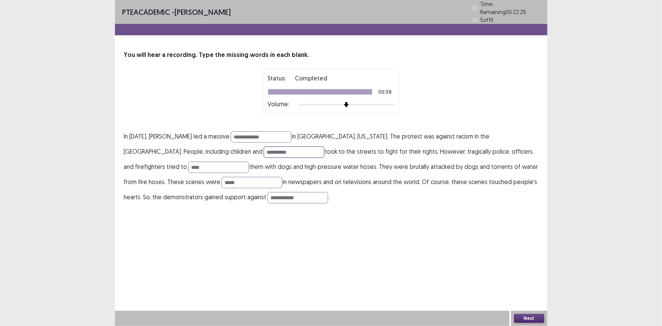
drag, startPoint x: 218, startPoint y: 149, endPoint x: 185, endPoint y: 151, distance: 33.5
click at [263, 151] on input "**********" at bounding box center [293, 151] width 61 height 11
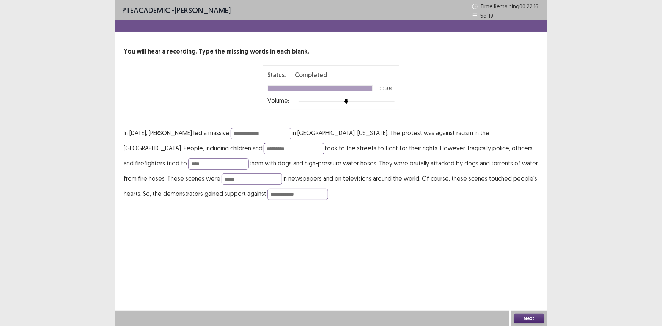
type input "*********"
click at [527, 315] on button "Next" at bounding box center [529, 318] width 30 height 9
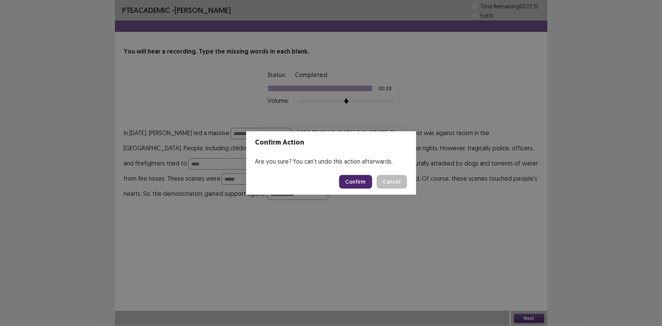
click at [348, 182] on button "Confirm" at bounding box center [355, 182] width 33 height 14
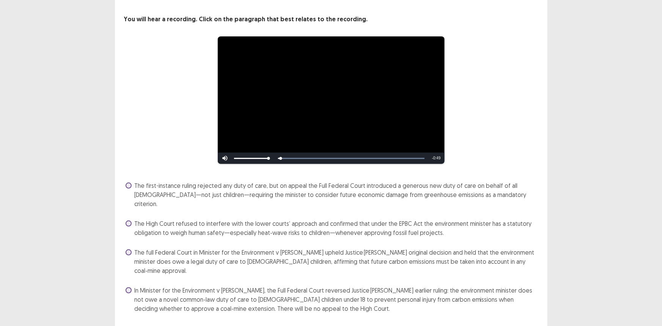
scroll to position [36, 0]
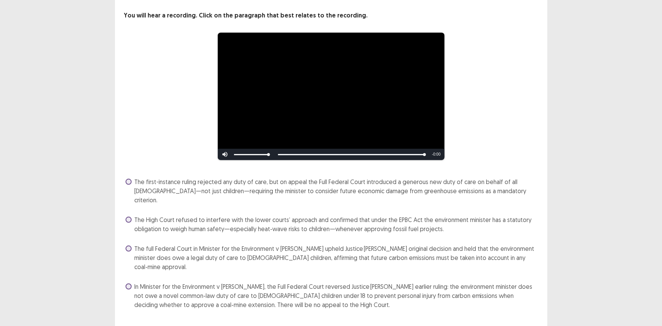
click at [215, 245] on span "The full Federal Court in Minister for the Environment v [PERSON_NAME] upheld J…" at bounding box center [336, 257] width 403 height 27
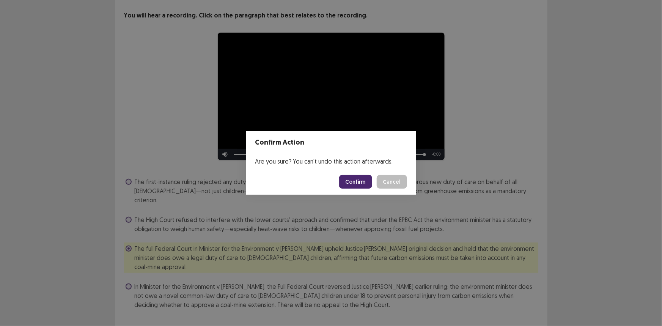
click at [356, 180] on button "Confirm" at bounding box center [355, 182] width 33 height 14
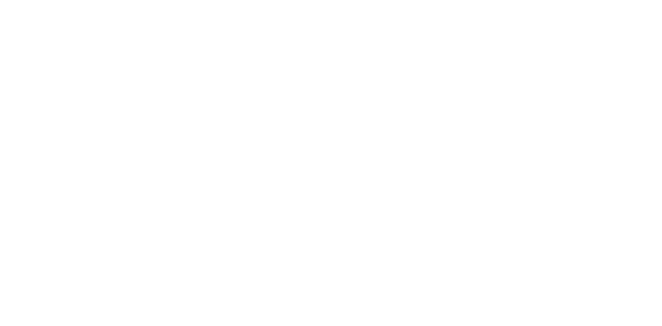
scroll to position [0, 0]
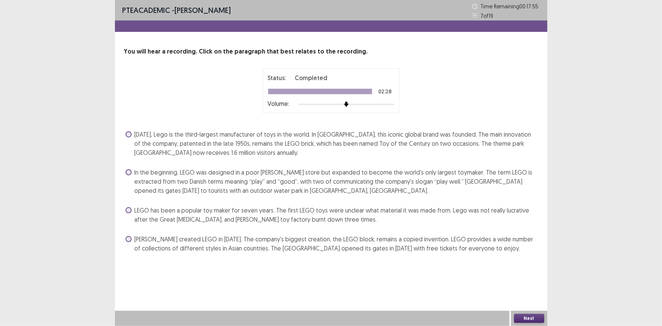
click at [329, 179] on span "In the beginning, LEGO was designed in a poor [PERSON_NAME] store but expanded …" at bounding box center [336, 181] width 403 height 27
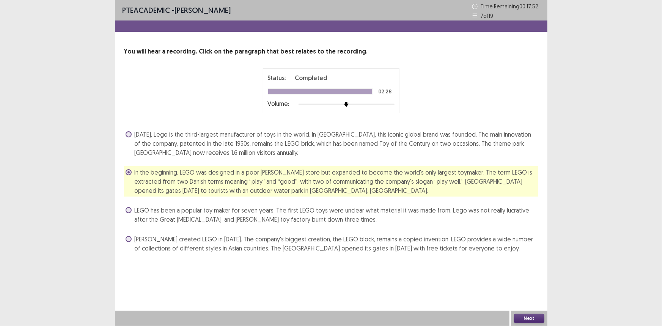
click at [524, 312] on div "Next" at bounding box center [529, 317] width 36 height 15
click at [524, 317] on button "Next" at bounding box center [529, 318] width 30 height 9
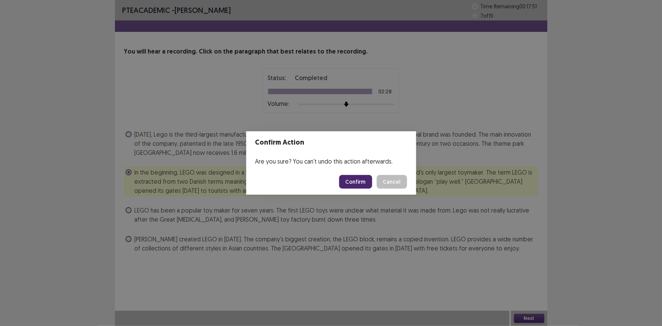
click at [363, 182] on button "Confirm" at bounding box center [355, 182] width 33 height 14
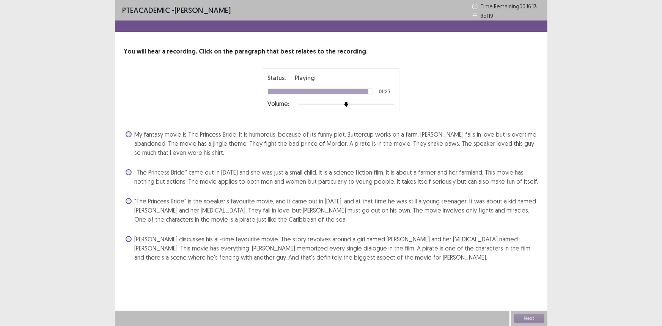
click at [322, 237] on span "[PERSON_NAME] discusses his all-time favourite movie. The story revolves around…" at bounding box center [336, 247] width 403 height 27
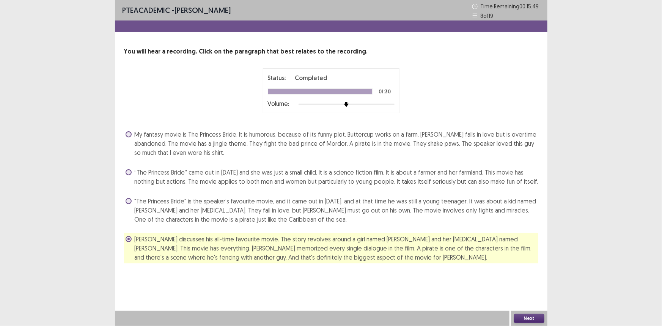
click at [521, 316] on button "Next" at bounding box center [529, 318] width 30 height 9
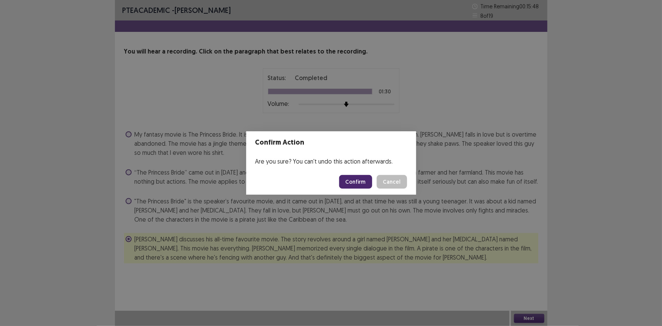
click at [356, 184] on button "Confirm" at bounding box center [355, 182] width 33 height 14
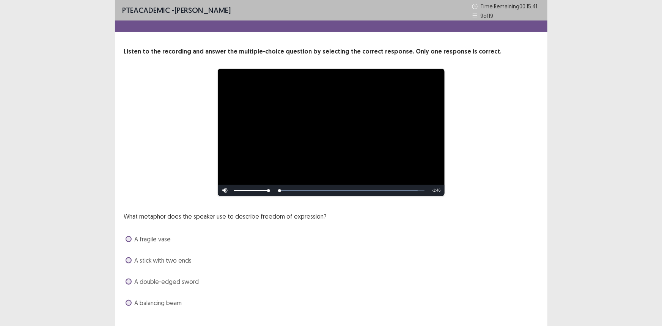
scroll to position [16, 0]
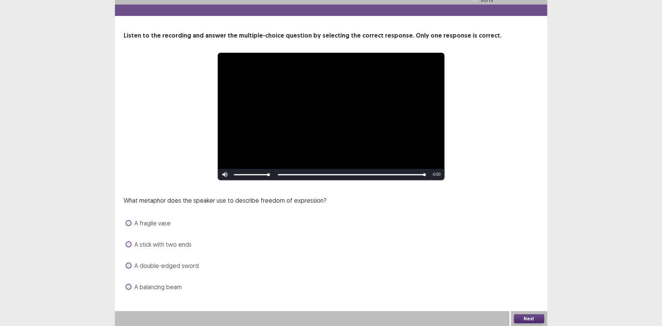
click at [154, 287] on span "A balancing beam" at bounding box center [158, 286] width 47 height 9
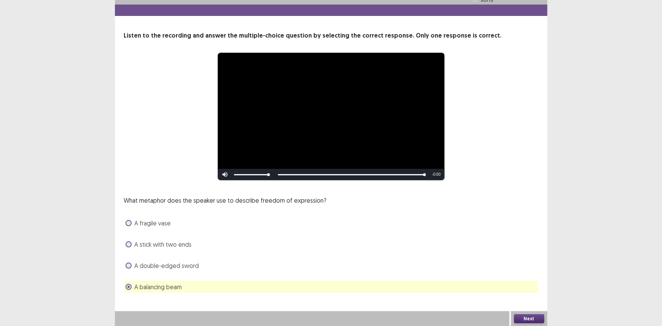
click at [533, 318] on button "Next" at bounding box center [529, 318] width 30 height 9
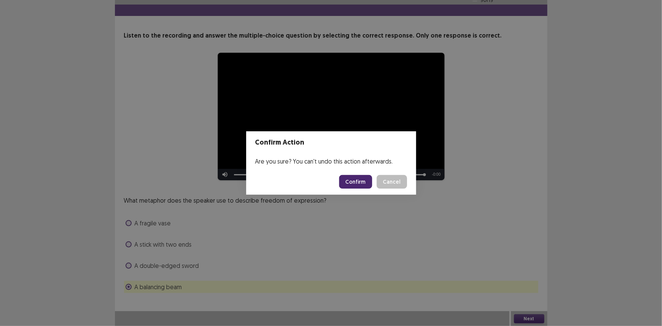
click at [358, 179] on button "Confirm" at bounding box center [355, 182] width 33 height 14
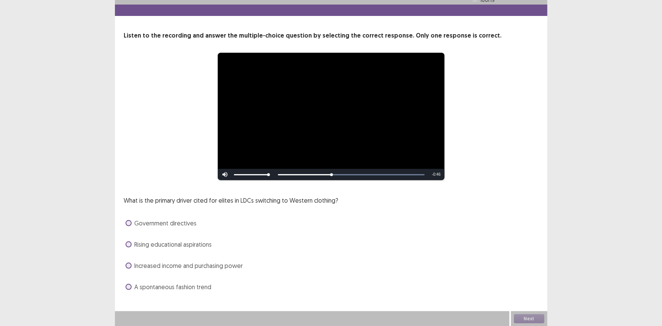
click at [212, 265] on span "Increased income and purchasing power" at bounding box center [189, 265] width 108 height 9
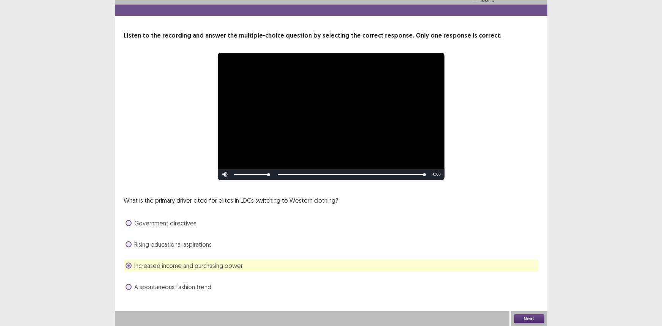
click at [521, 318] on button "Next" at bounding box center [529, 318] width 30 height 9
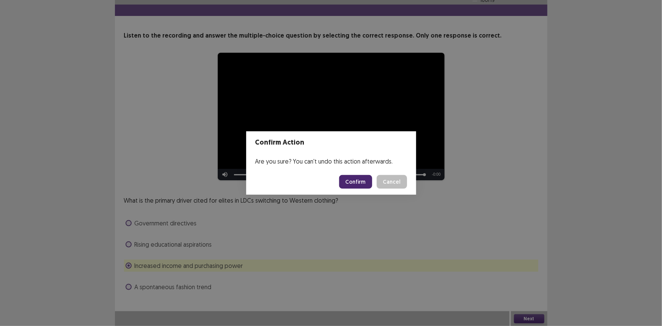
click at [352, 184] on button "Confirm" at bounding box center [355, 182] width 33 height 14
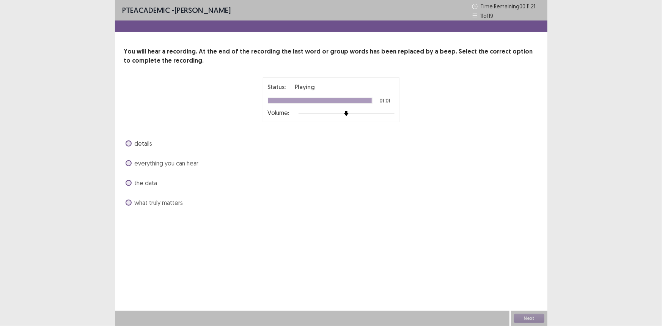
click at [162, 204] on span "what truly matters" at bounding box center [159, 202] width 49 height 9
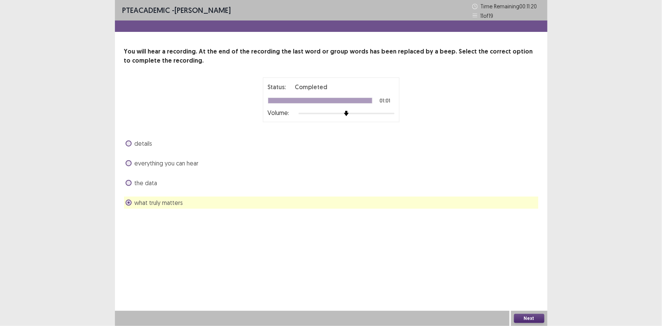
click at [534, 320] on button "Next" at bounding box center [529, 318] width 30 height 9
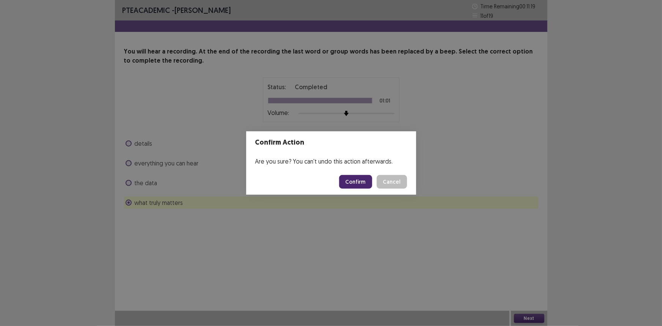
click at [358, 181] on button "Confirm" at bounding box center [355, 182] width 33 height 14
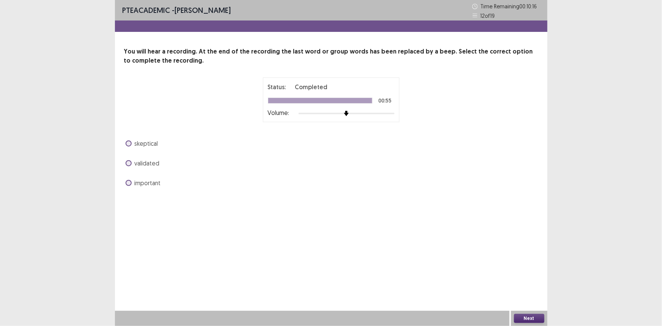
click at [139, 164] on span "validated" at bounding box center [147, 162] width 25 height 9
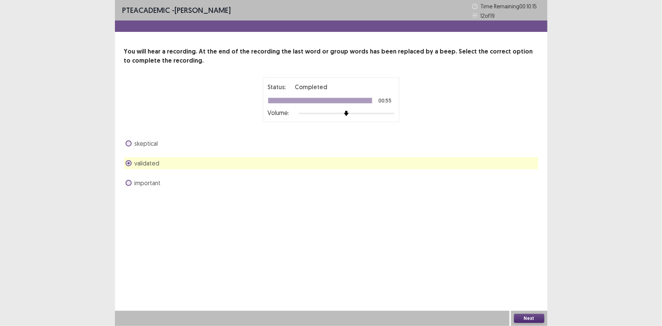
click at [524, 315] on button "Next" at bounding box center [529, 318] width 30 height 9
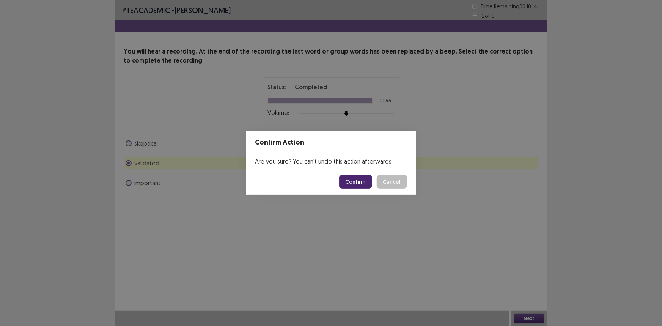
click at [351, 179] on button "Confirm" at bounding box center [355, 182] width 33 height 14
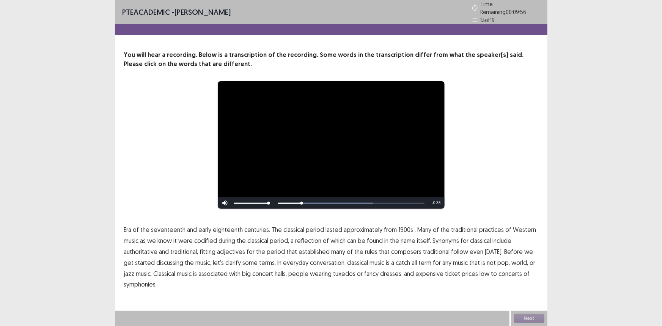
click at [401, 228] on span "1900s" at bounding box center [405, 229] width 15 height 9
click at [432, 249] on span "traditional" at bounding box center [436, 251] width 27 height 9
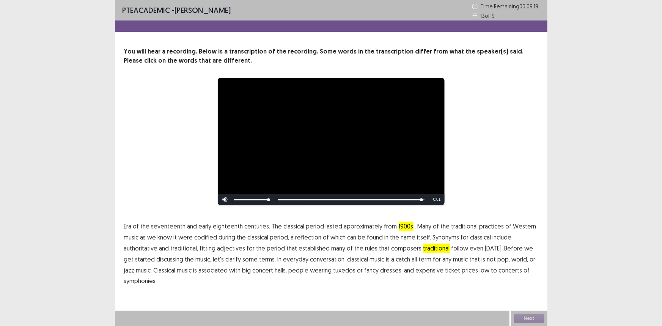
click at [480, 271] on span "low" at bounding box center [485, 269] width 10 height 9
click at [522, 315] on button "Next" at bounding box center [529, 318] width 30 height 9
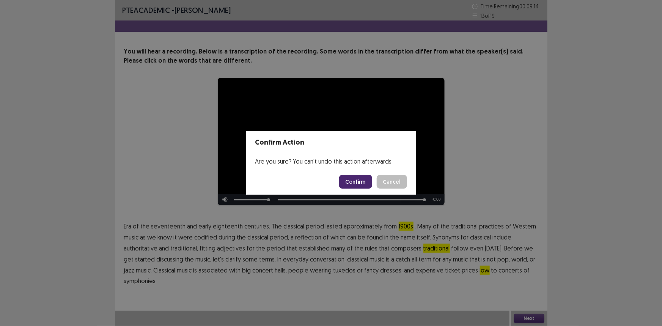
click at [348, 183] on button "Confirm" at bounding box center [355, 182] width 33 height 14
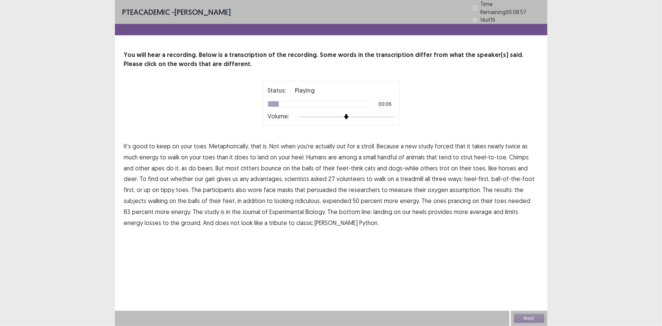
click at [439, 141] on span "forced" at bounding box center [444, 145] width 19 height 9
click at [307, 188] on span "persuaded" at bounding box center [322, 189] width 30 height 9
click at [470, 210] on span "average" at bounding box center [481, 211] width 22 height 9
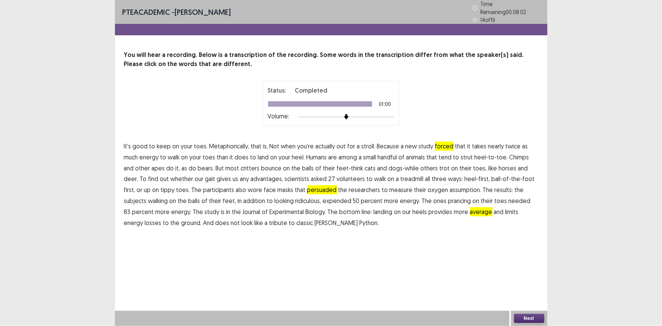
click at [530, 317] on button "Next" at bounding box center [529, 318] width 30 height 9
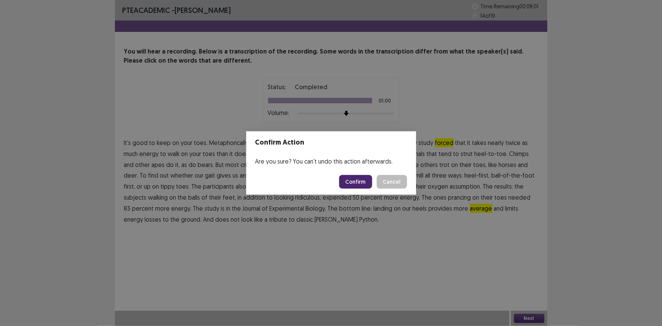
click at [362, 183] on button "Confirm" at bounding box center [355, 182] width 33 height 14
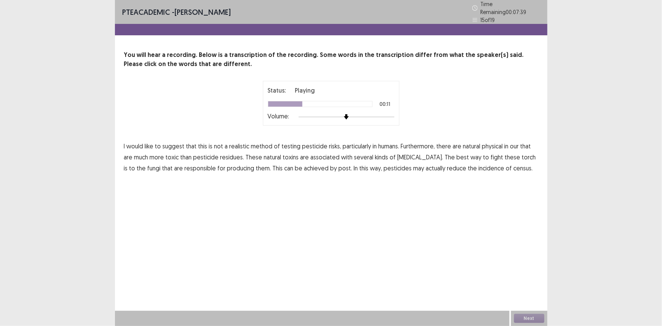
click at [497, 141] on span "physical" at bounding box center [492, 145] width 21 height 9
click at [522, 153] on span "torch" at bounding box center [529, 156] width 14 height 9
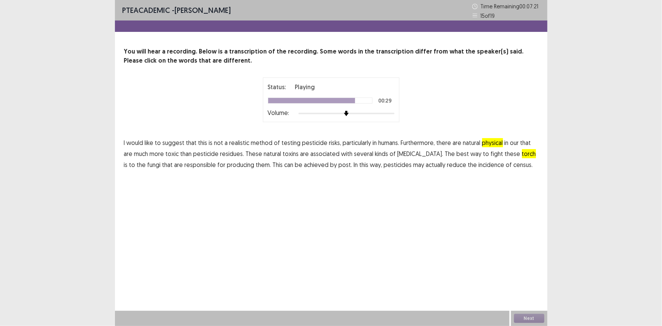
click at [339, 166] on span "post." at bounding box center [346, 164] width 14 height 9
click at [513, 166] on span "census." at bounding box center [522, 164] width 19 height 9
click at [527, 317] on button "Next" at bounding box center [529, 318] width 30 height 9
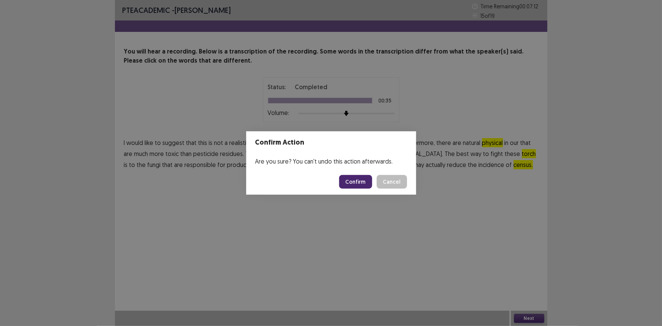
click at [358, 182] on button "Confirm" at bounding box center [355, 182] width 33 height 14
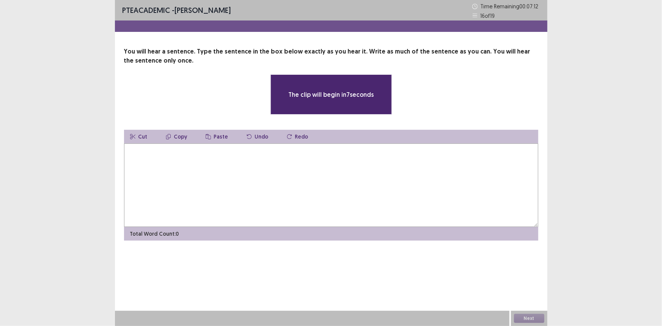
click at [319, 177] on textarea at bounding box center [331, 184] width 414 height 83
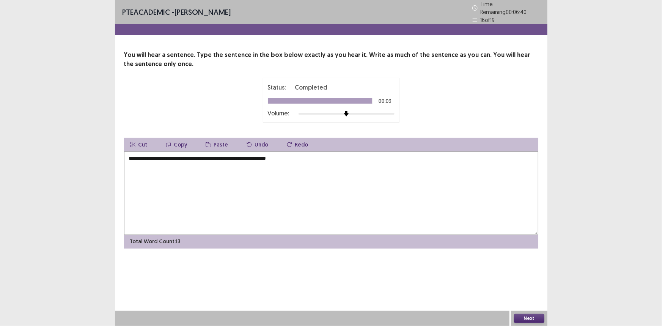
click at [133, 154] on textarea "**********" at bounding box center [331, 192] width 414 height 83
click at [165, 153] on textarea "**********" at bounding box center [331, 192] width 414 height 83
click at [199, 154] on textarea "**********" at bounding box center [331, 192] width 414 height 83
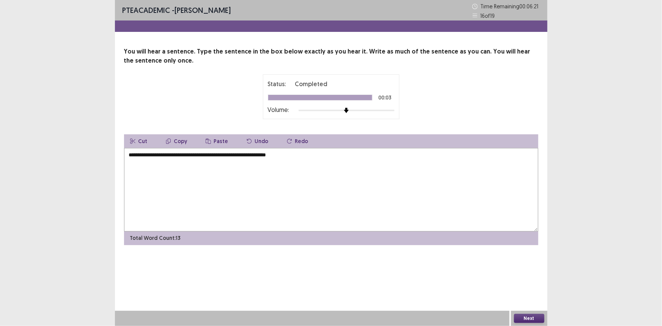
click at [231, 154] on textarea "**********" at bounding box center [331, 189] width 414 height 83
type textarea "**********"
click at [530, 317] on button "Next" at bounding box center [529, 318] width 30 height 9
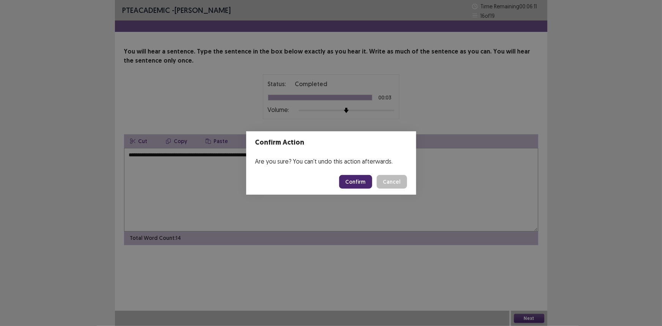
click at [359, 185] on button "Confirm" at bounding box center [355, 182] width 33 height 14
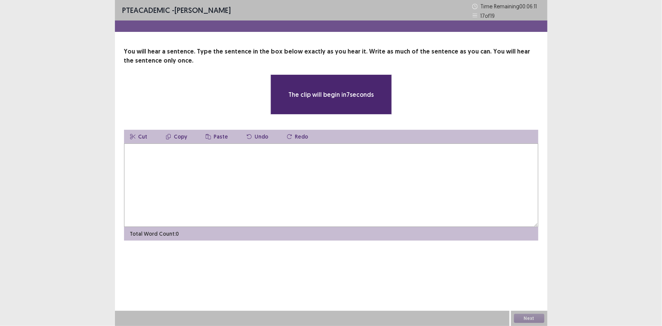
click at [324, 165] on textarea at bounding box center [331, 184] width 414 height 83
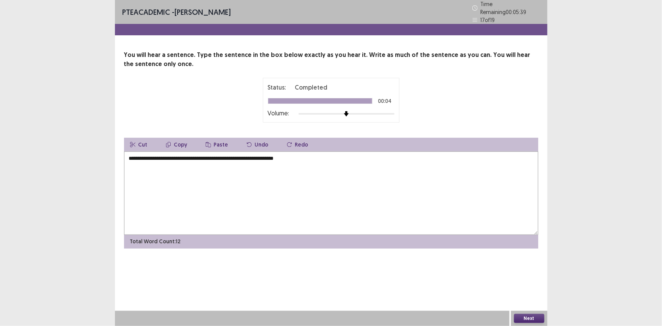
click at [132, 156] on textarea "**********" at bounding box center [331, 192] width 414 height 83
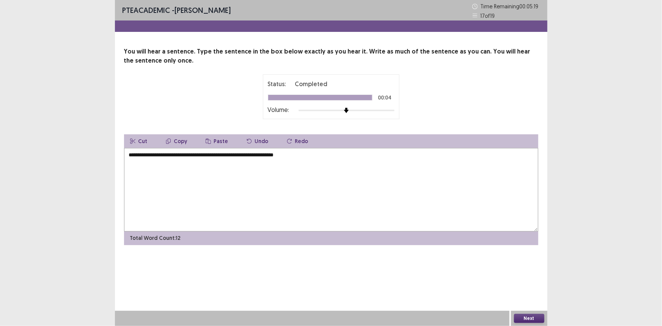
click at [277, 155] on textarea "**********" at bounding box center [331, 189] width 414 height 83
type textarea "**********"
click at [528, 316] on button "Next" at bounding box center [529, 318] width 30 height 9
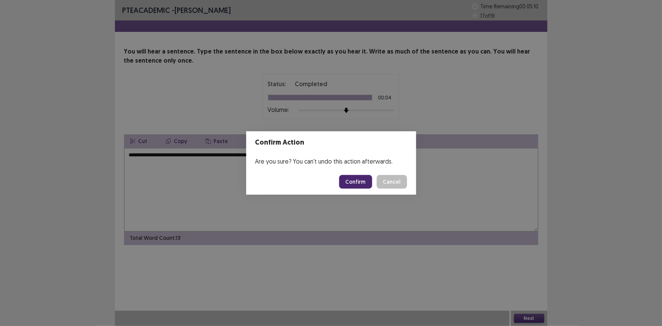
click at [360, 184] on button "Confirm" at bounding box center [355, 182] width 33 height 14
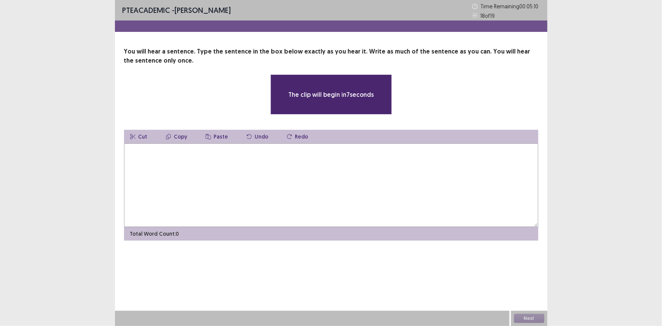
click at [264, 170] on textarea at bounding box center [331, 184] width 414 height 83
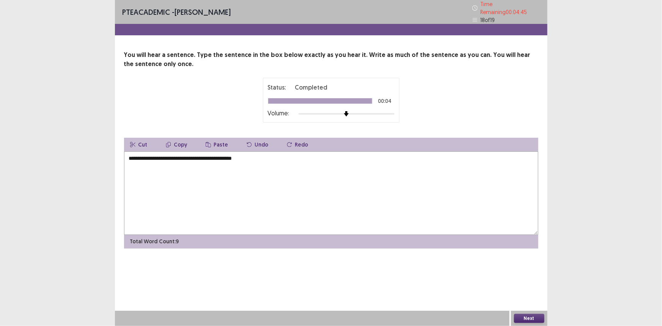
click at [135, 154] on textarea "**********" at bounding box center [331, 192] width 414 height 83
click at [224, 155] on textarea "**********" at bounding box center [331, 192] width 414 height 83
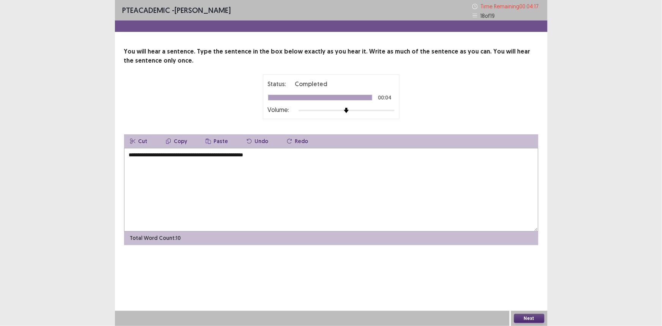
type textarea "**********"
click at [528, 319] on button "Next" at bounding box center [529, 318] width 30 height 9
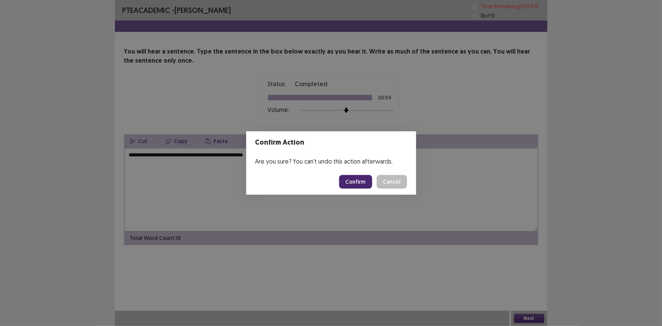
click at [349, 184] on button "Confirm" at bounding box center [355, 182] width 33 height 14
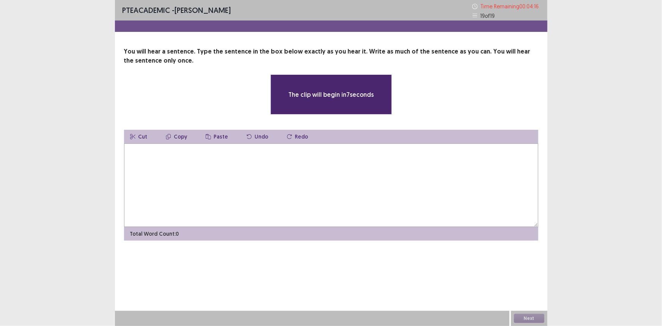
click at [234, 162] on textarea at bounding box center [331, 184] width 414 height 83
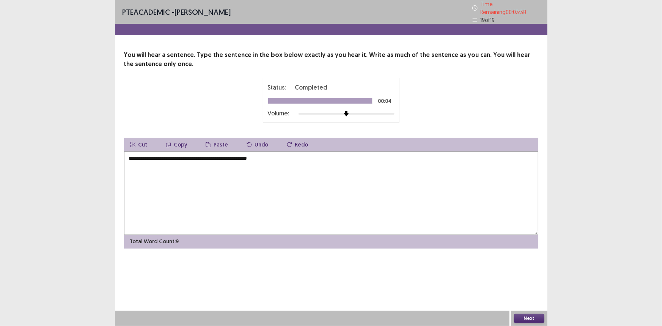
click at [129, 156] on textarea "**********" at bounding box center [331, 192] width 414 height 83
click at [167, 155] on textarea "**********" at bounding box center [331, 192] width 414 height 83
click at [206, 155] on textarea "**********" at bounding box center [331, 192] width 414 height 83
click at [250, 155] on textarea "**********" at bounding box center [331, 192] width 414 height 83
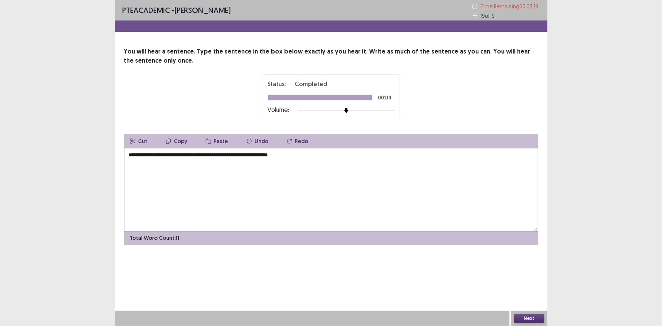
click at [251, 157] on textarea "**********" at bounding box center [331, 189] width 414 height 83
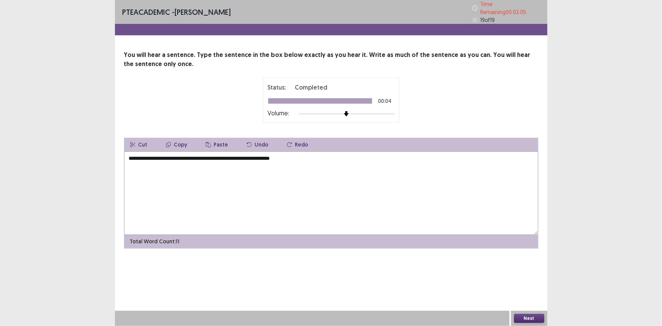
click at [201, 157] on textarea "**********" at bounding box center [331, 192] width 414 height 83
type textarea "**********"
click at [529, 315] on button "Next" at bounding box center [529, 318] width 30 height 9
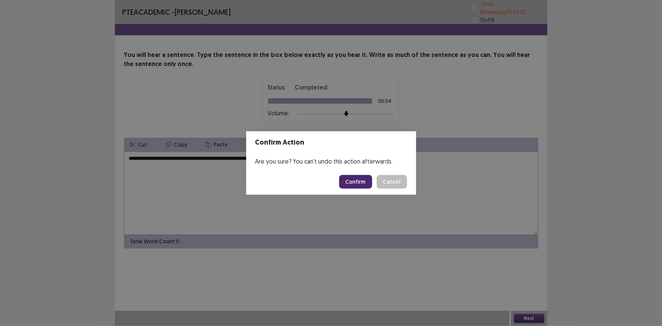
click at [350, 185] on button "Confirm" at bounding box center [355, 182] width 33 height 14
